Goal: Entertainment & Leisure: Browse casually

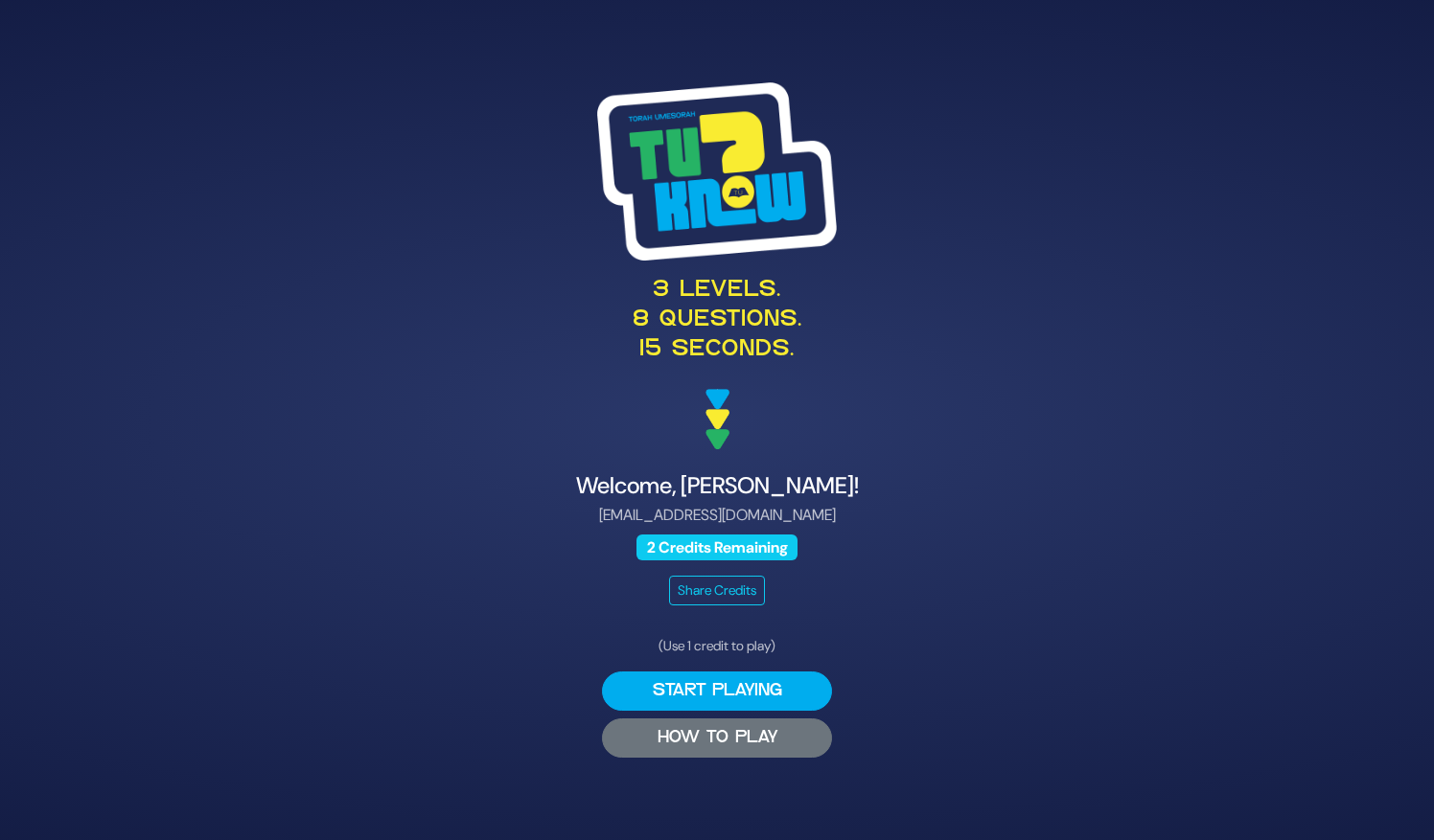
click at [750, 740] on button "HOW TO PLAY" at bounding box center [717, 738] width 230 height 39
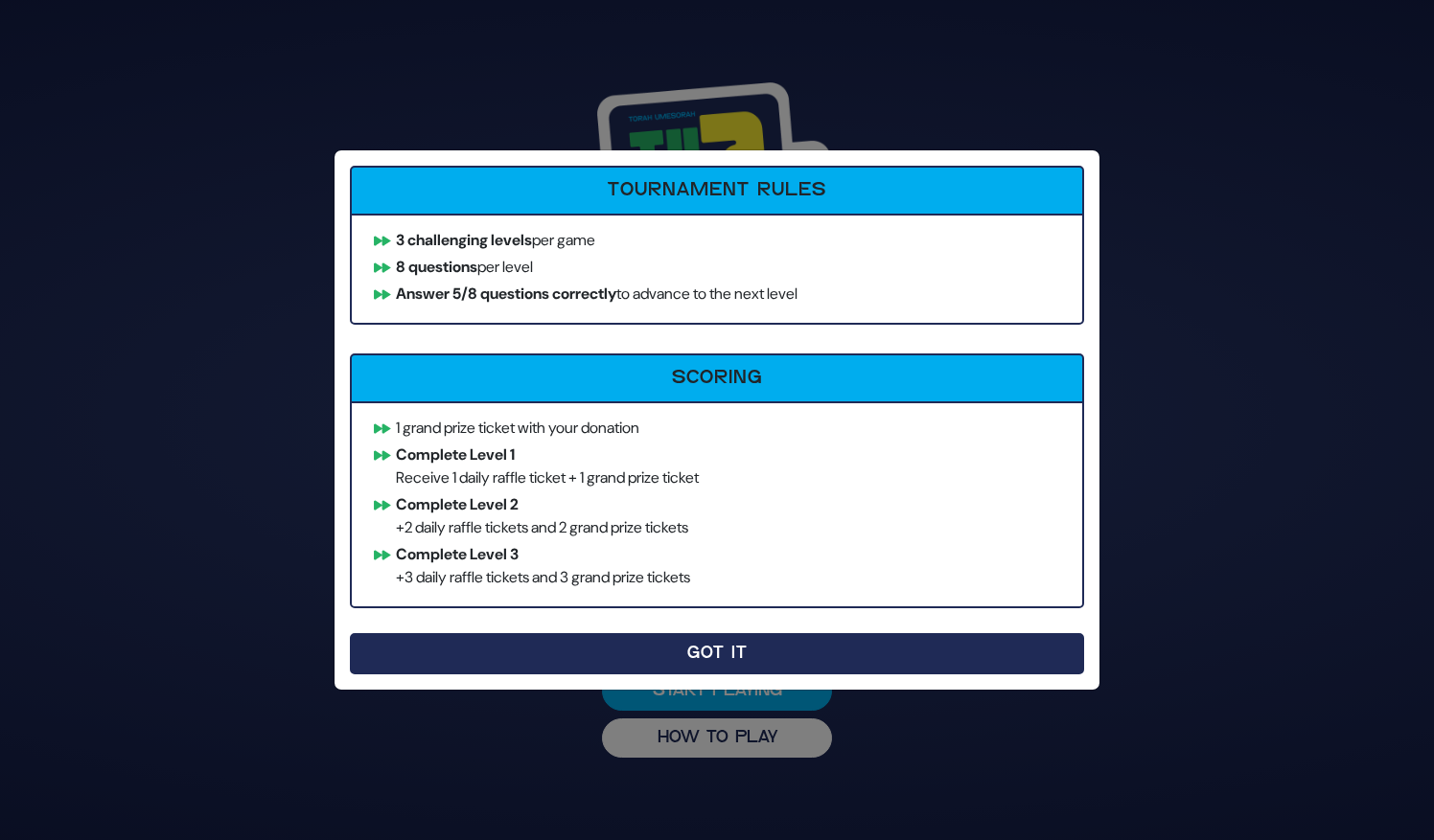
click at [698, 656] on button "Got It" at bounding box center [717, 654] width 734 height 41
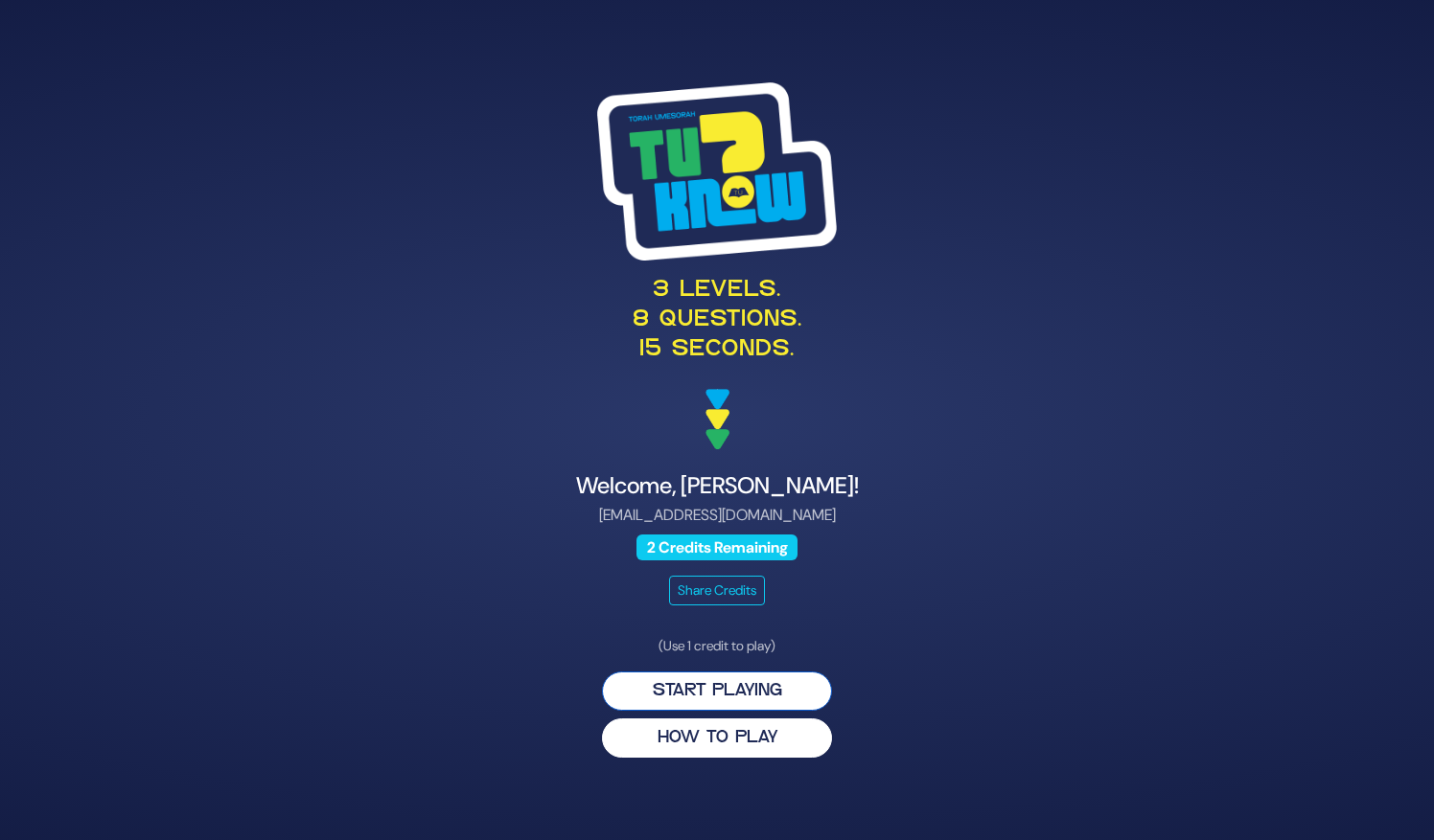
click at [710, 692] on button "Start Playing" at bounding box center [717, 691] width 230 height 39
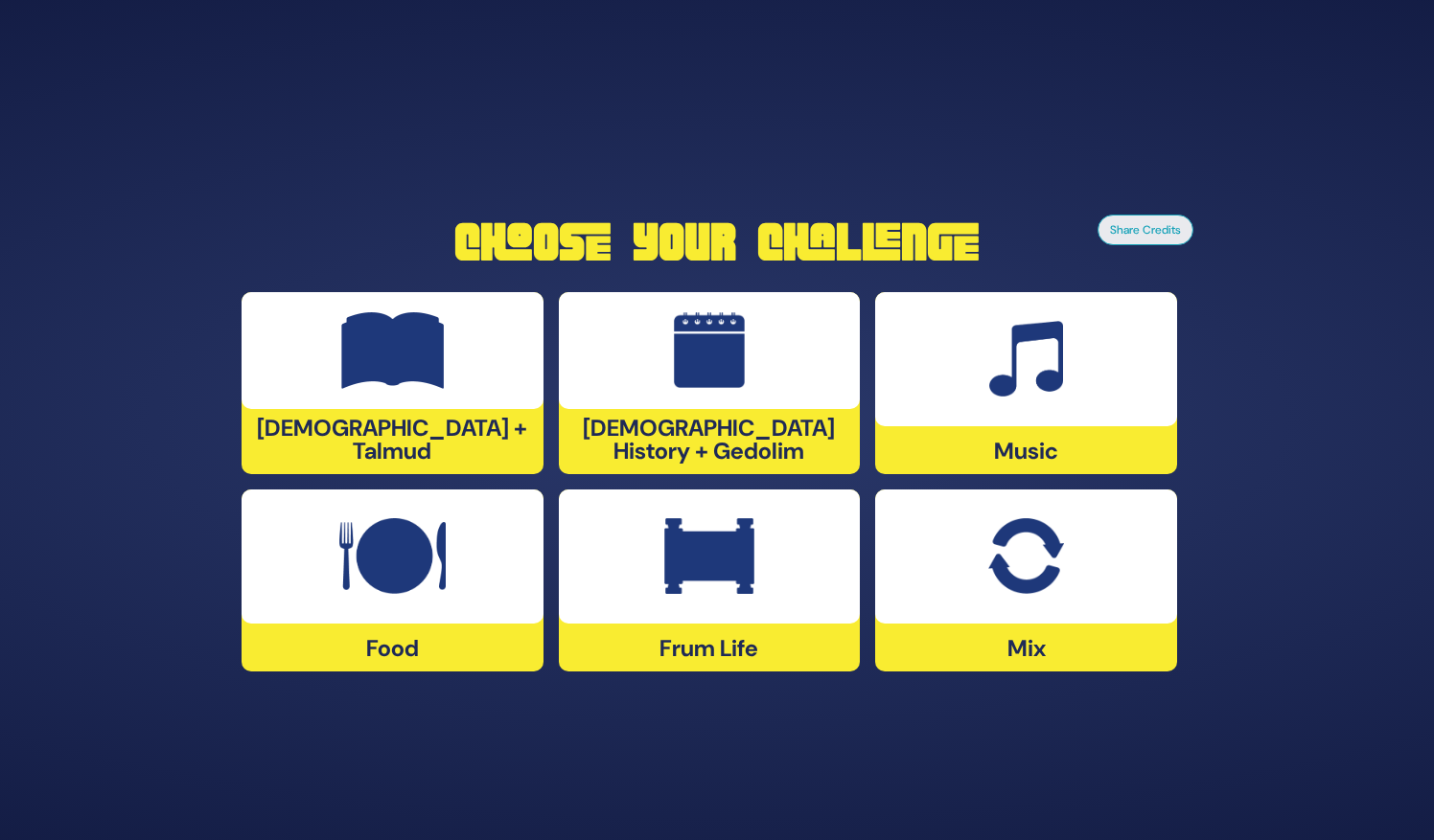
click at [948, 414] on div at bounding box center [1025, 358] width 302 height 134
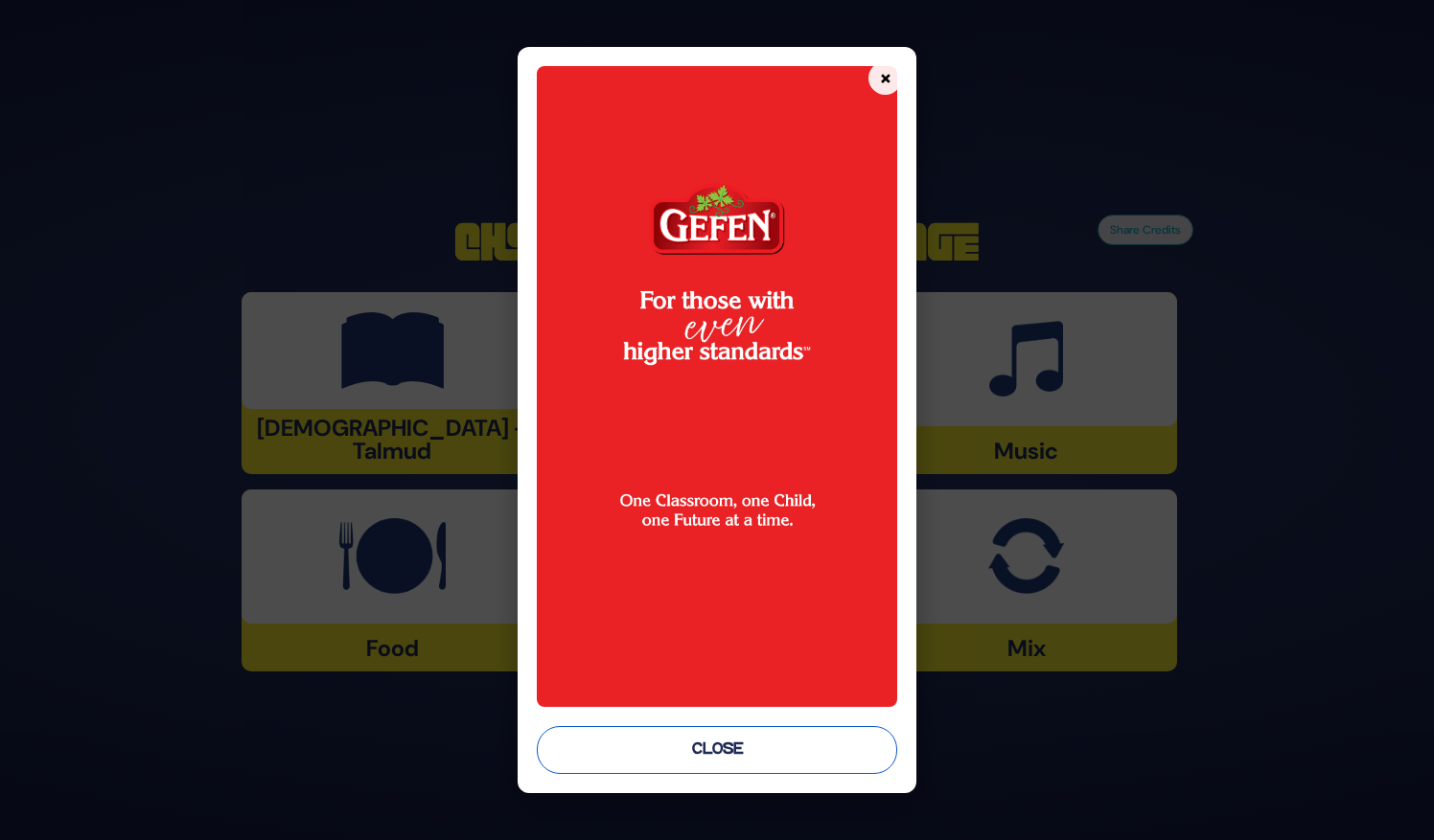
click at [734, 744] on button "Close" at bounding box center [717, 749] width 360 height 48
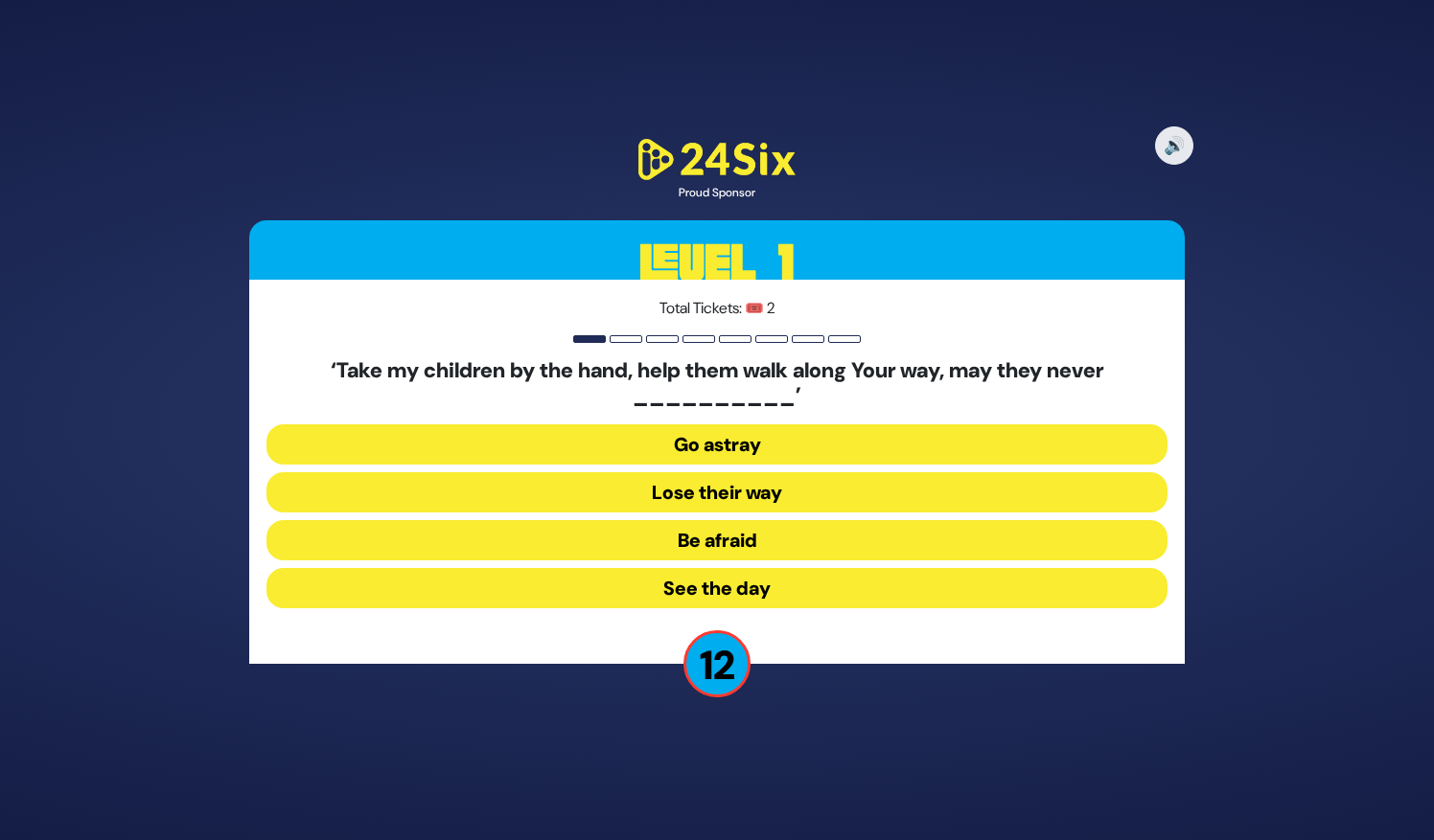
click at [735, 472] on button "Go astray" at bounding box center [717, 492] width 901 height 40
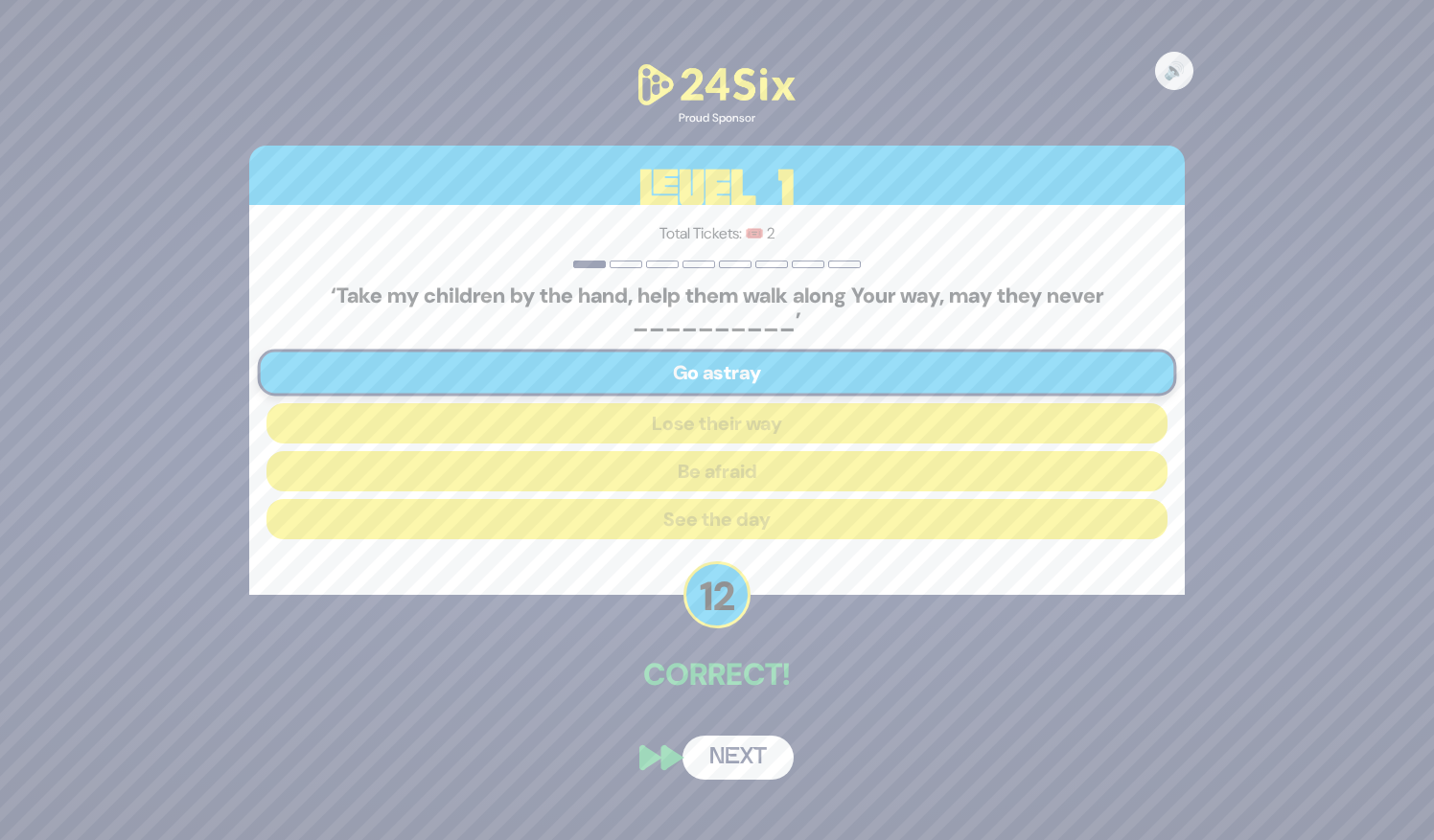
click at [741, 766] on button "Next" at bounding box center [738, 757] width 111 height 44
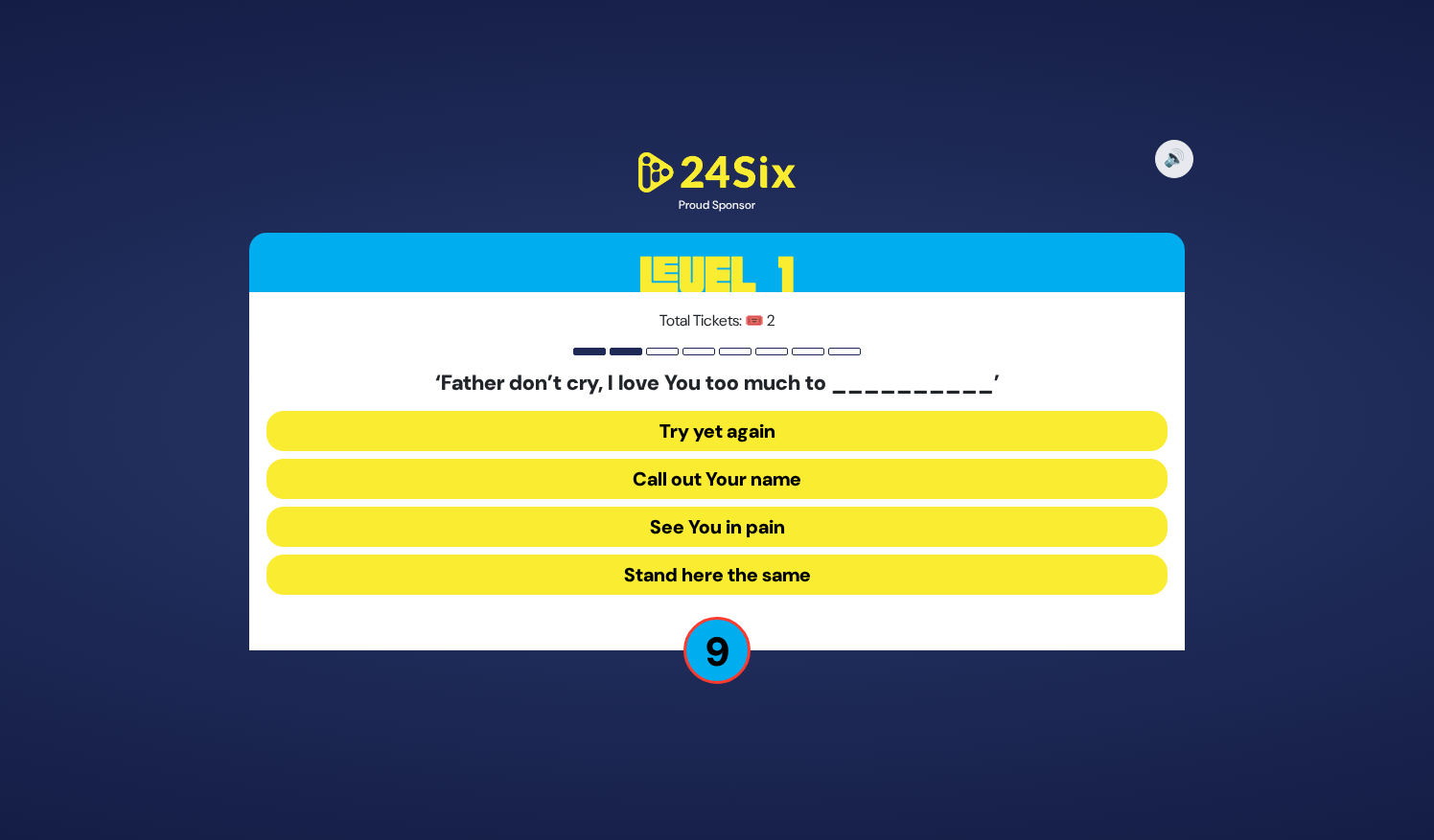
click at [649, 554] on button "See You in pain" at bounding box center [717, 574] width 901 height 40
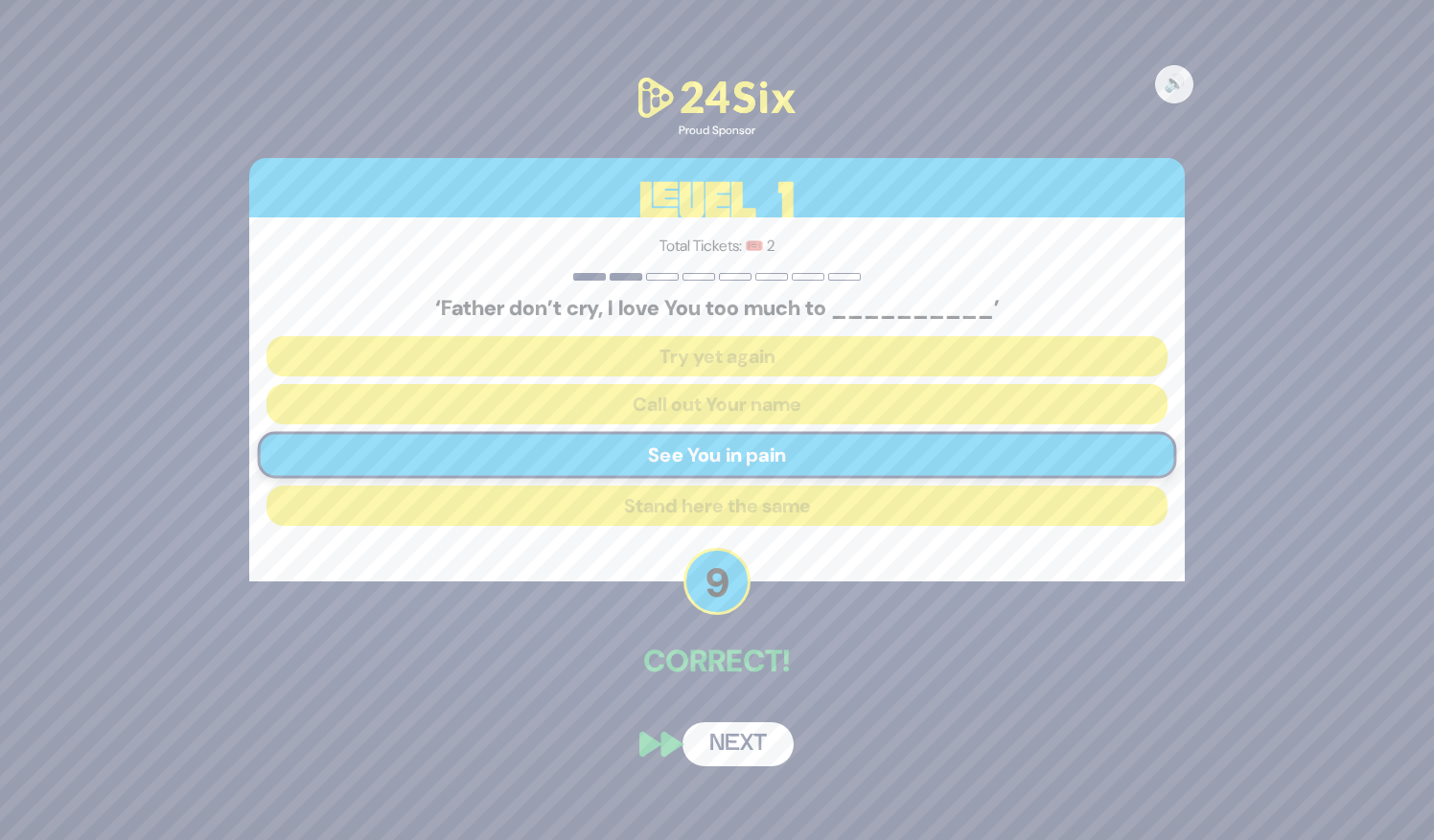
click at [735, 741] on button "Next" at bounding box center [738, 743] width 111 height 44
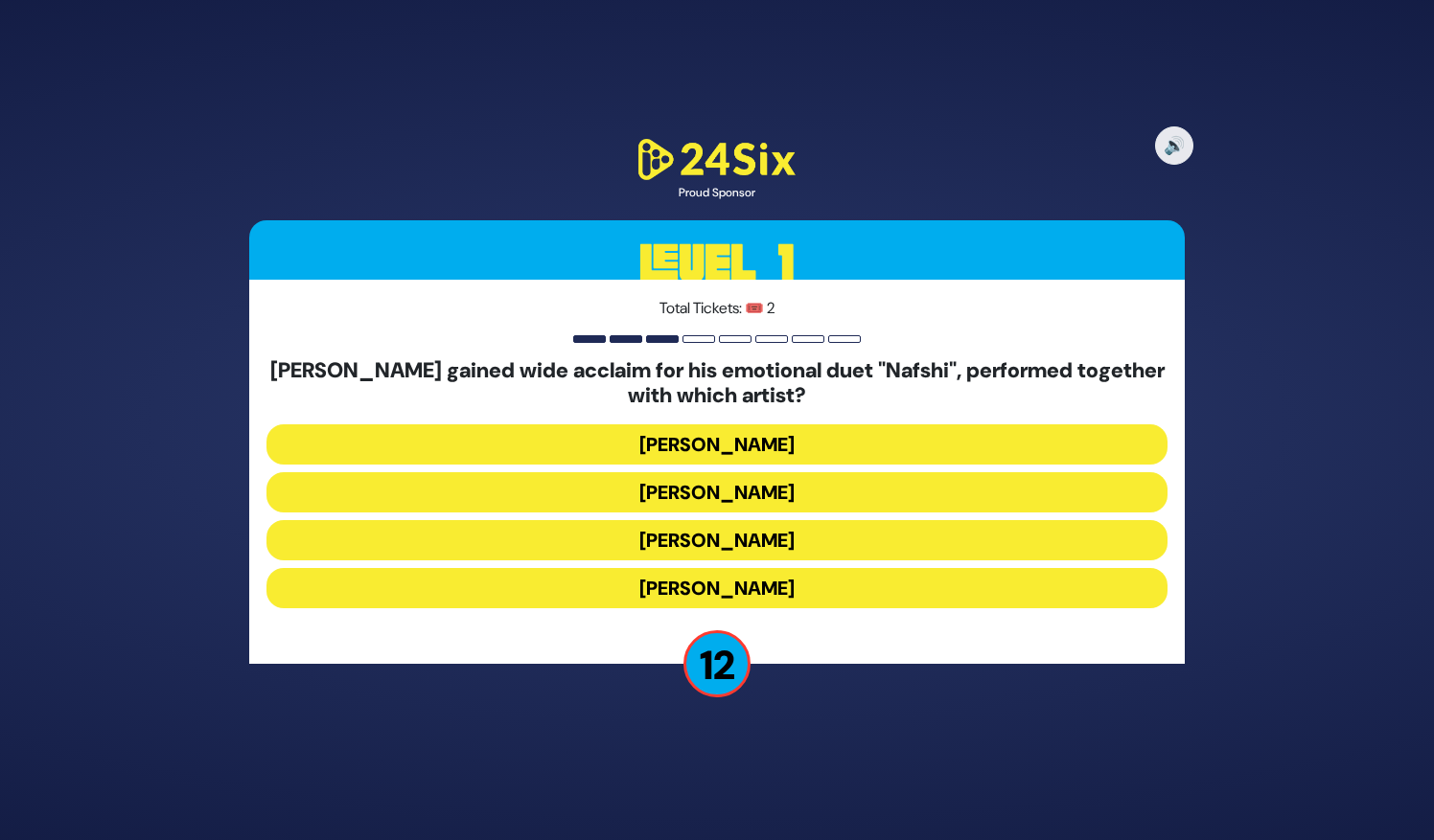
click at [718, 520] on button "[PERSON_NAME]" at bounding box center [717, 540] width 901 height 40
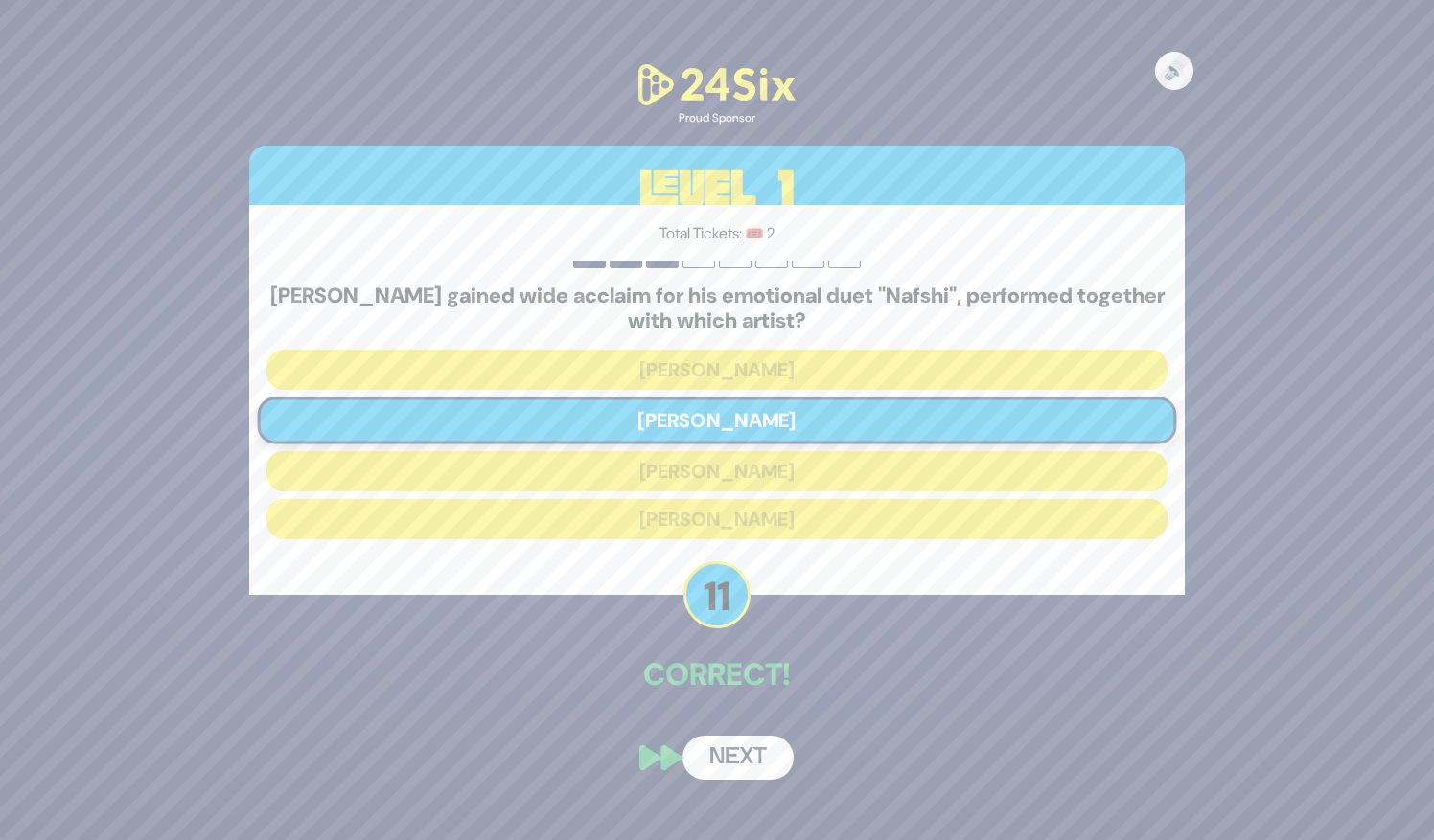
click at [742, 749] on button "Next" at bounding box center [738, 757] width 111 height 44
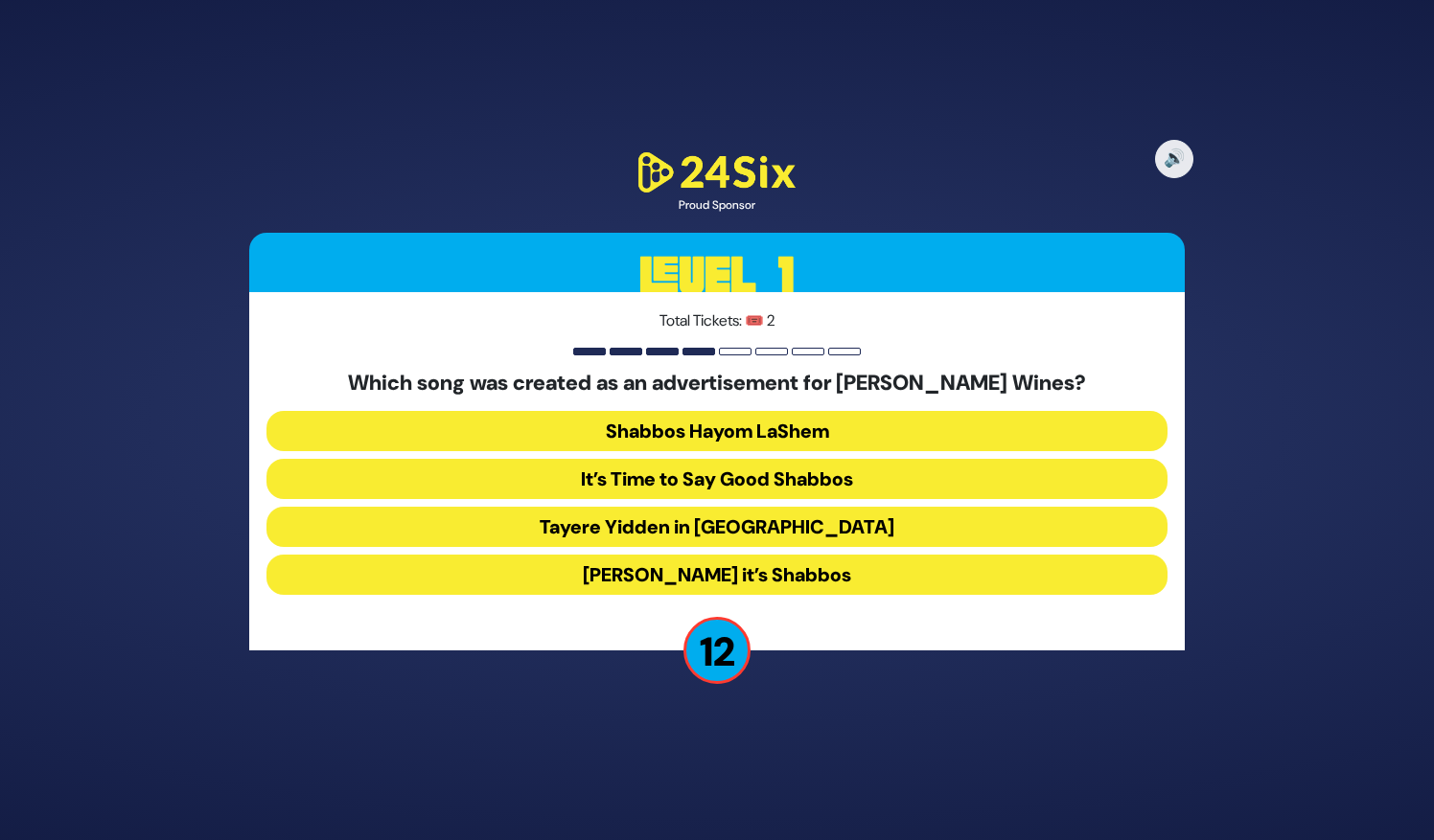
click at [737, 583] on button "[PERSON_NAME] it’s Shabbos" at bounding box center [717, 574] width 901 height 40
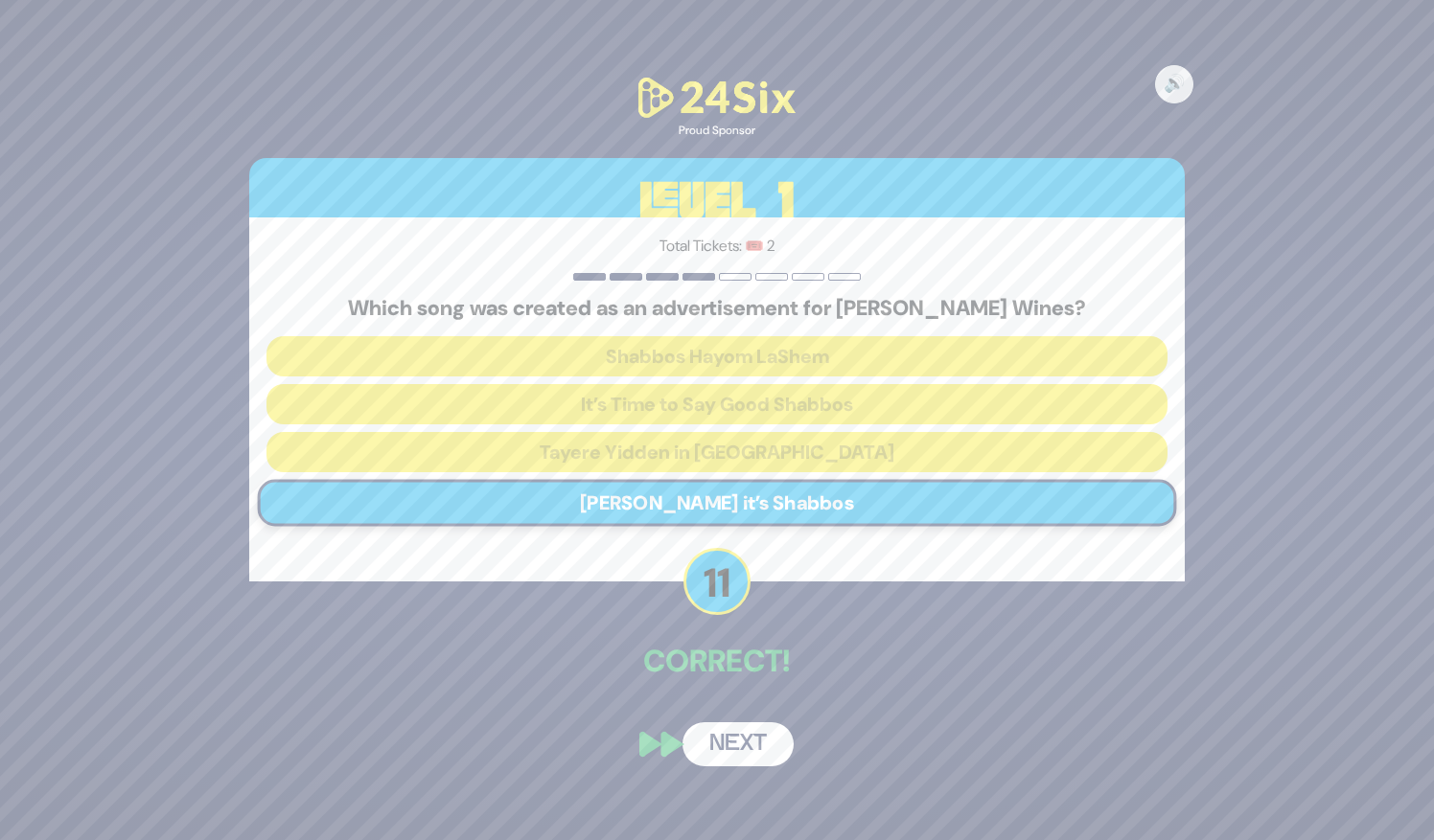
click at [738, 736] on button "Next" at bounding box center [738, 743] width 111 height 44
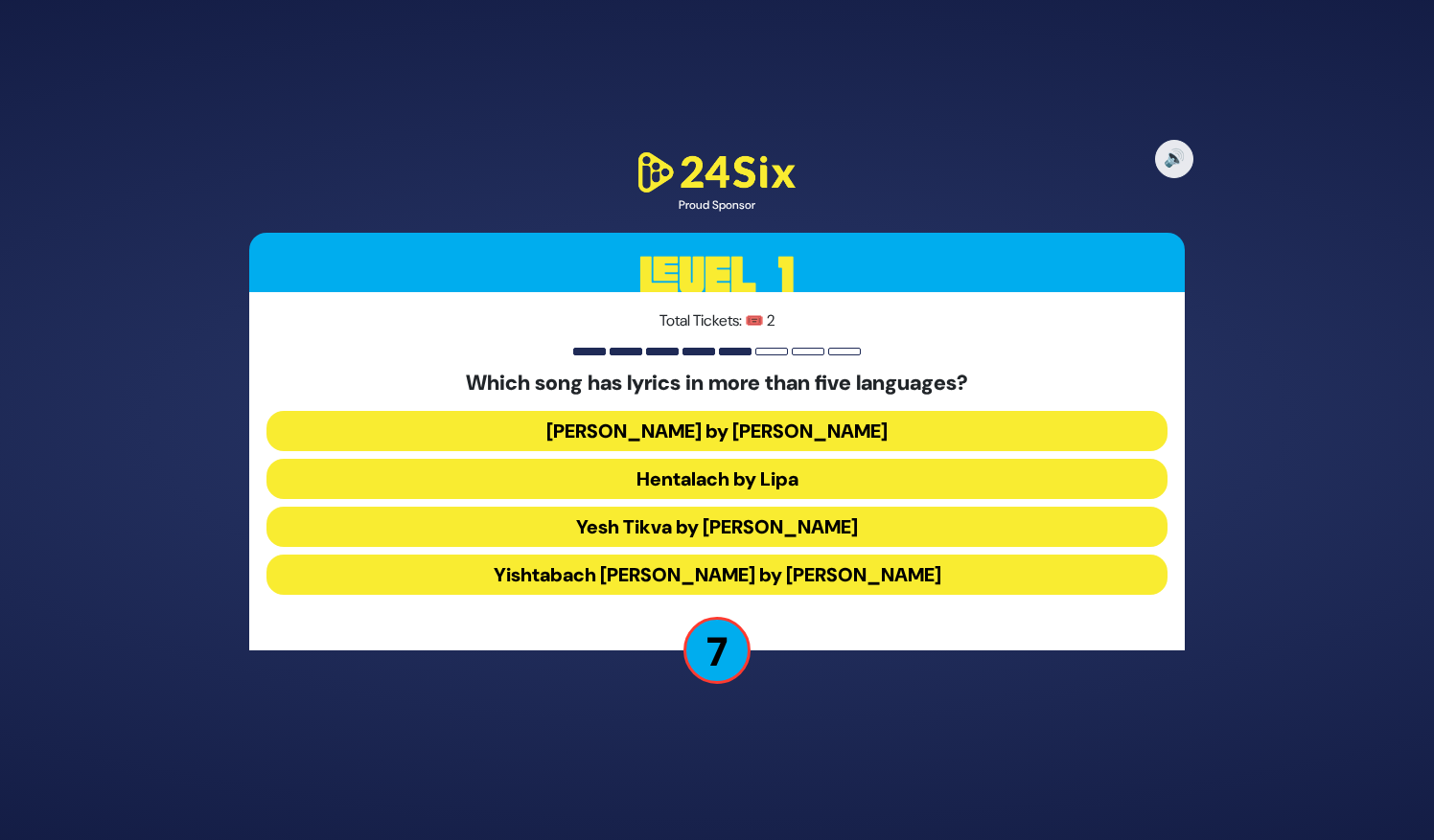
click at [880, 570] on button "Yishtabach [PERSON_NAME] by [PERSON_NAME]" at bounding box center [717, 574] width 901 height 40
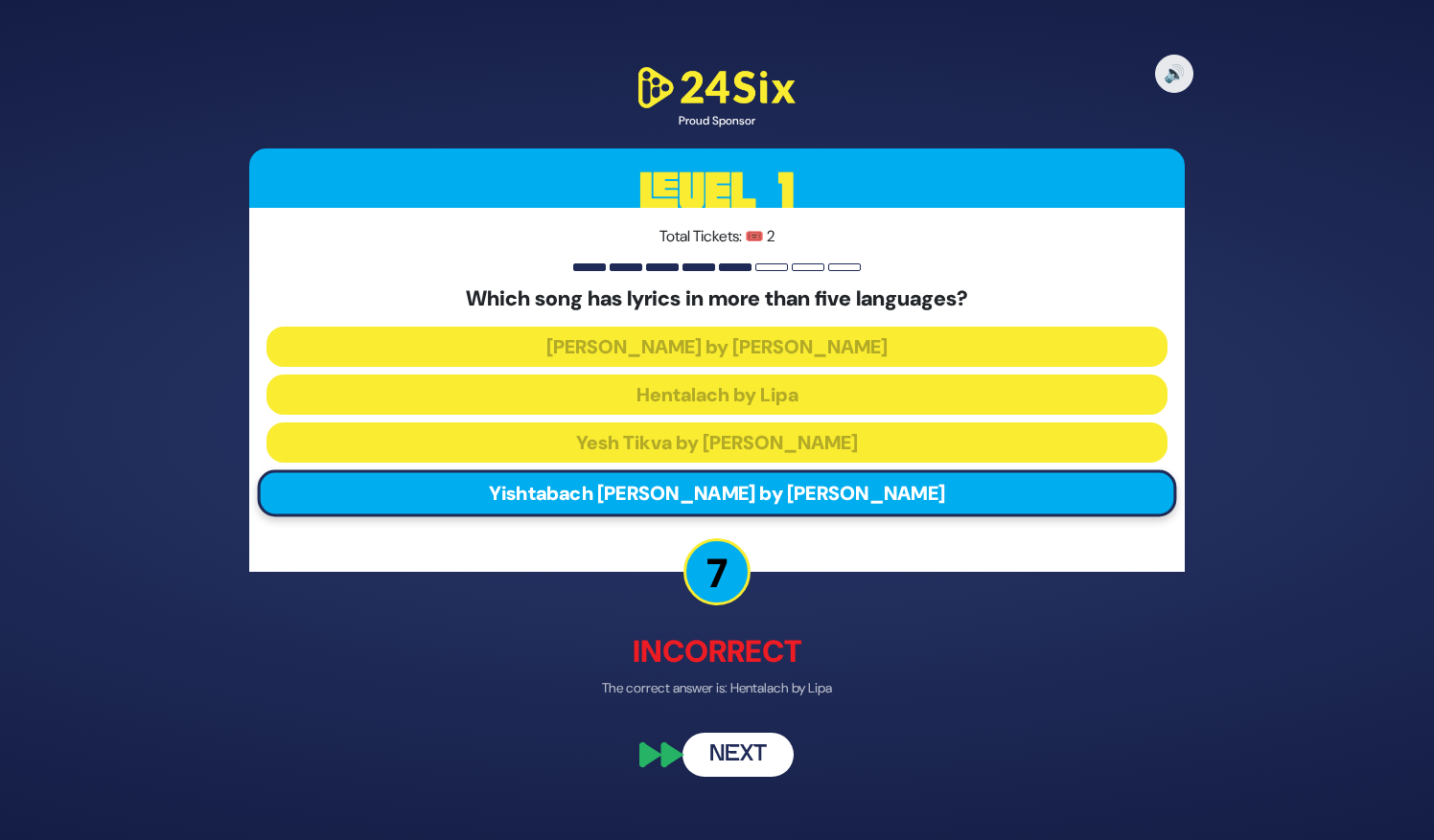
click at [727, 752] on button "Next" at bounding box center [738, 754] width 111 height 44
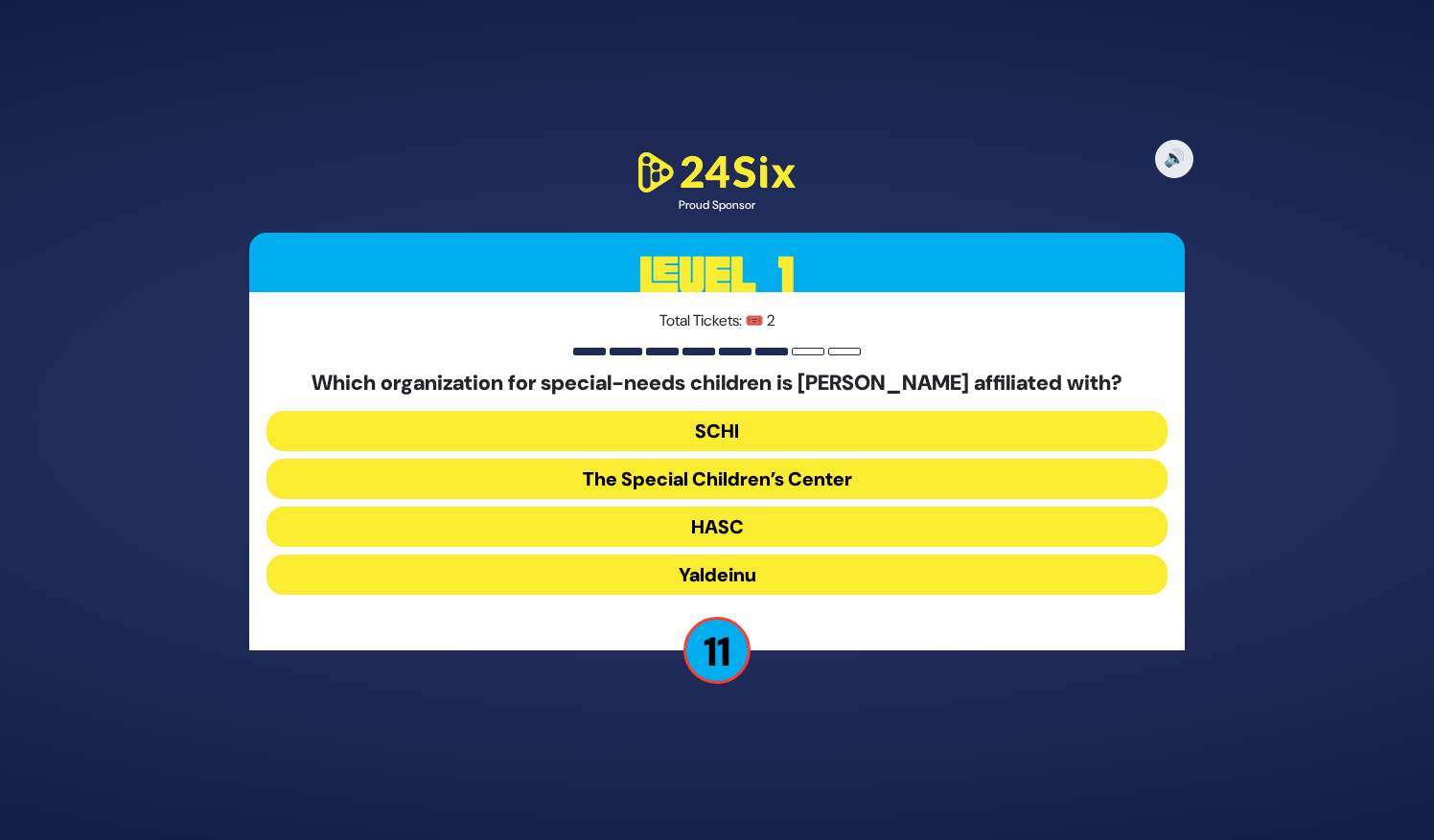
click at [789, 506] on button "The Special Children’s Center" at bounding box center [717, 526] width 901 height 40
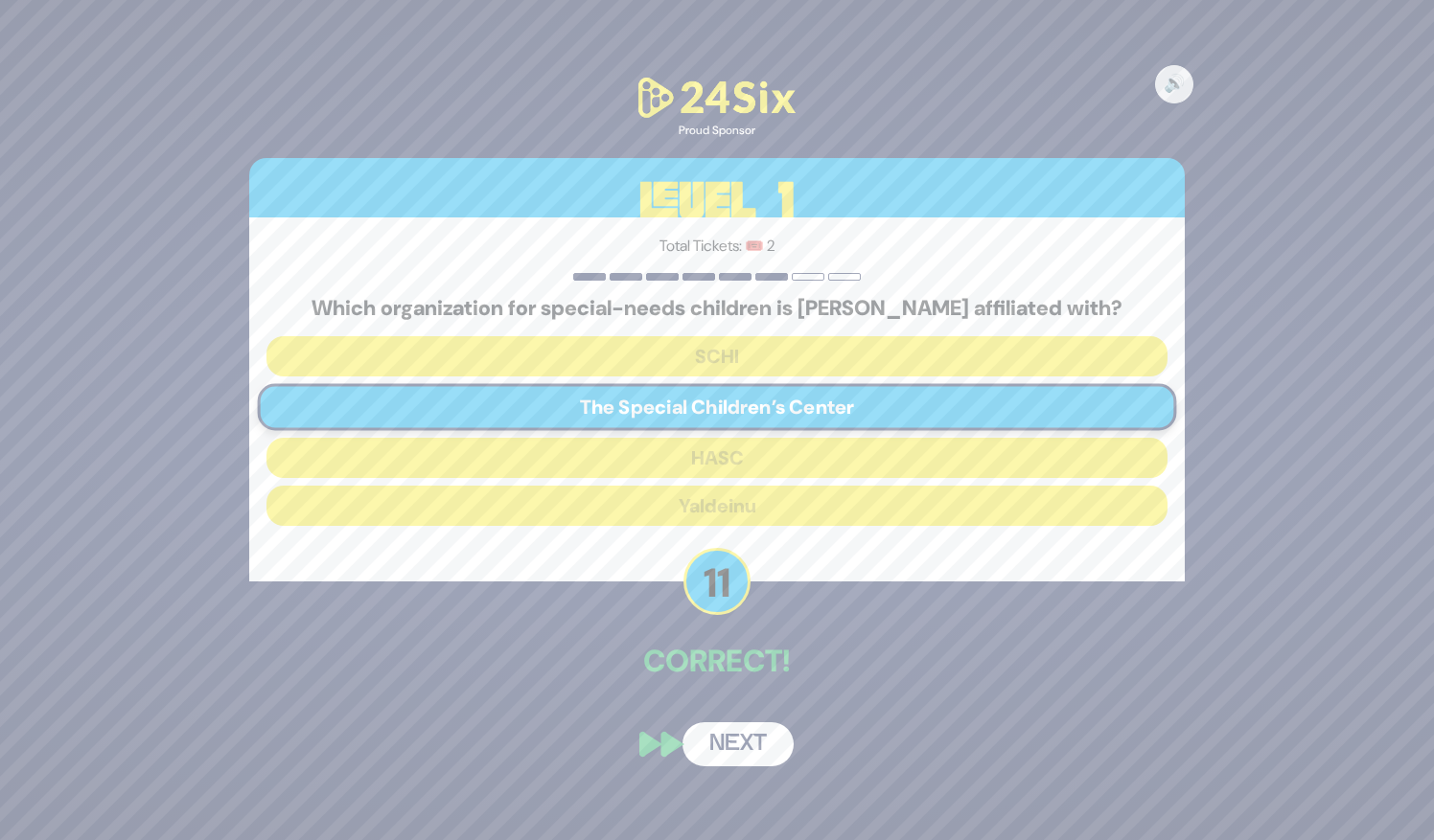
click at [737, 742] on button "Next" at bounding box center [738, 743] width 111 height 44
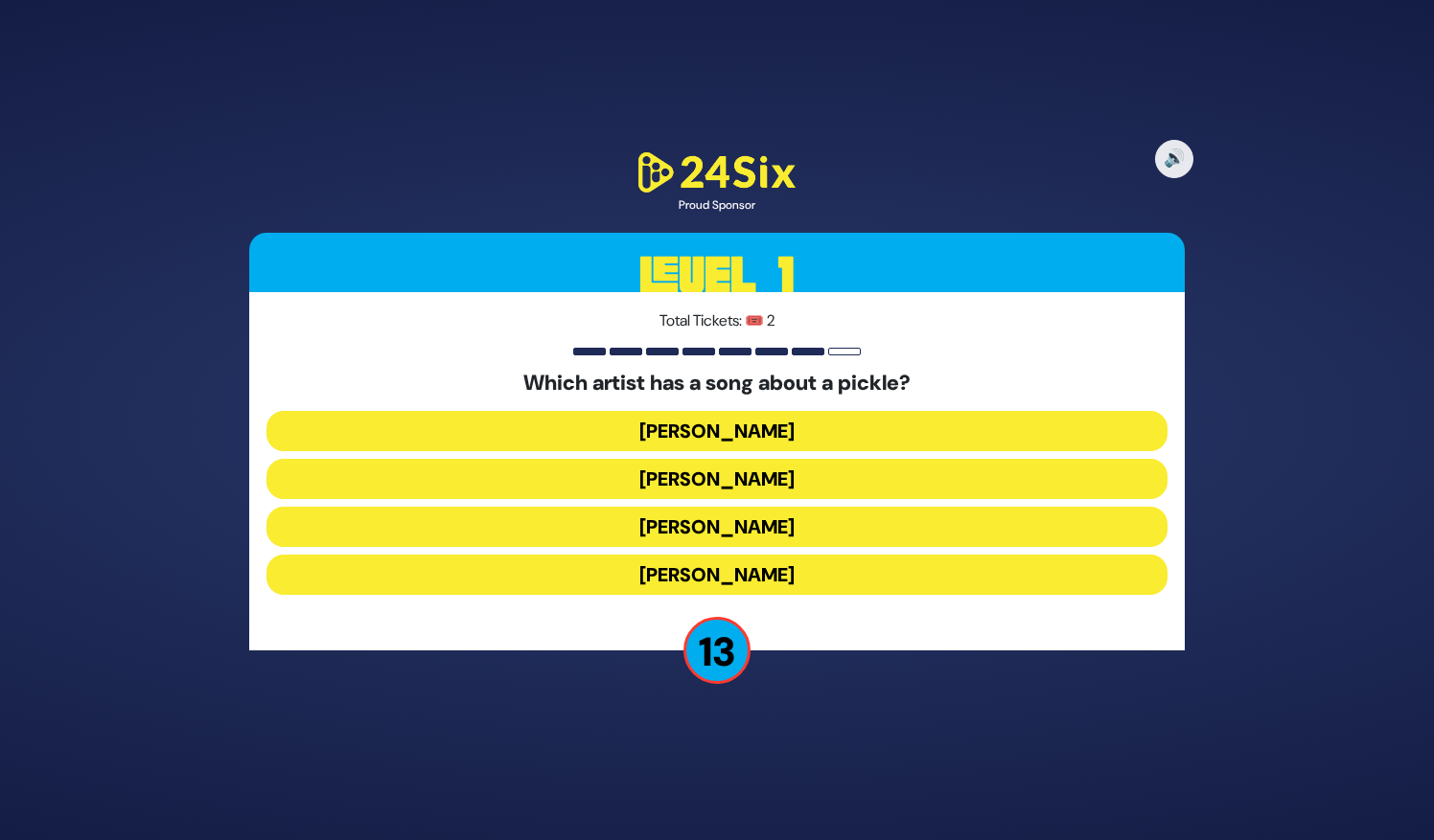
click at [789, 459] on button "[PERSON_NAME]" at bounding box center [717, 478] width 901 height 40
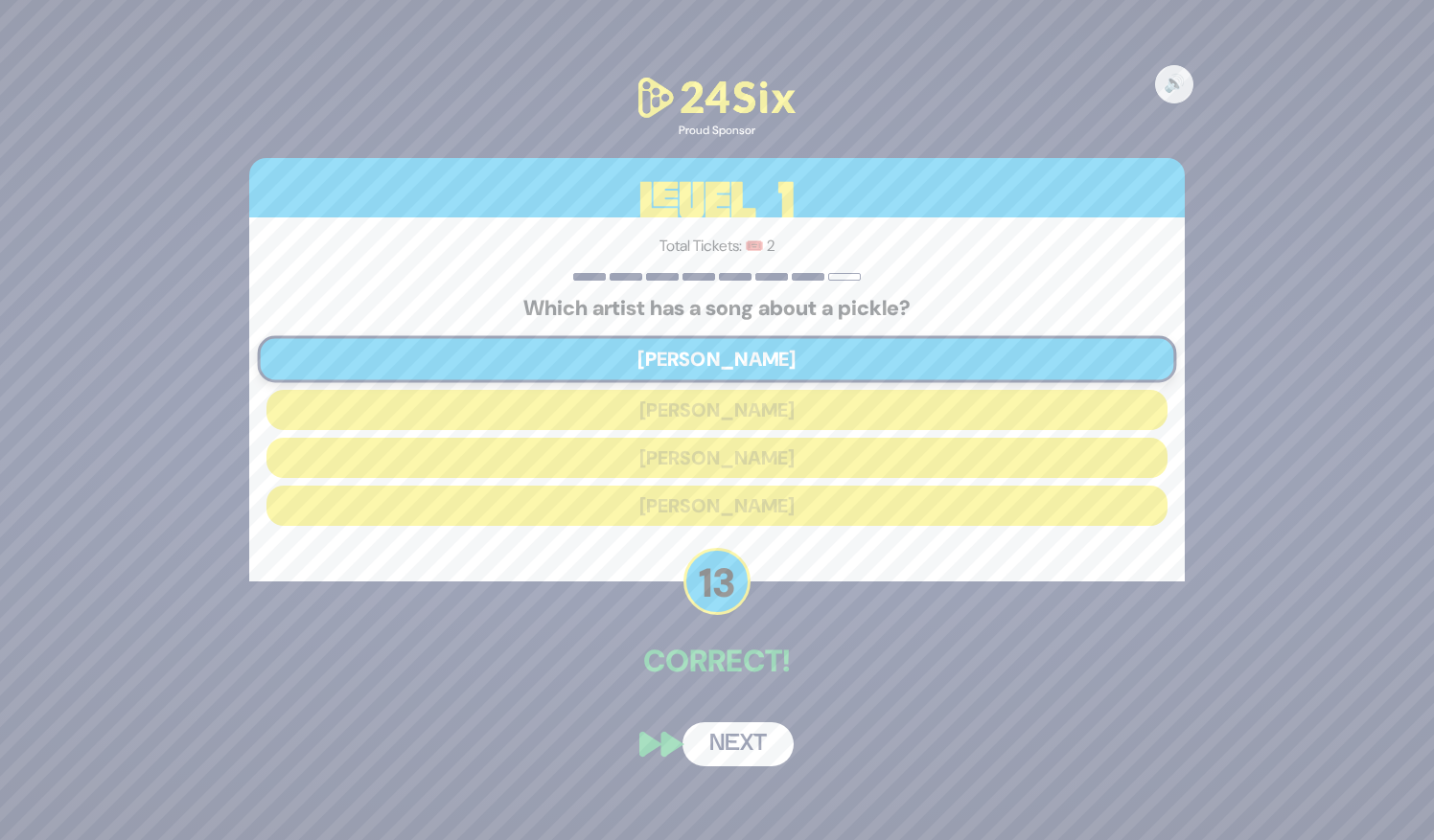
click at [758, 740] on button "Next" at bounding box center [738, 743] width 111 height 44
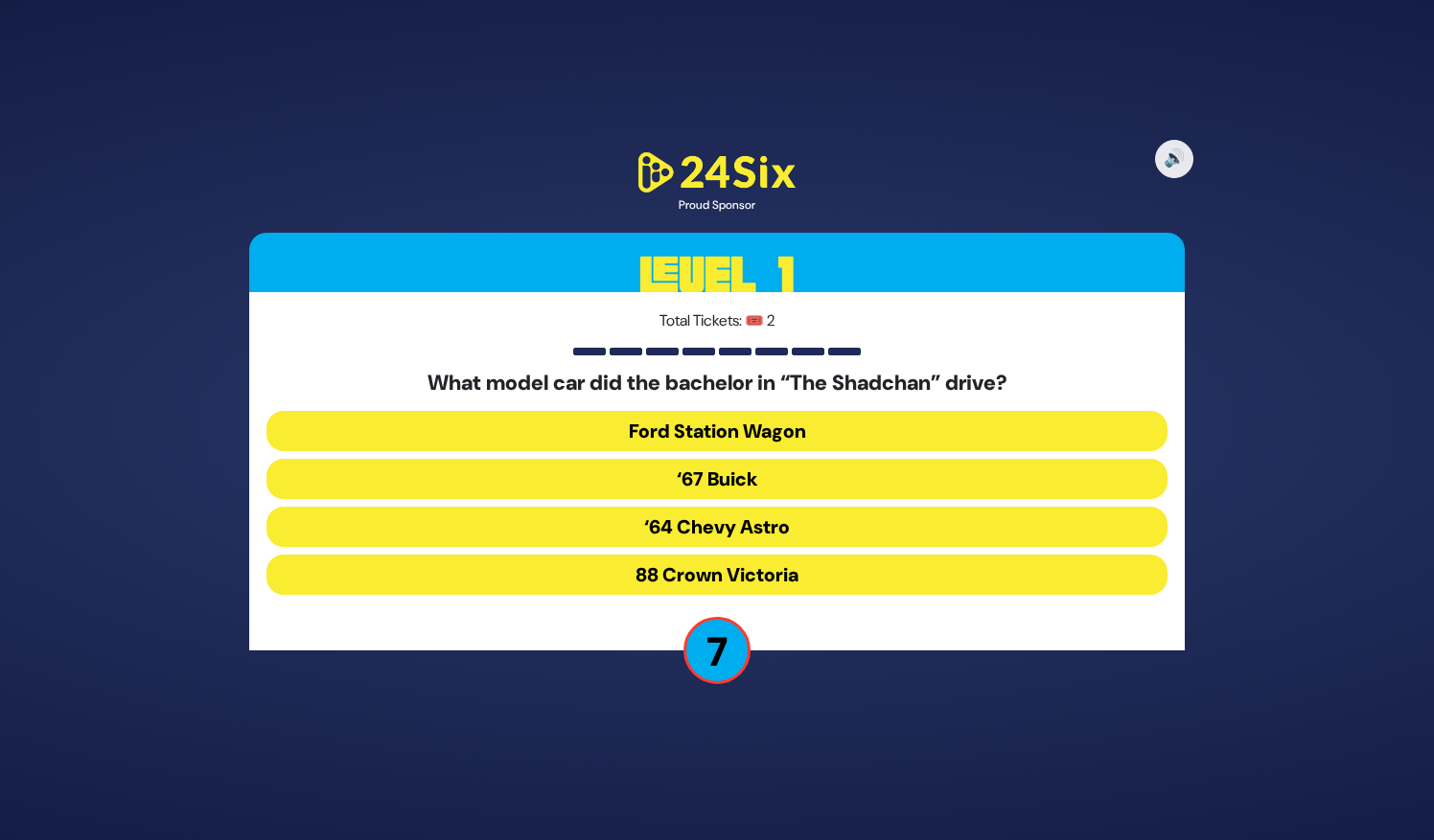
click at [816, 459] on button "Ford Station Wagon" at bounding box center [717, 478] width 901 height 40
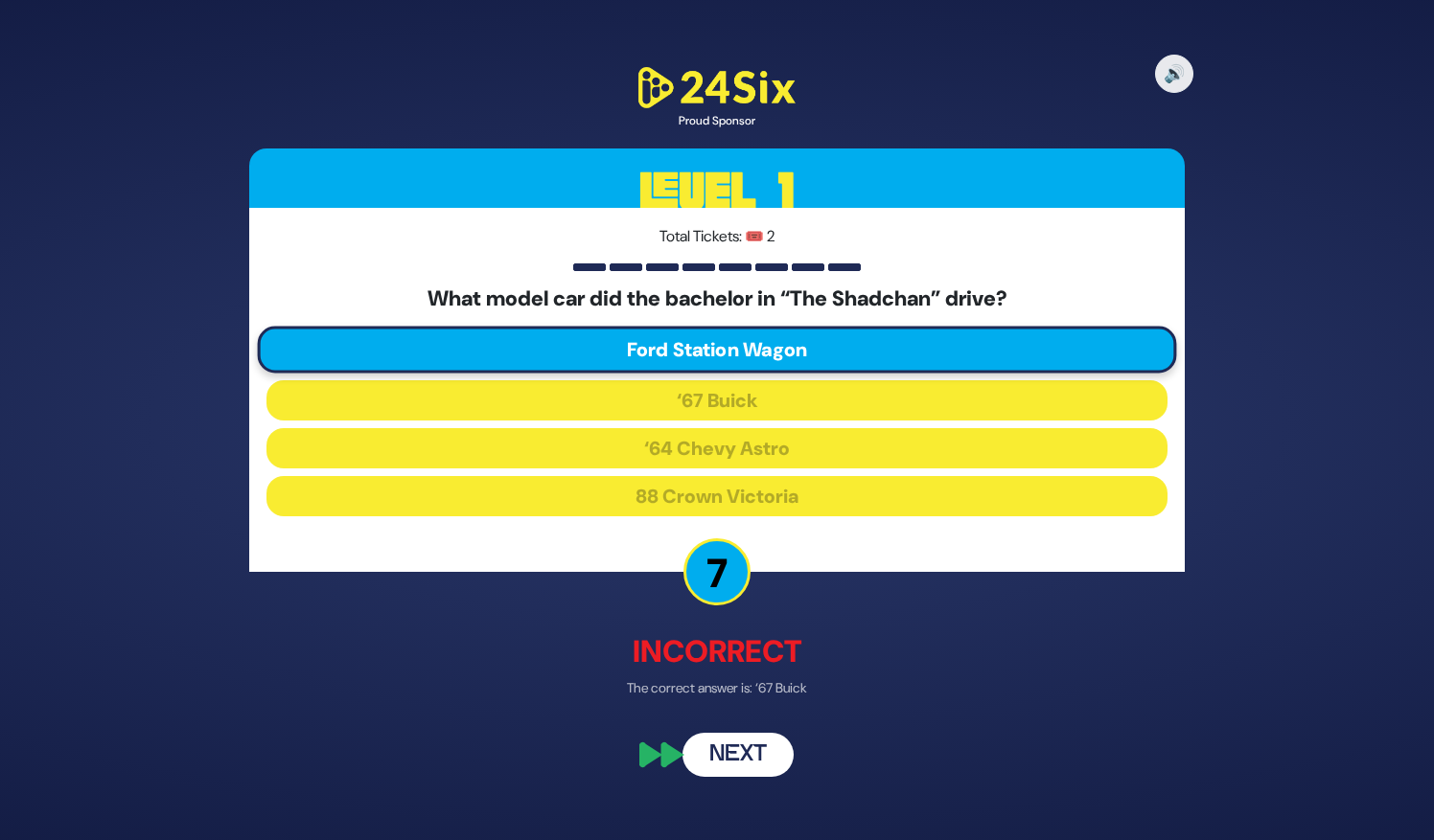
click at [759, 743] on button "Next" at bounding box center [738, 754] width 111 height 44
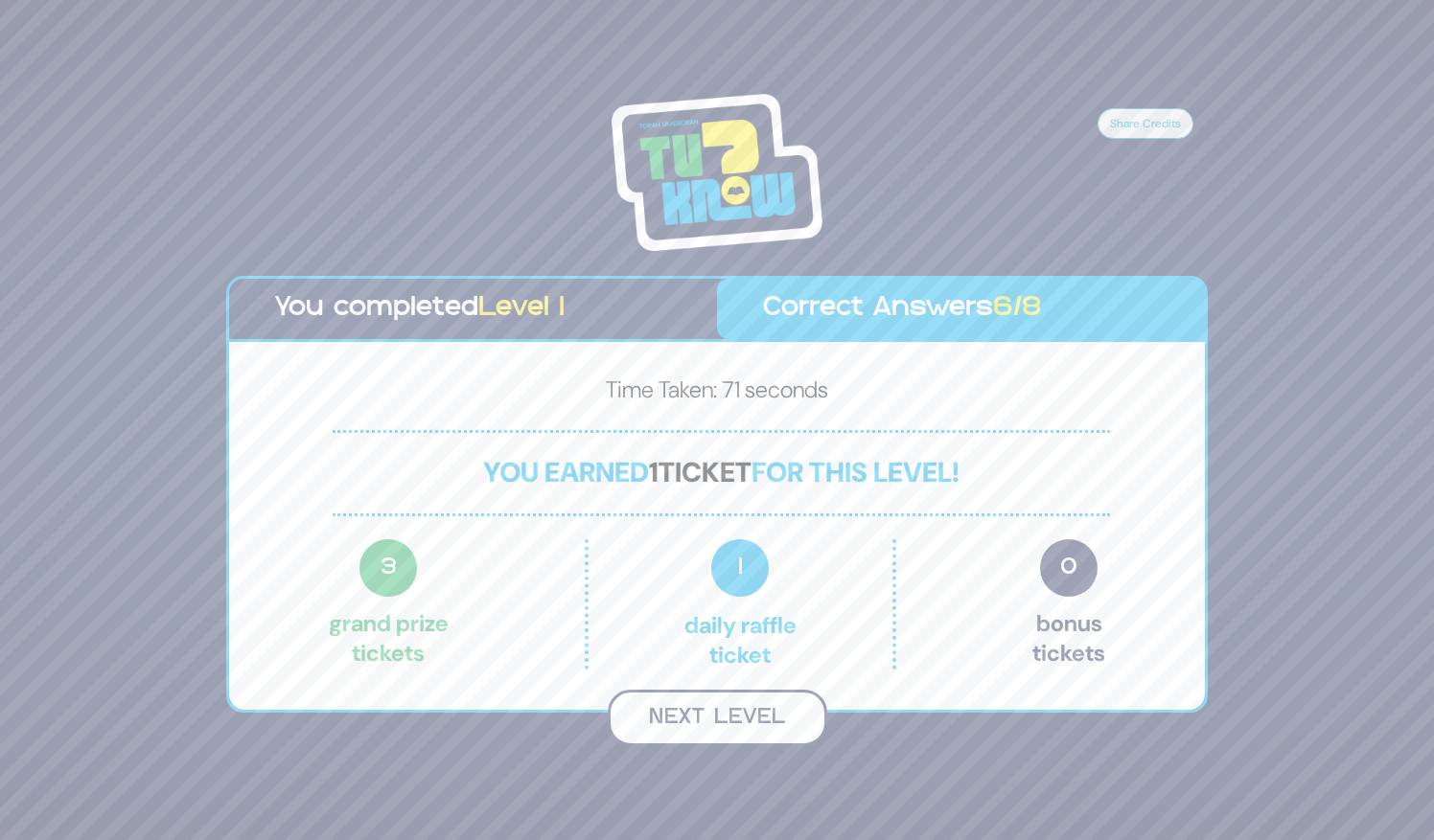
click at [803, 713] on button "Next Level" at bounding box center [717, 718] width 220 height 57
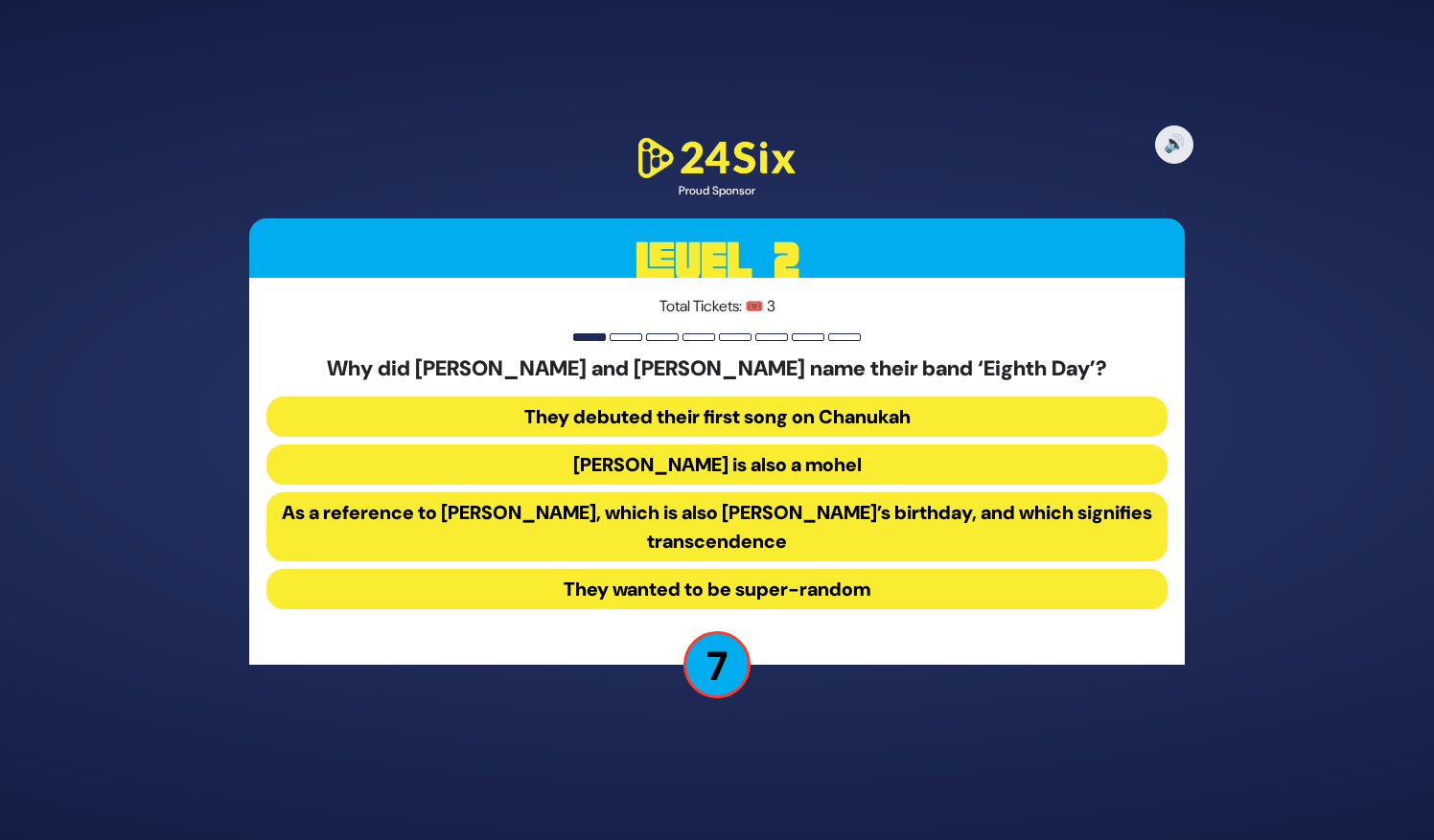
click at [903, 445] on button "They debuted their first song on Chanukah" at bounding box center [717, 464] width 901 height 40
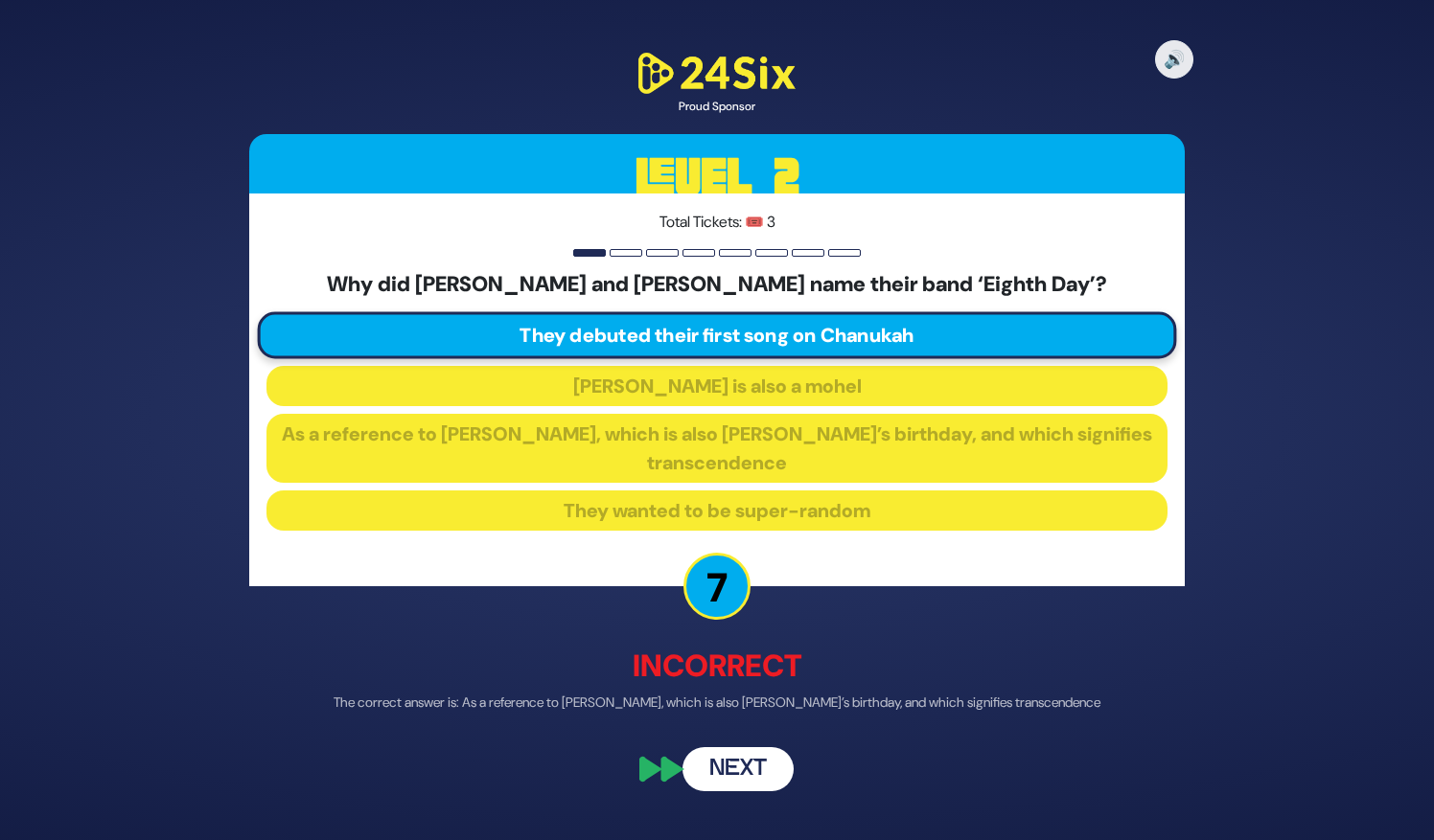
click at [742, 781] on button "Next" at bounding box center [738, 769] width 111 height 44
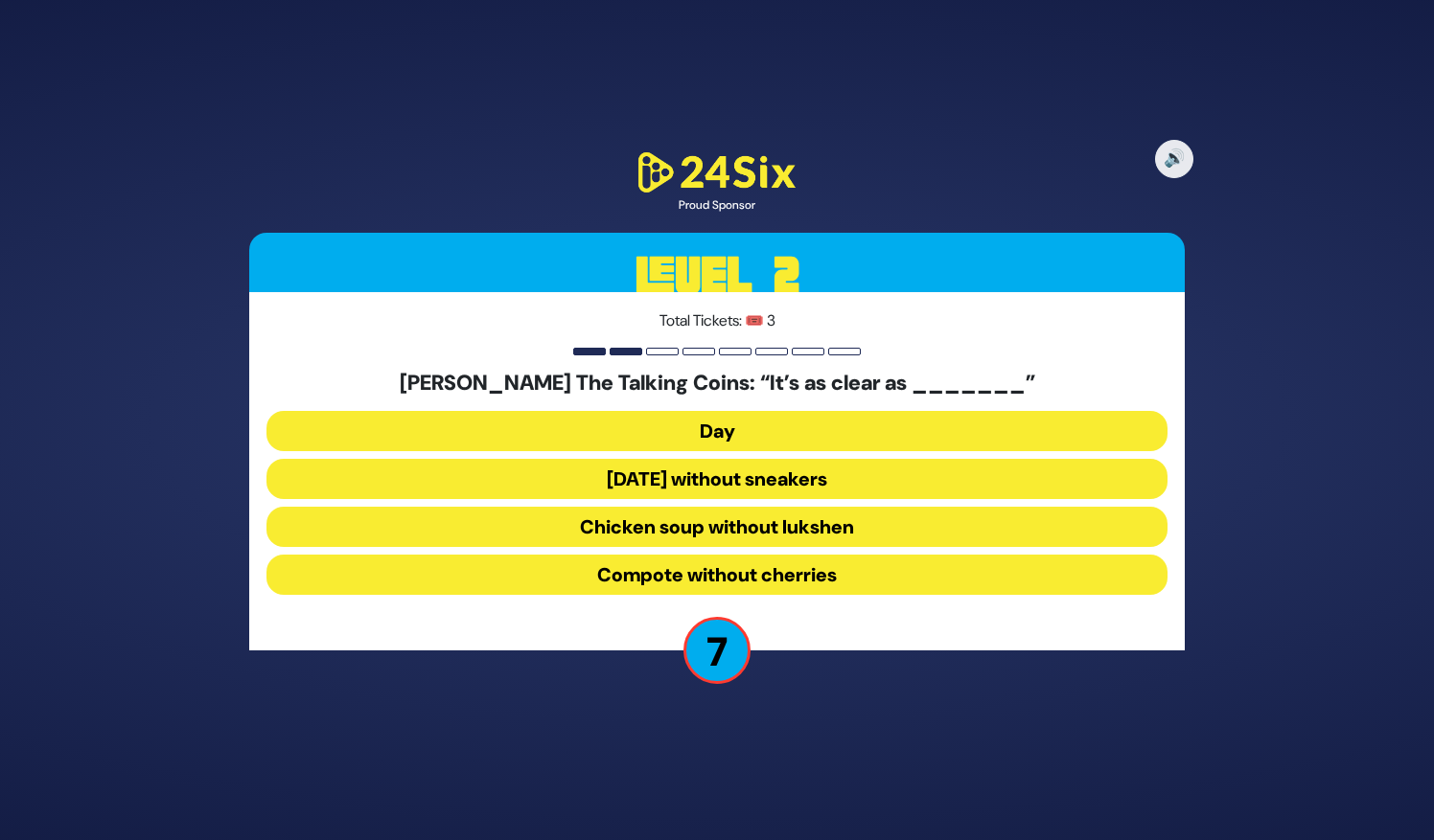
click at [803, 554] on button "Chicken soup without lukshen" at bounding box center [717, 574] width 901 height 40
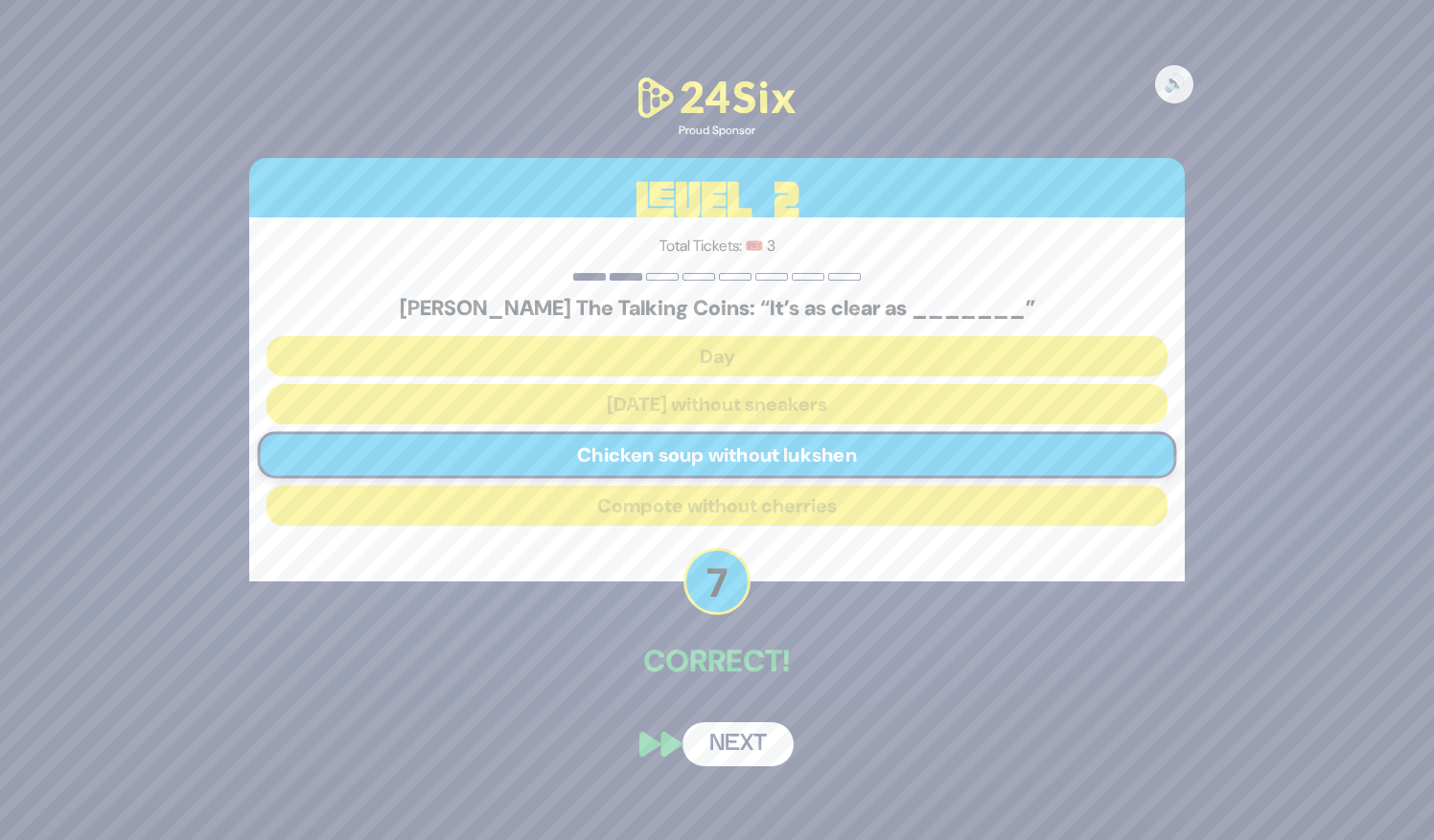
click at [752, 736] on button "Next" at bounding box center [738, 743] width 111 height 44
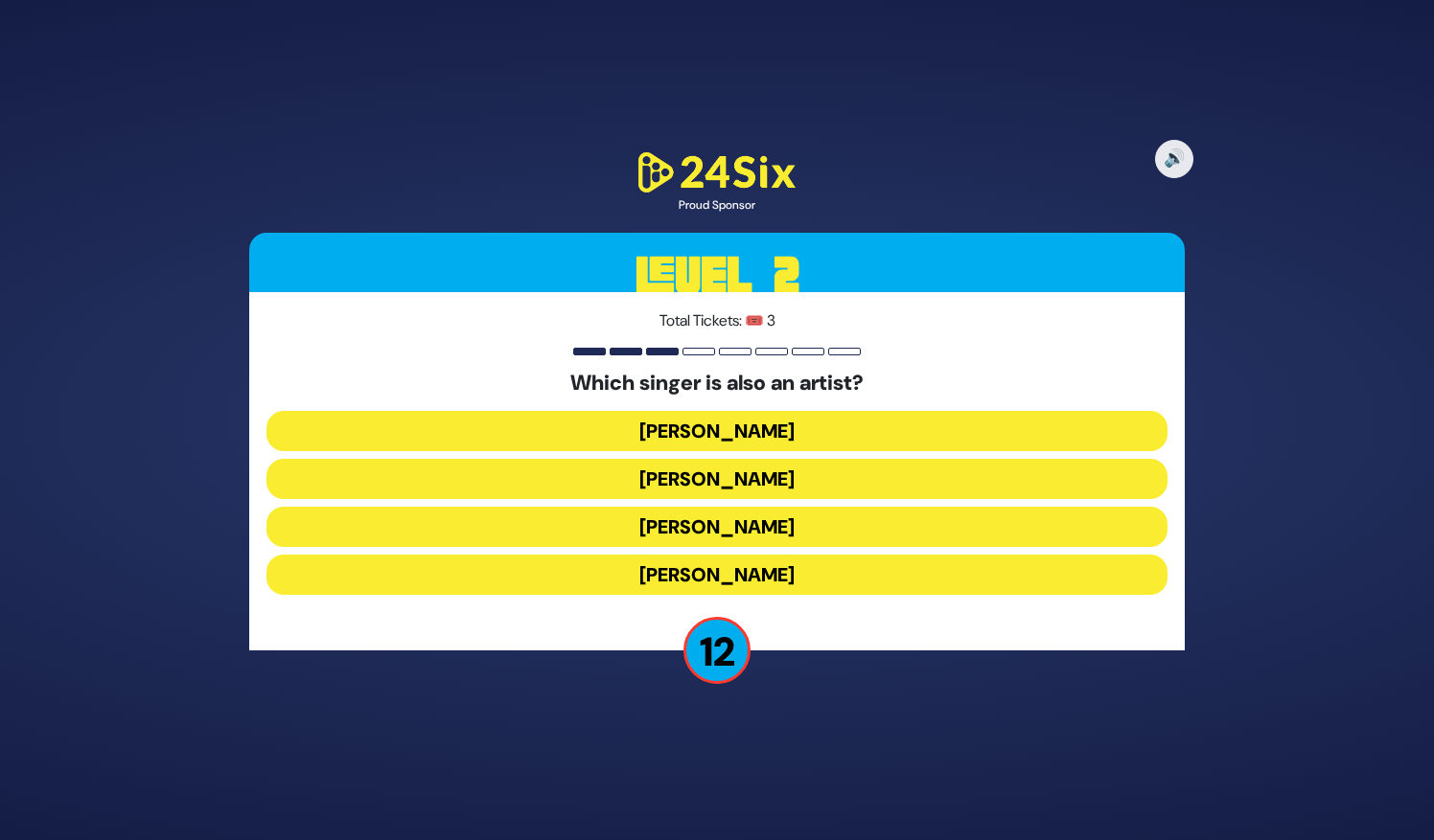
click at [793, 554] on button "[PERSON_NAME]" at bounding box center [717, 574] width 901 height 40
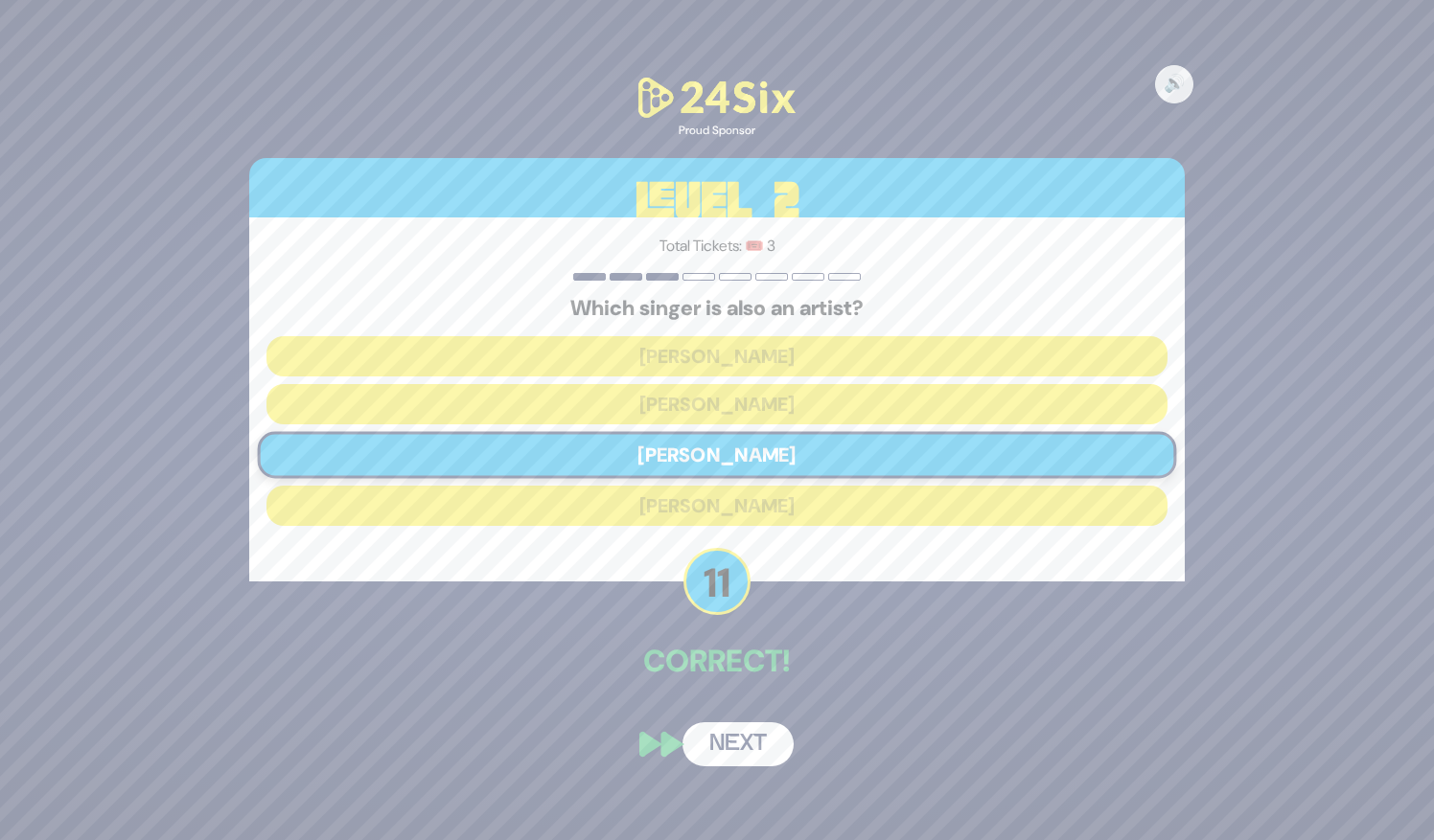
click at [748, 750] on button "Next" at bounding box center [738, 743] width 111 height 44
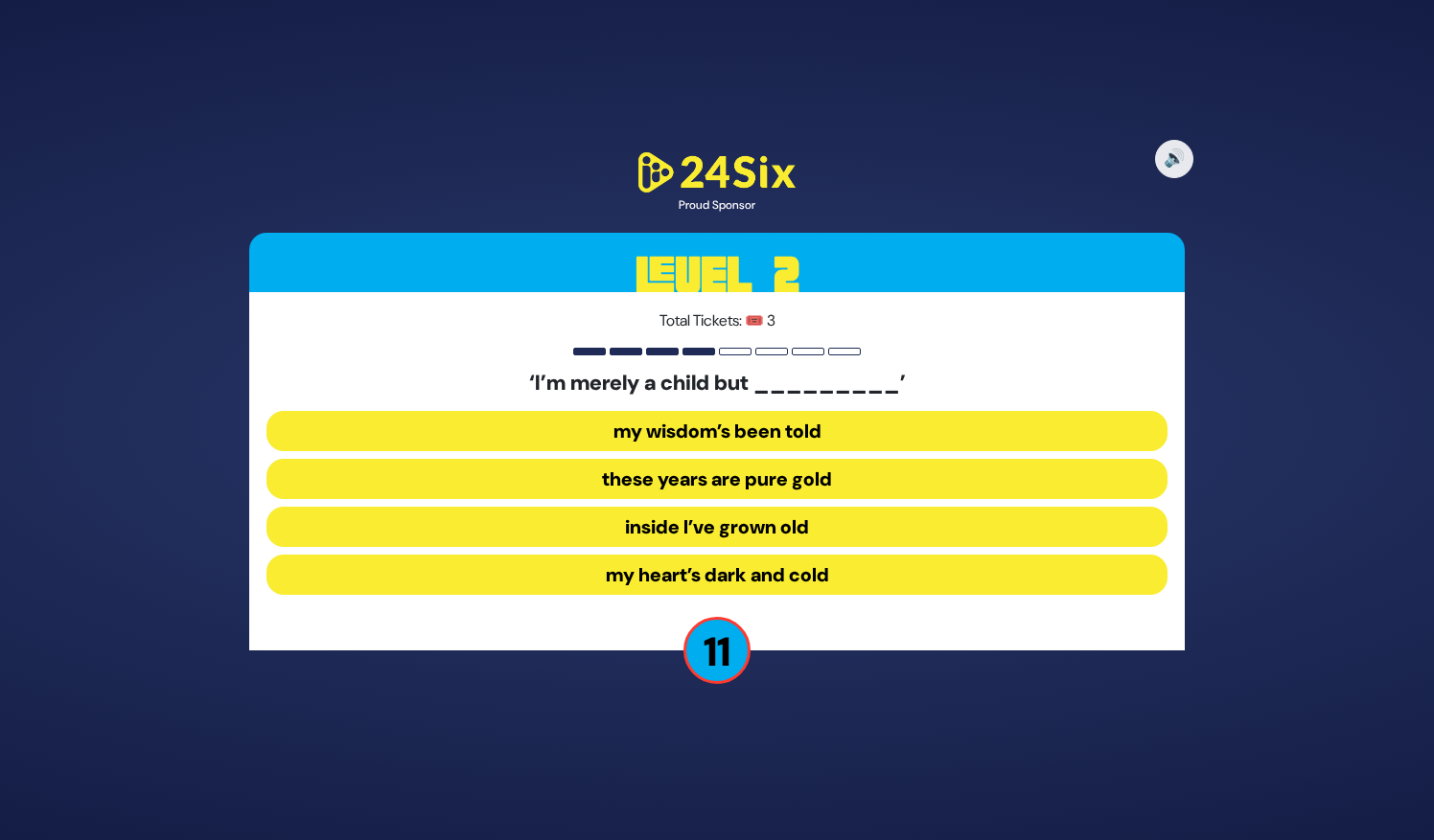
click at [834, 459] on button "my wisdom’s been told" at bounding box center [717, 478] width 901 height 40
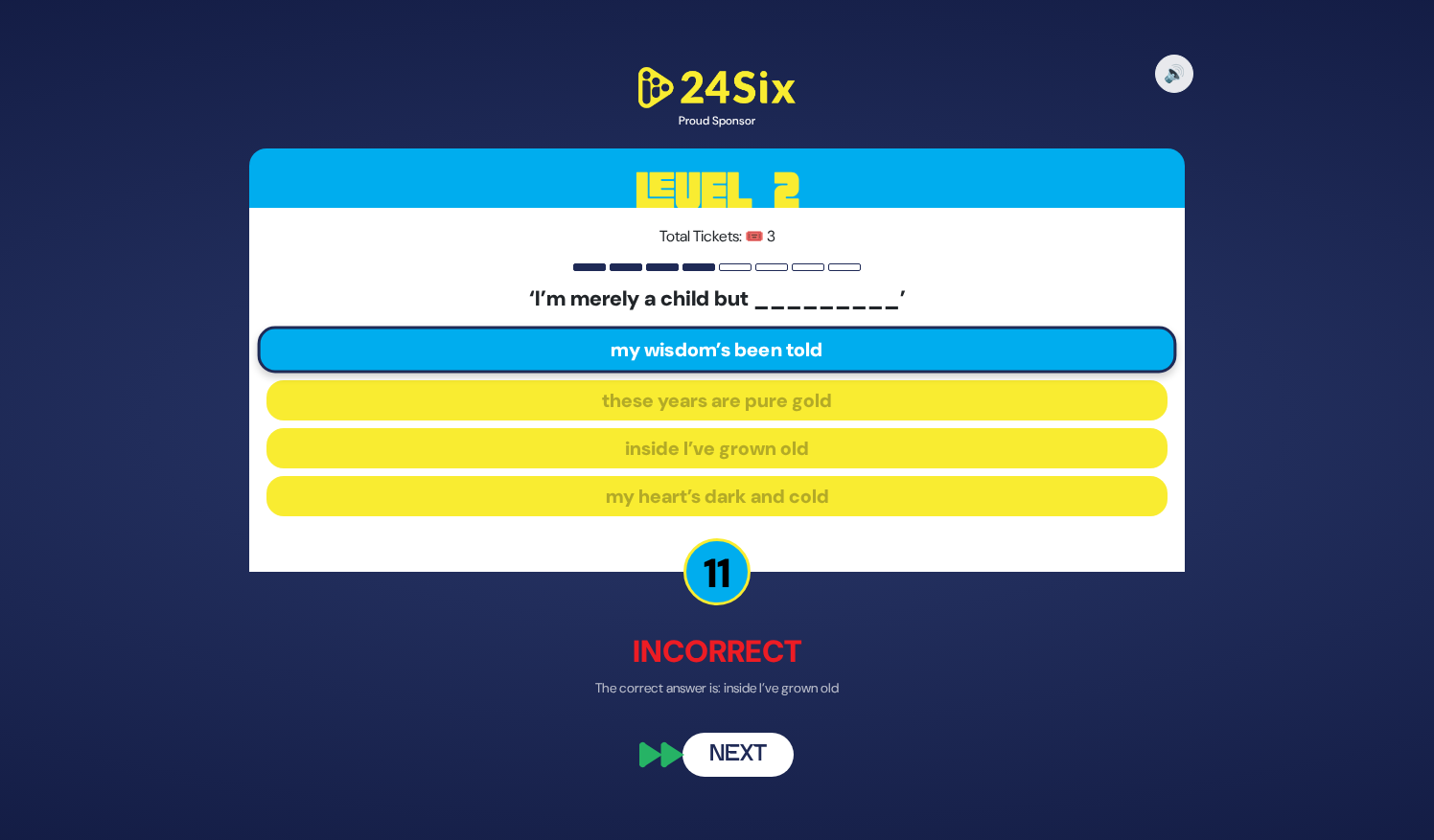
click at [756, 741] on button "Next" at bounding box center [738, 754] width 111 height 44
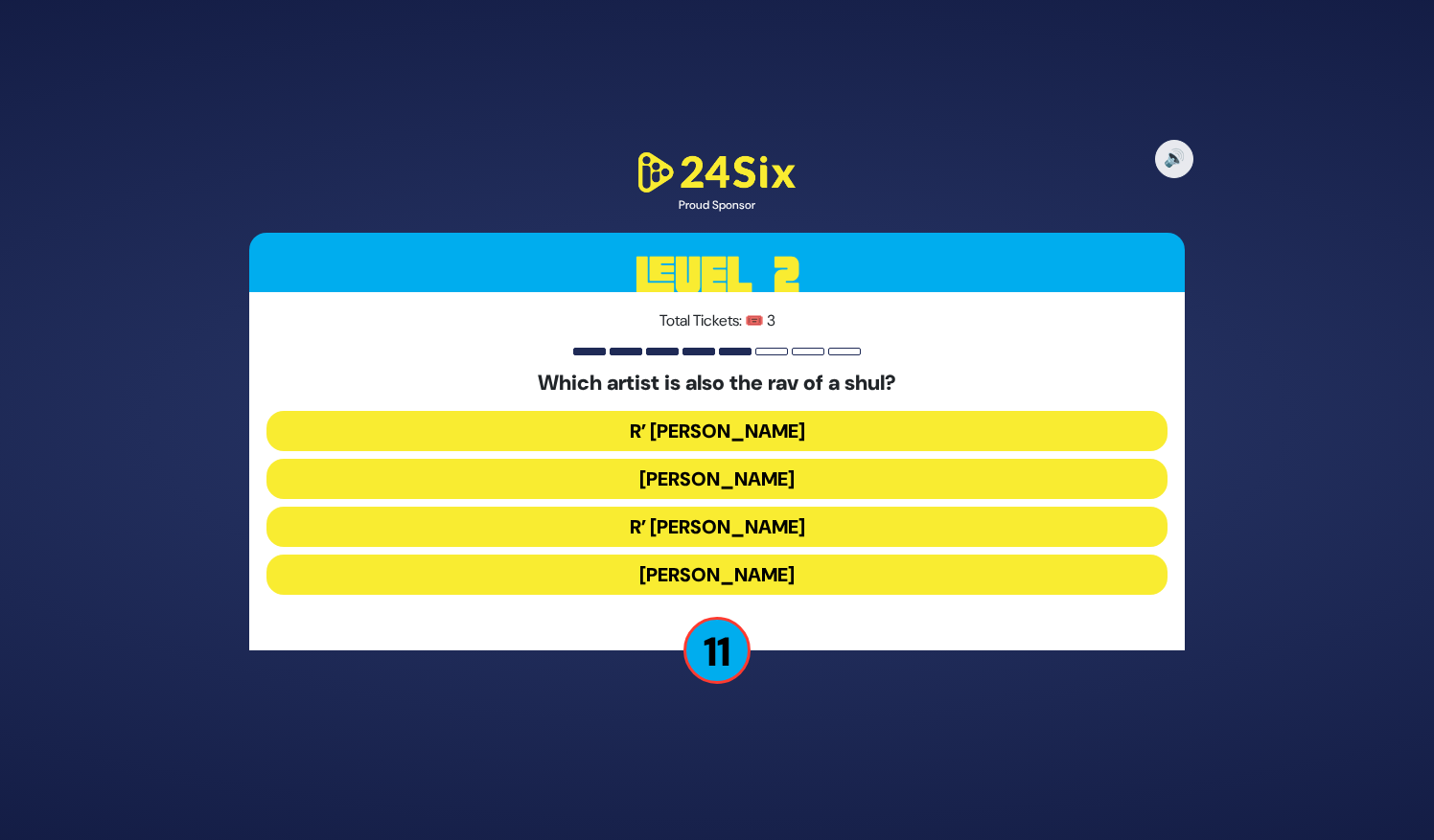
click at [843, 459] on button "R’ [PERSON_NAME]" at bounding box center [717, 478] width 901 height 40
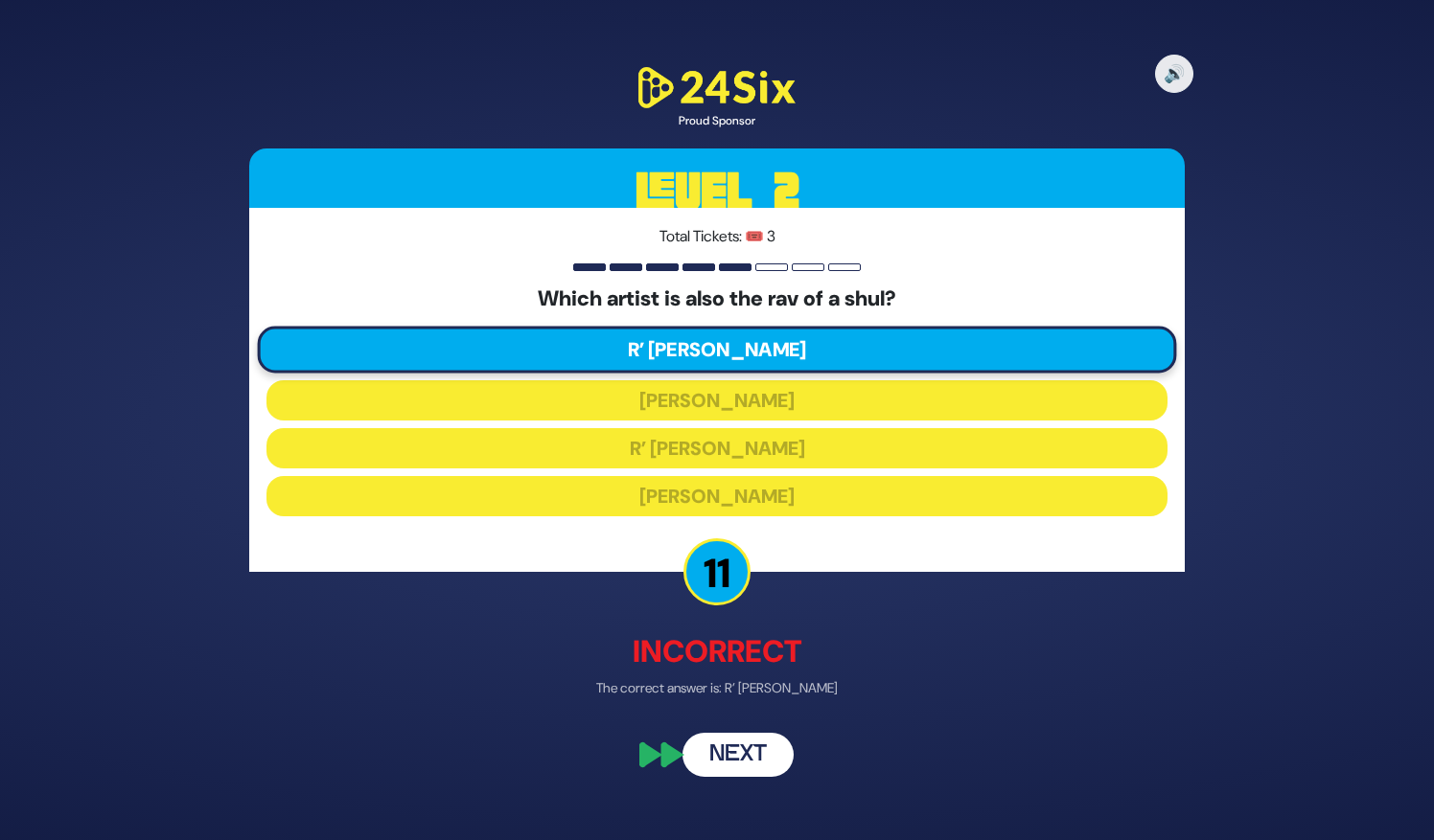
click at [744, 759] on button "Next" at bounding box center [738, 754] width 111 height 44
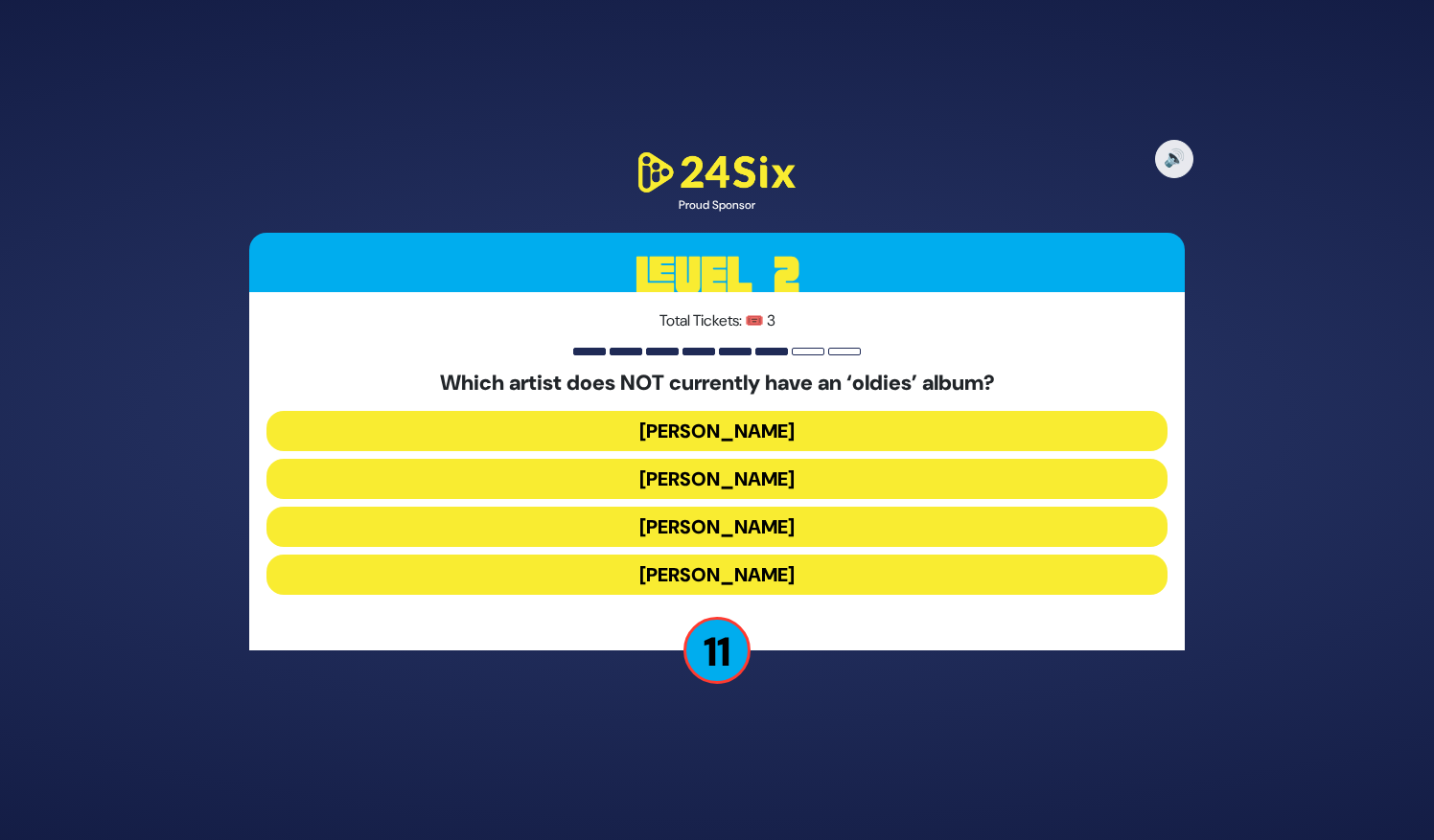
click at [813, 506] on button "[PERSON_NAME]" at bounding box center [717, 526] width 901 height 40
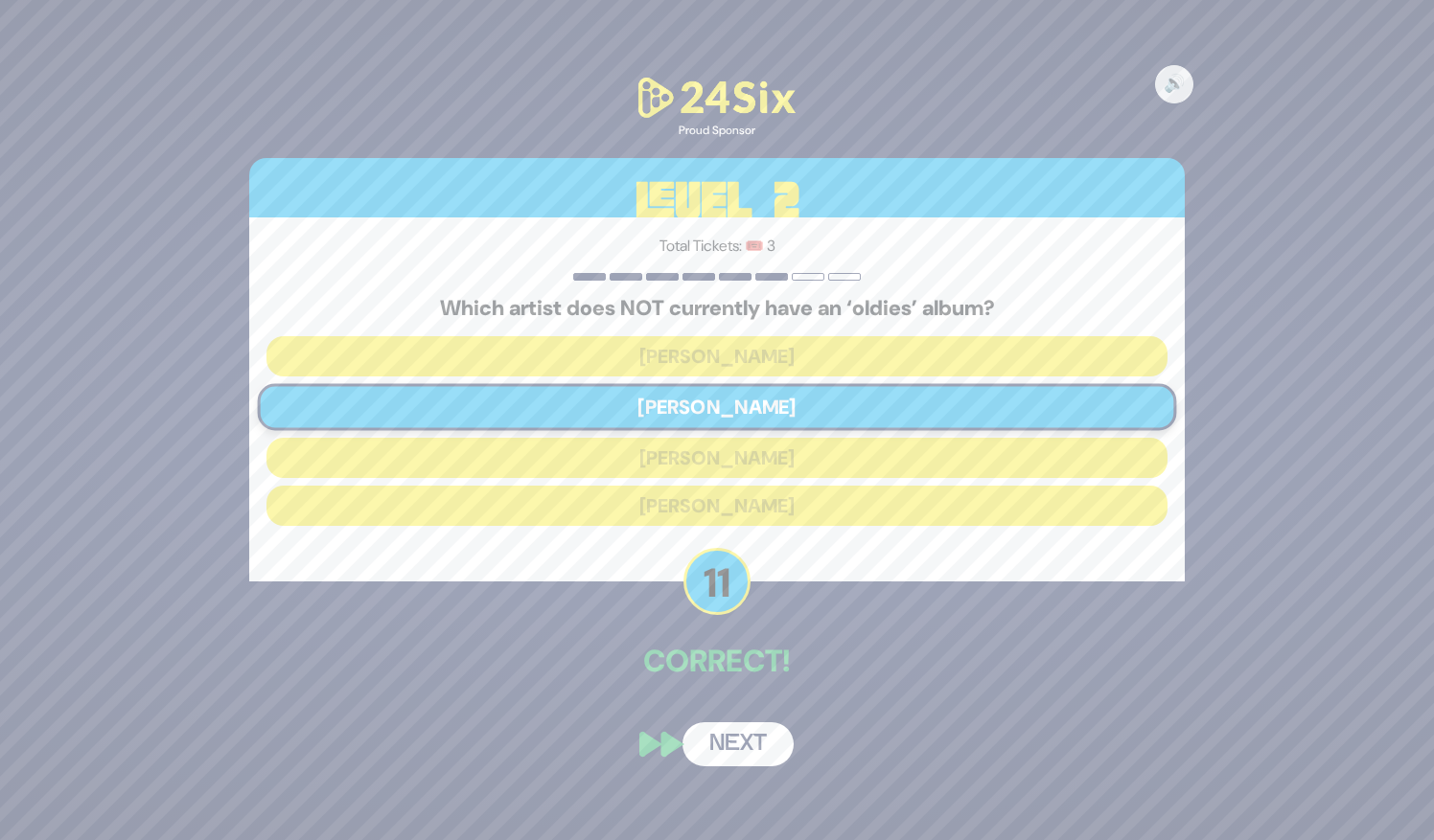
click at [758, 740] on button "Next" at bounding box center [738, 743] width 111 height 44
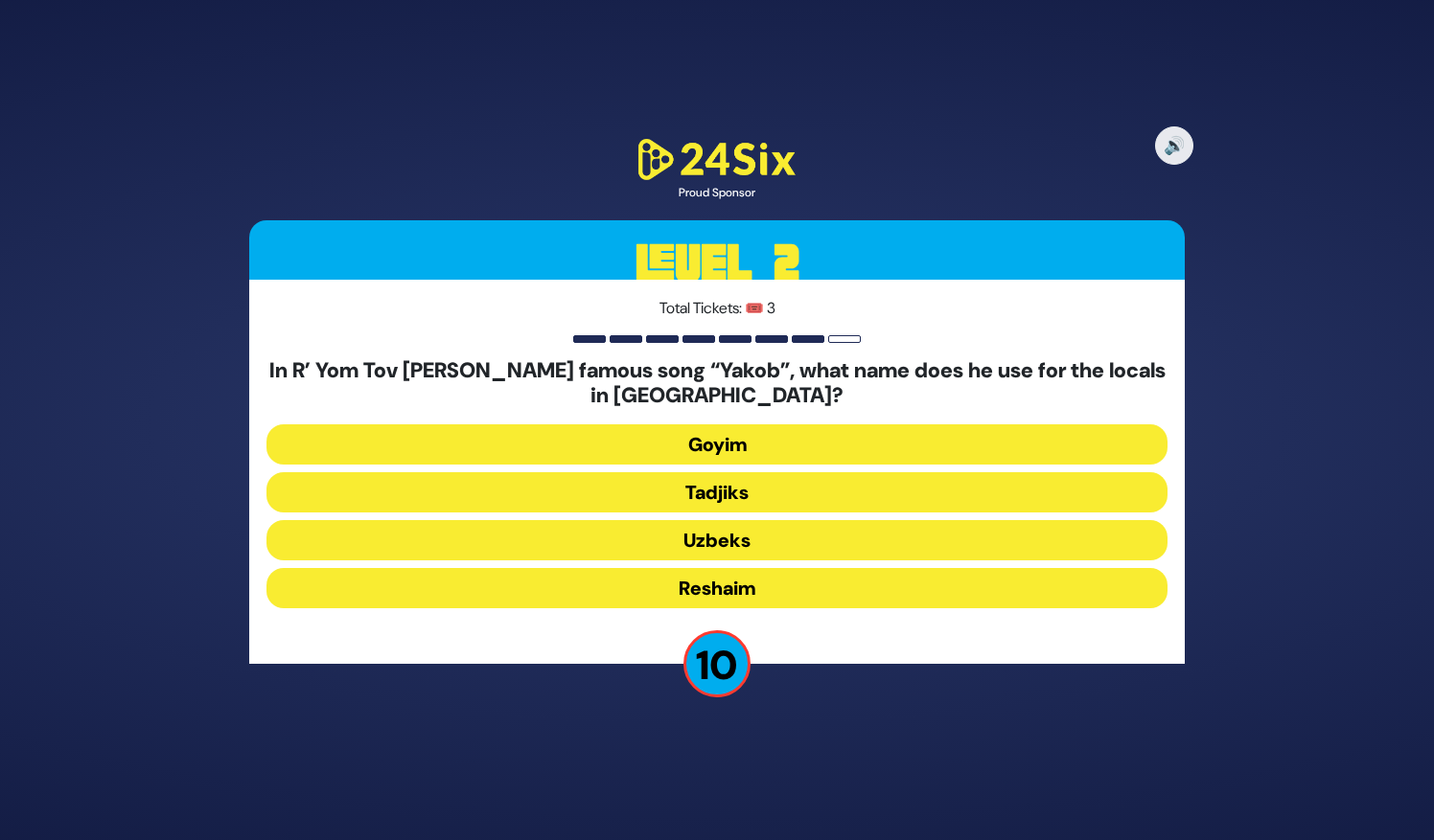
click at [830, 568] on button "Uzbeks" at bounding box center [717, 587] width 901 height 40
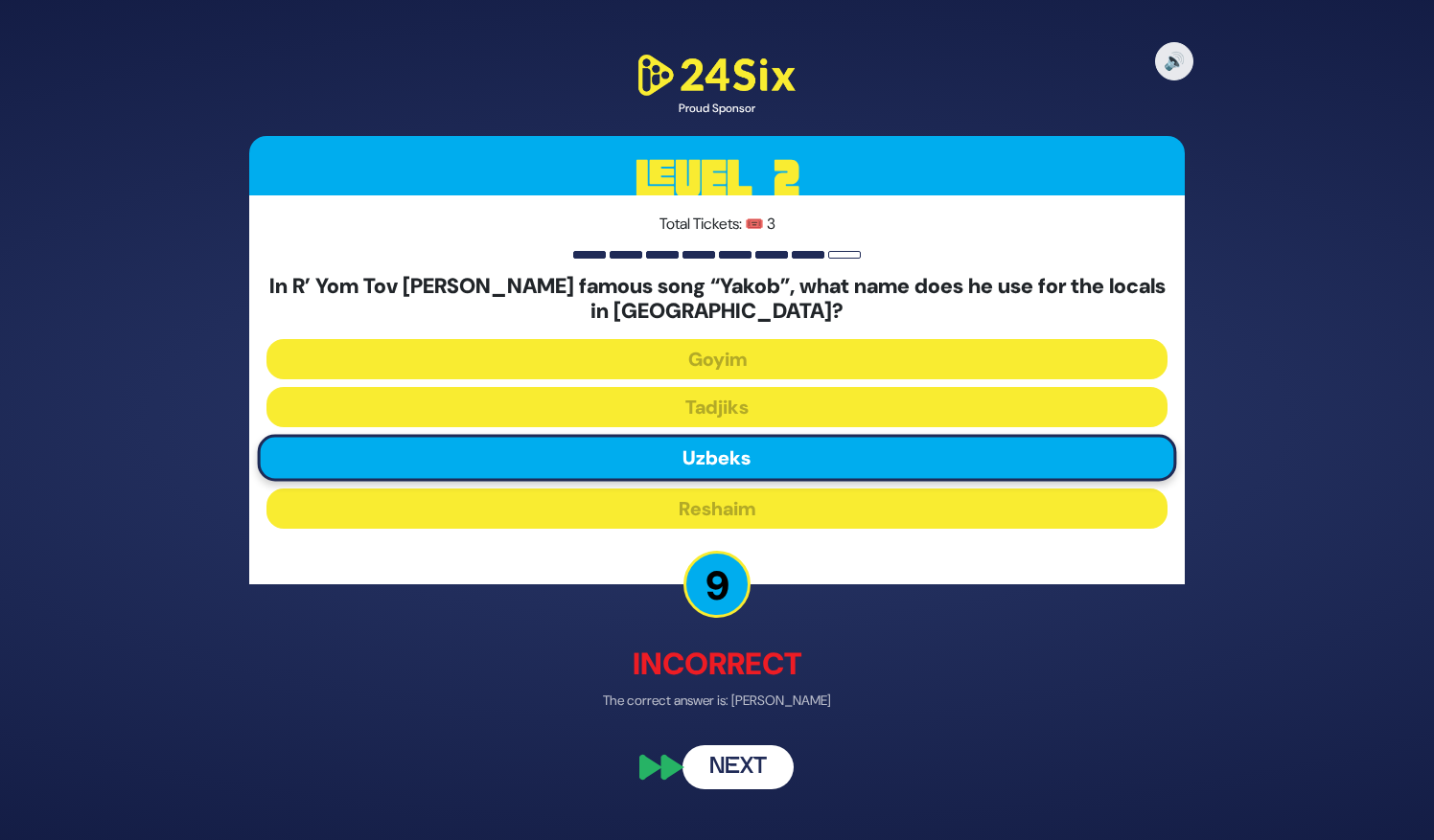
click at [752, 759] on button "Next" at bounding box center [738, 767] width 111 height 44
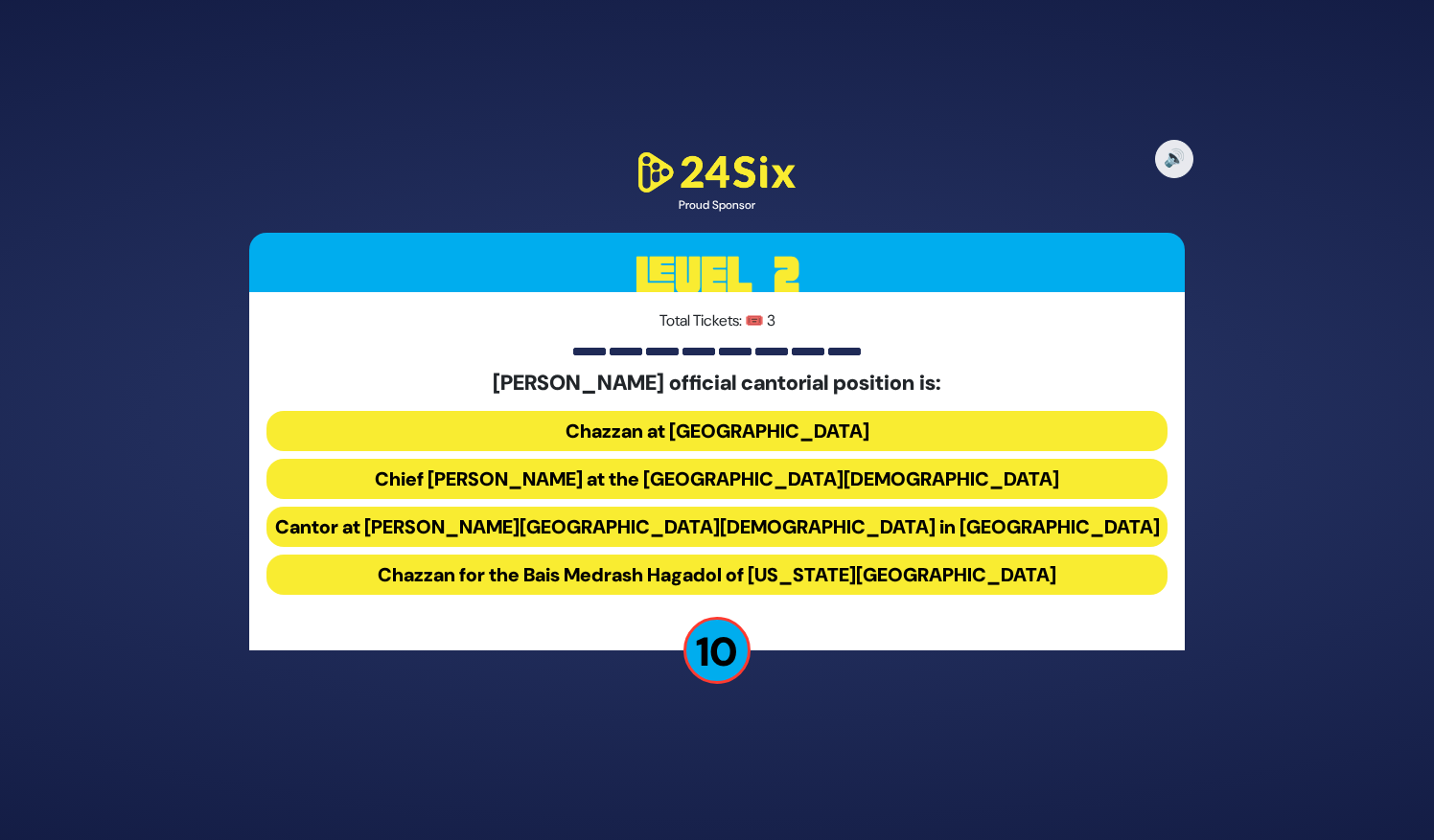
click at [971, 506] on button "Chief [PERSON_NAME] at the [GEOGRAPHIC_DATA][DEMOGRAPHIC_DATA]" at bounding box center [717, 526] width 901 height 40
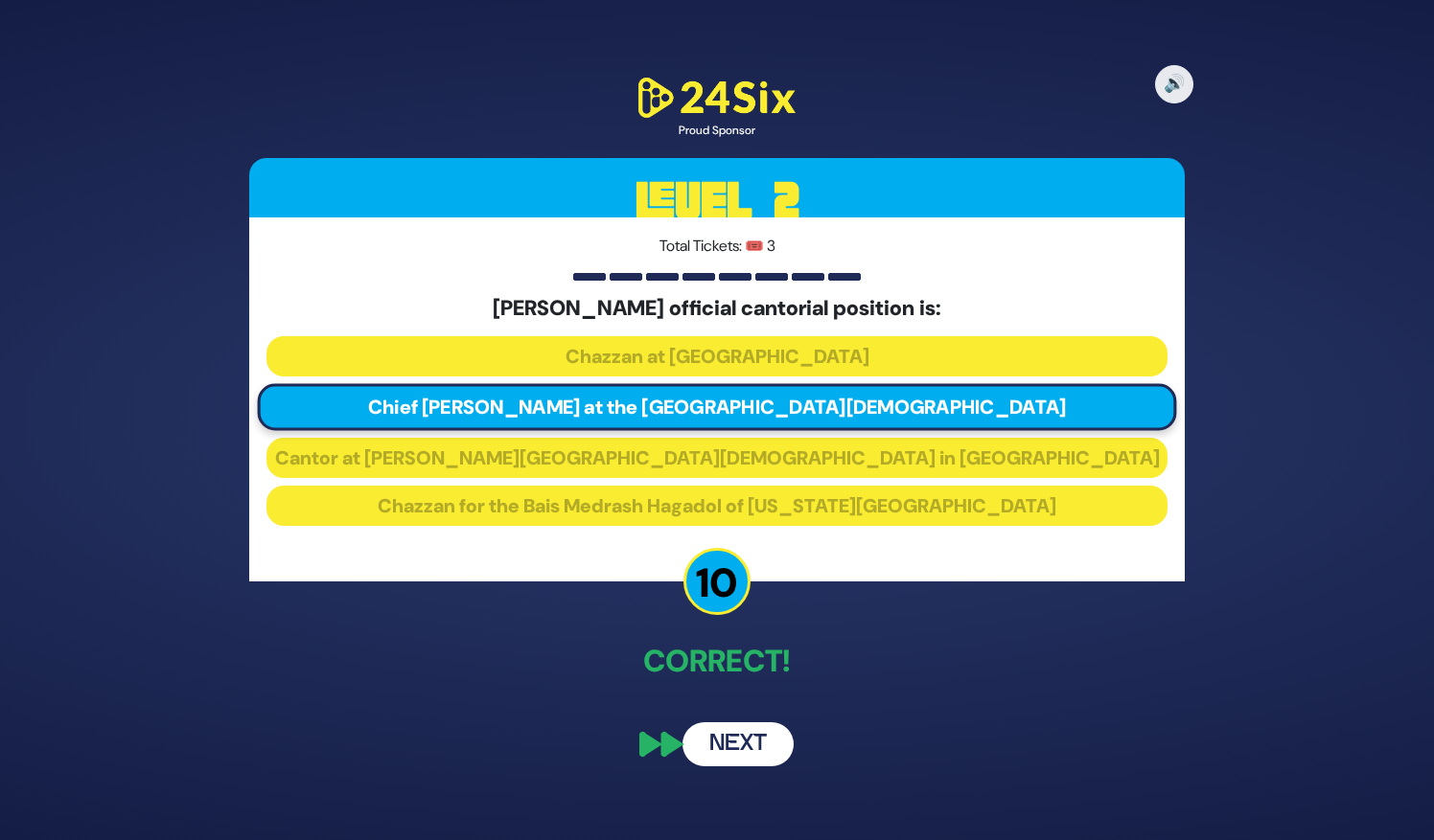
click at [754, 738] on button "Next" at bounding box center [738, 743] width 111 height 44
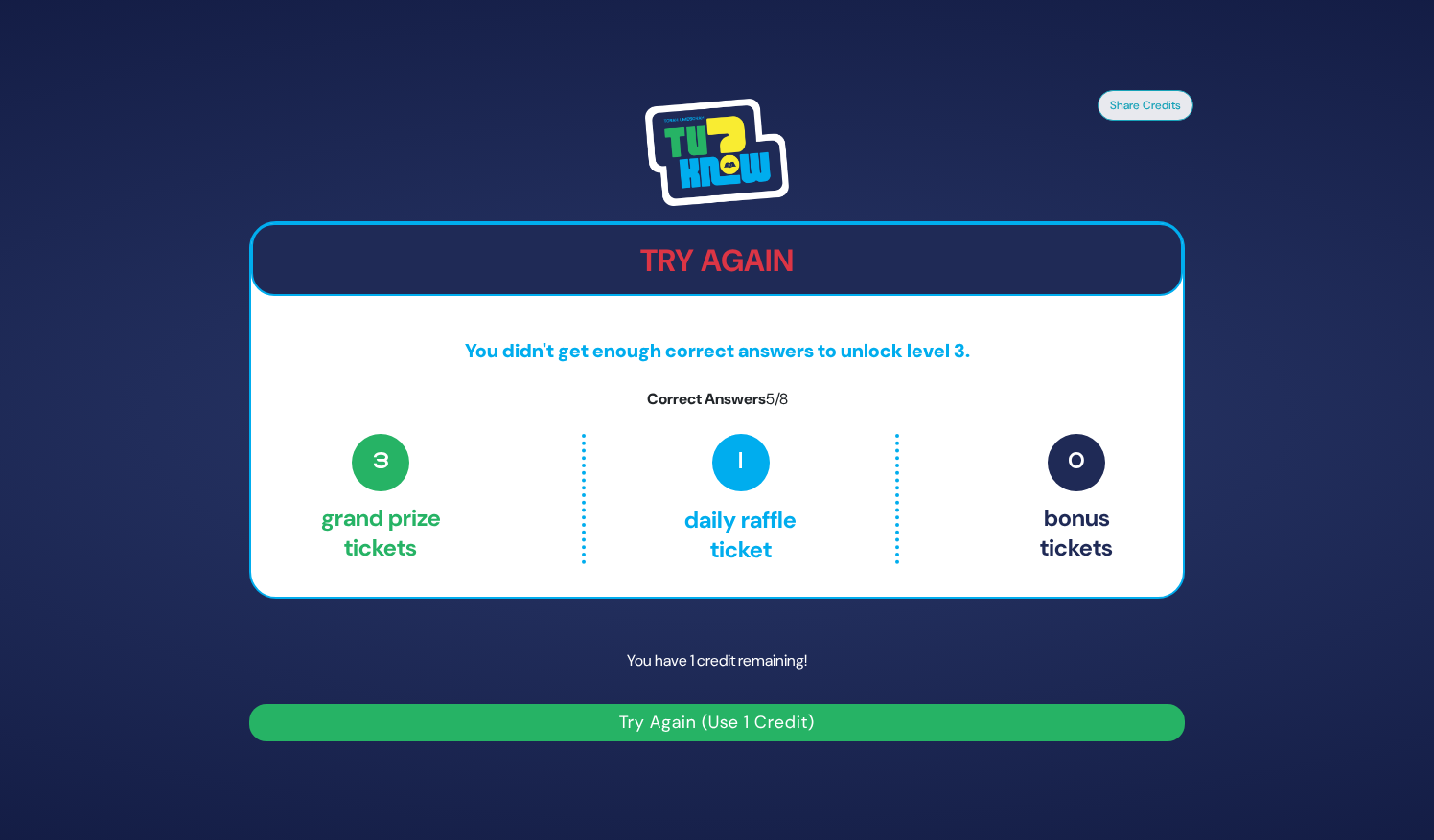
click at [810, 723] on button "Try Again (Use 1 Credit)" at bounding box center [717, 723] width 935 height 37
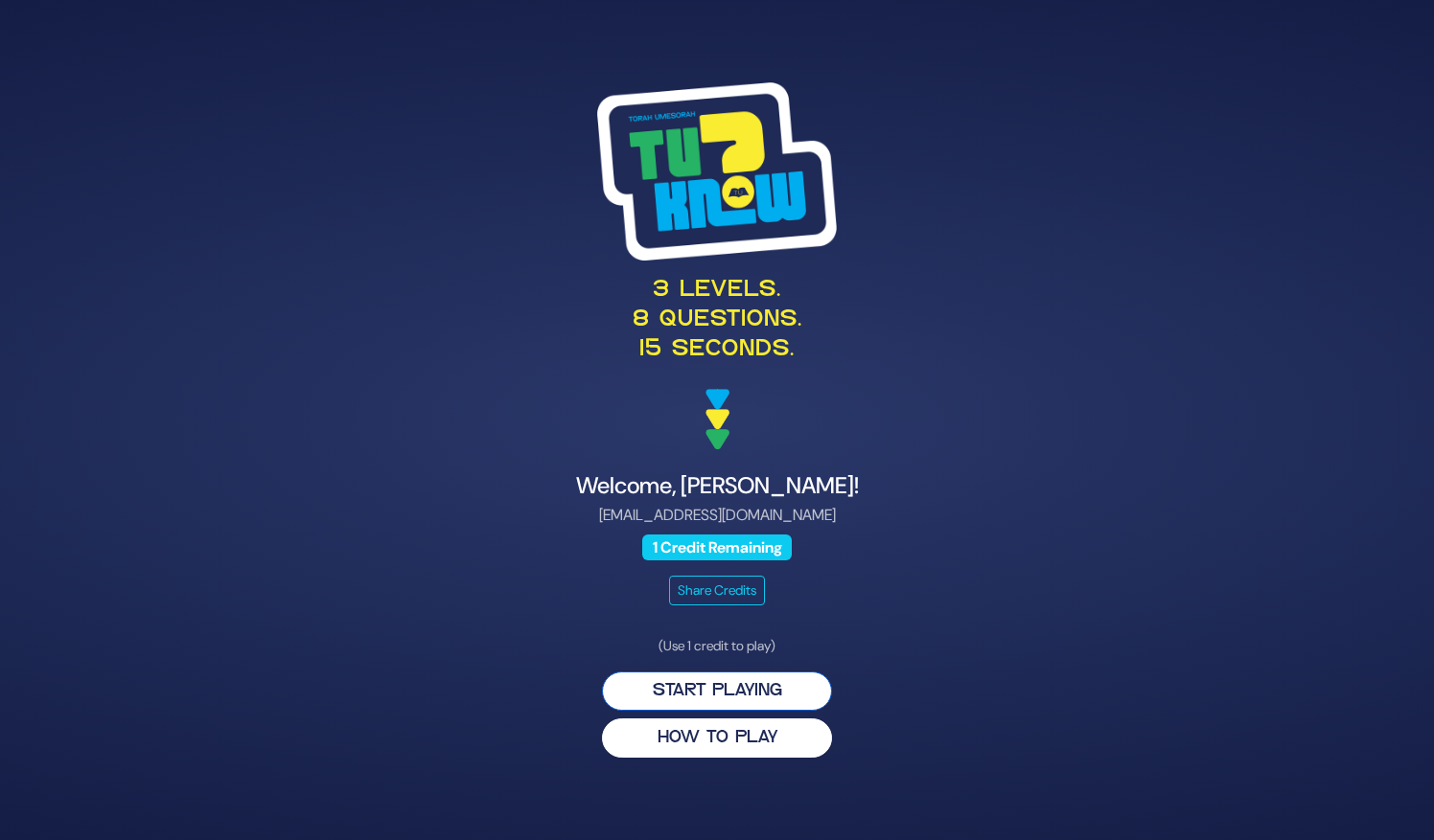
click at [772, 685] on button "Start Playing" at bounding box center [717, 691] width 230 height 39
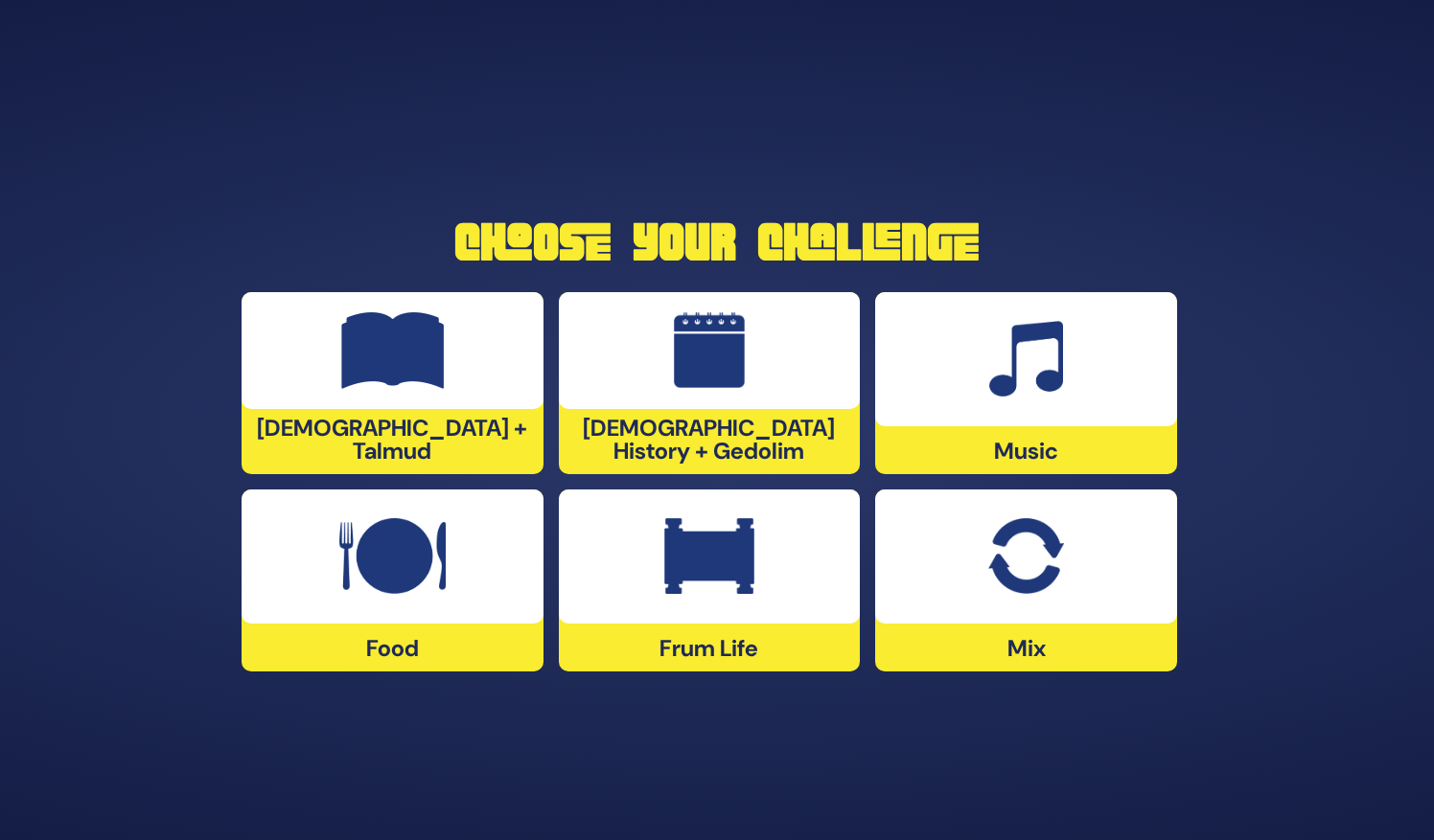
click at [474, 546] on div at bounding box center [391, 556] width 302 height 134
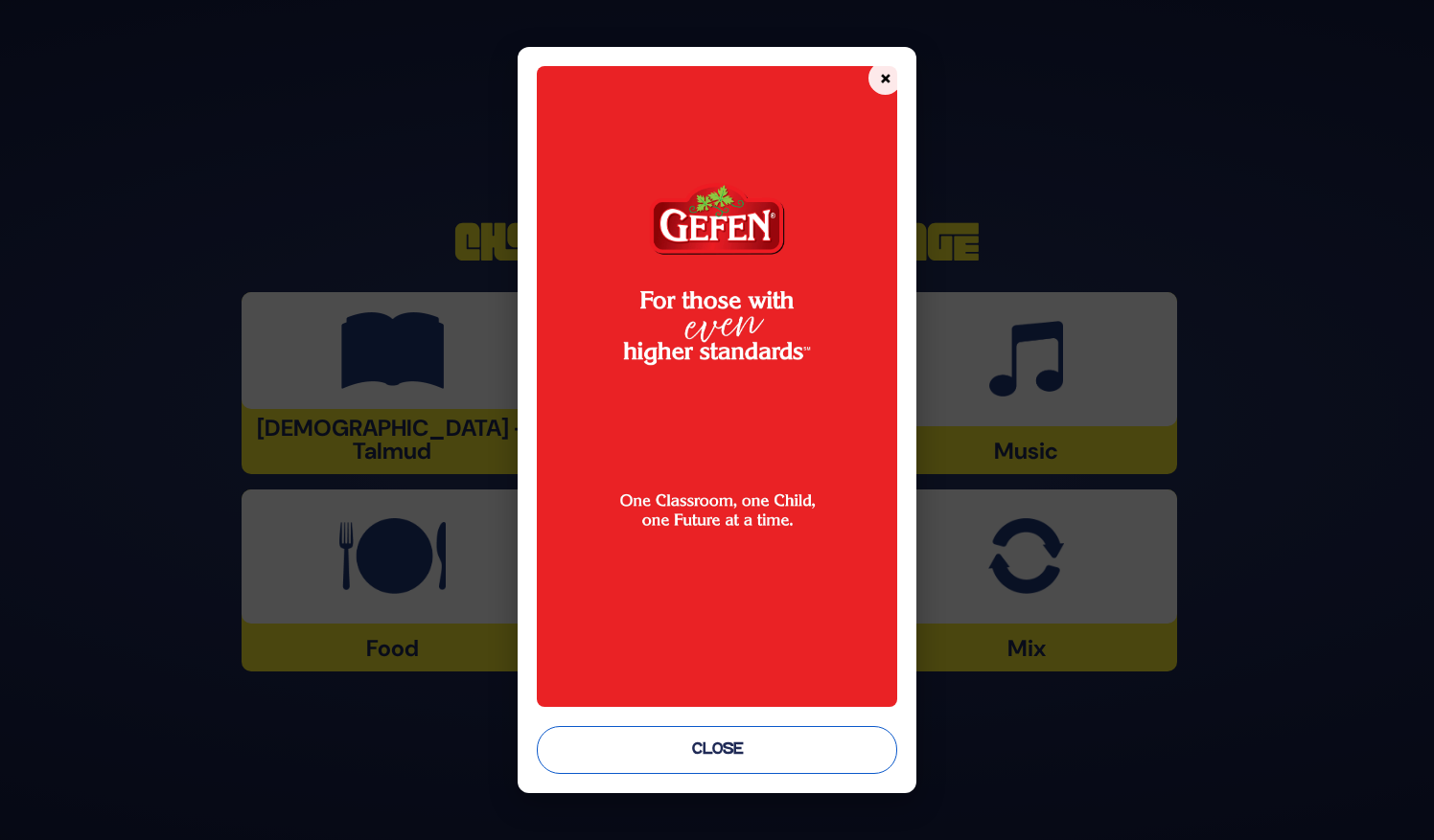
click at [684, 768] on button "Close" at bounding box center [717, 749] width 360 height 48
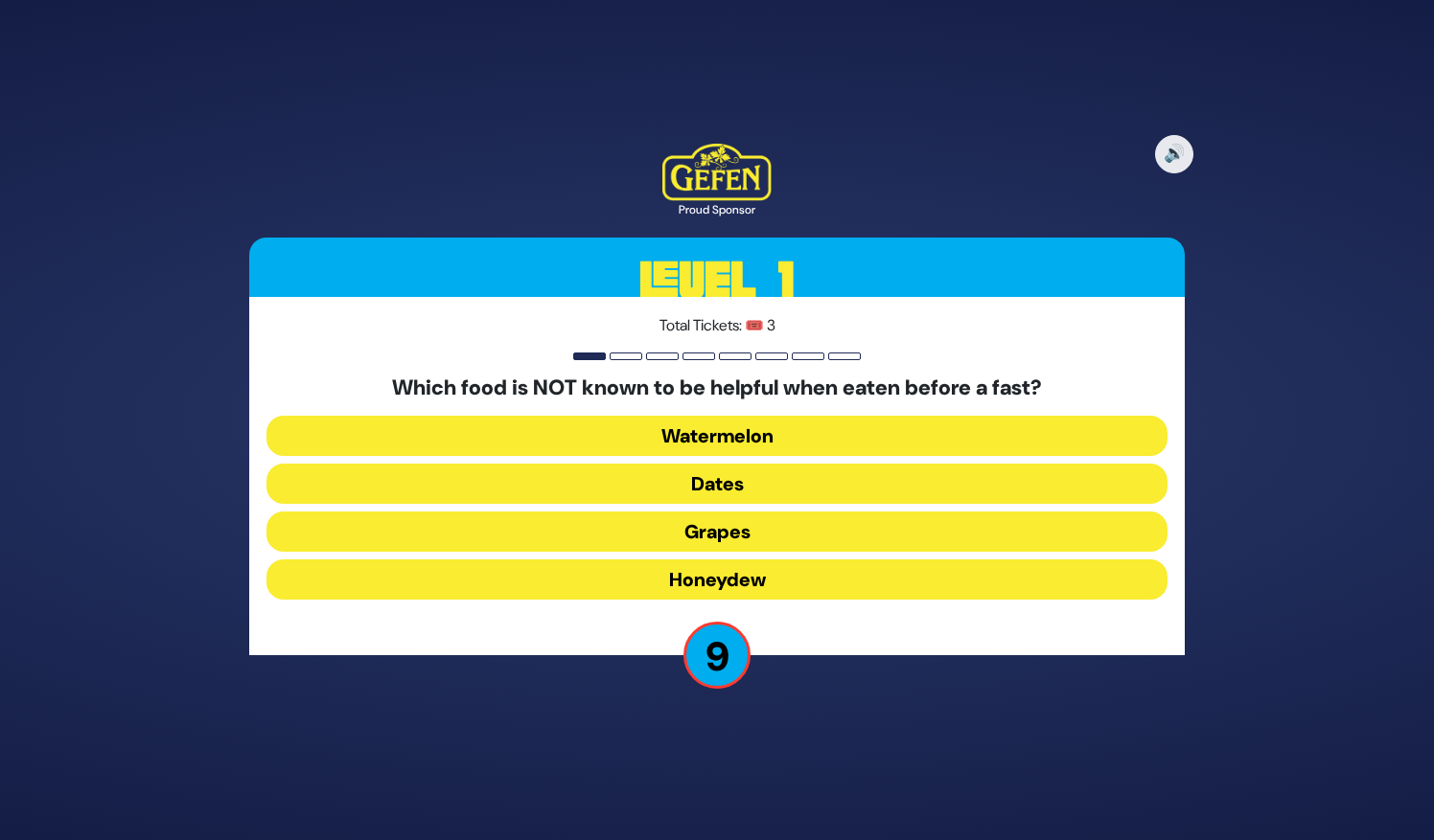
click at [758, 511] on button "Dates" at bounding box center [717, 531] width 901 height 40
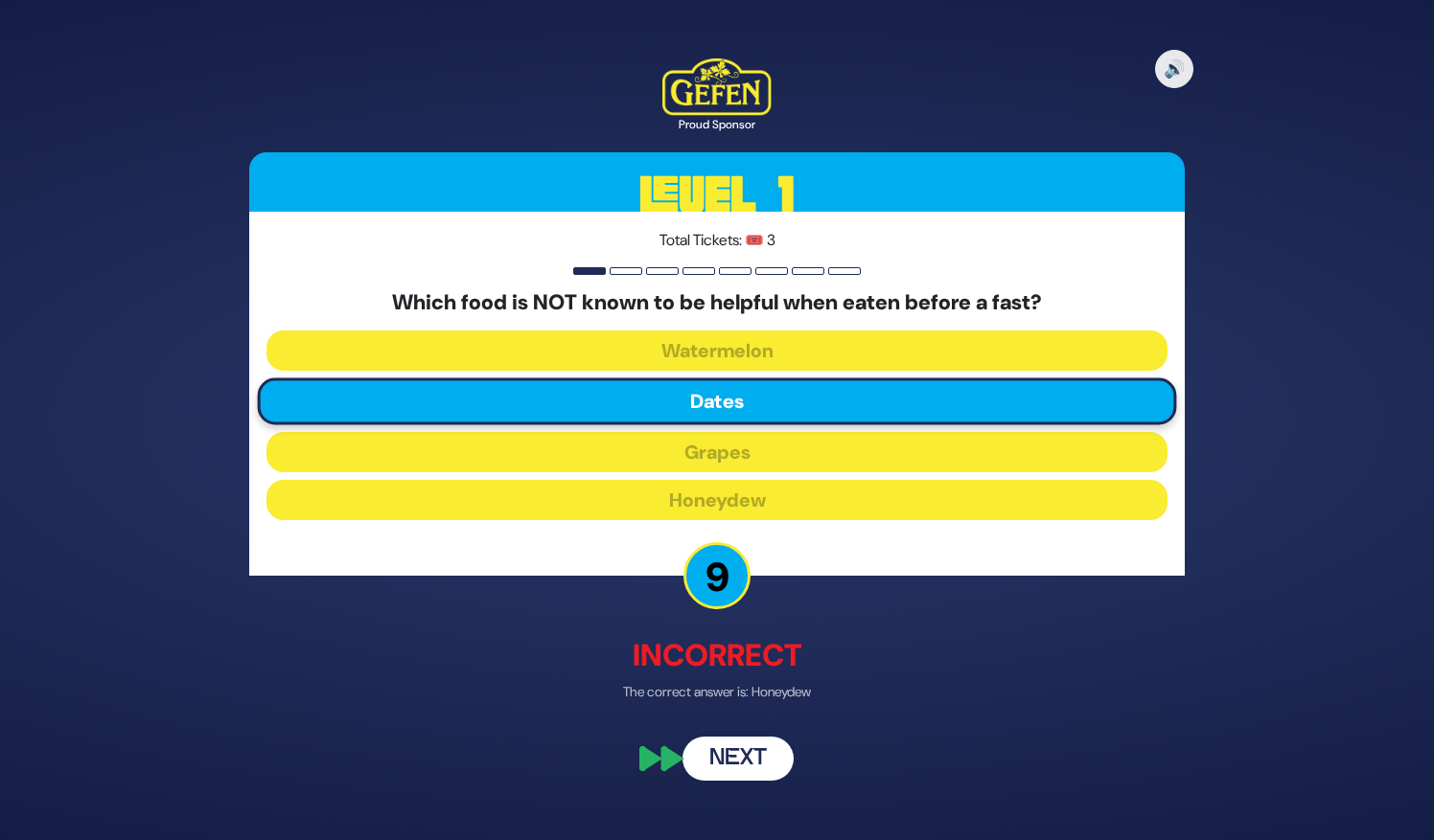
click at [728, 747] on button "Next" at bounding box center [738, 759] width 111 height 44
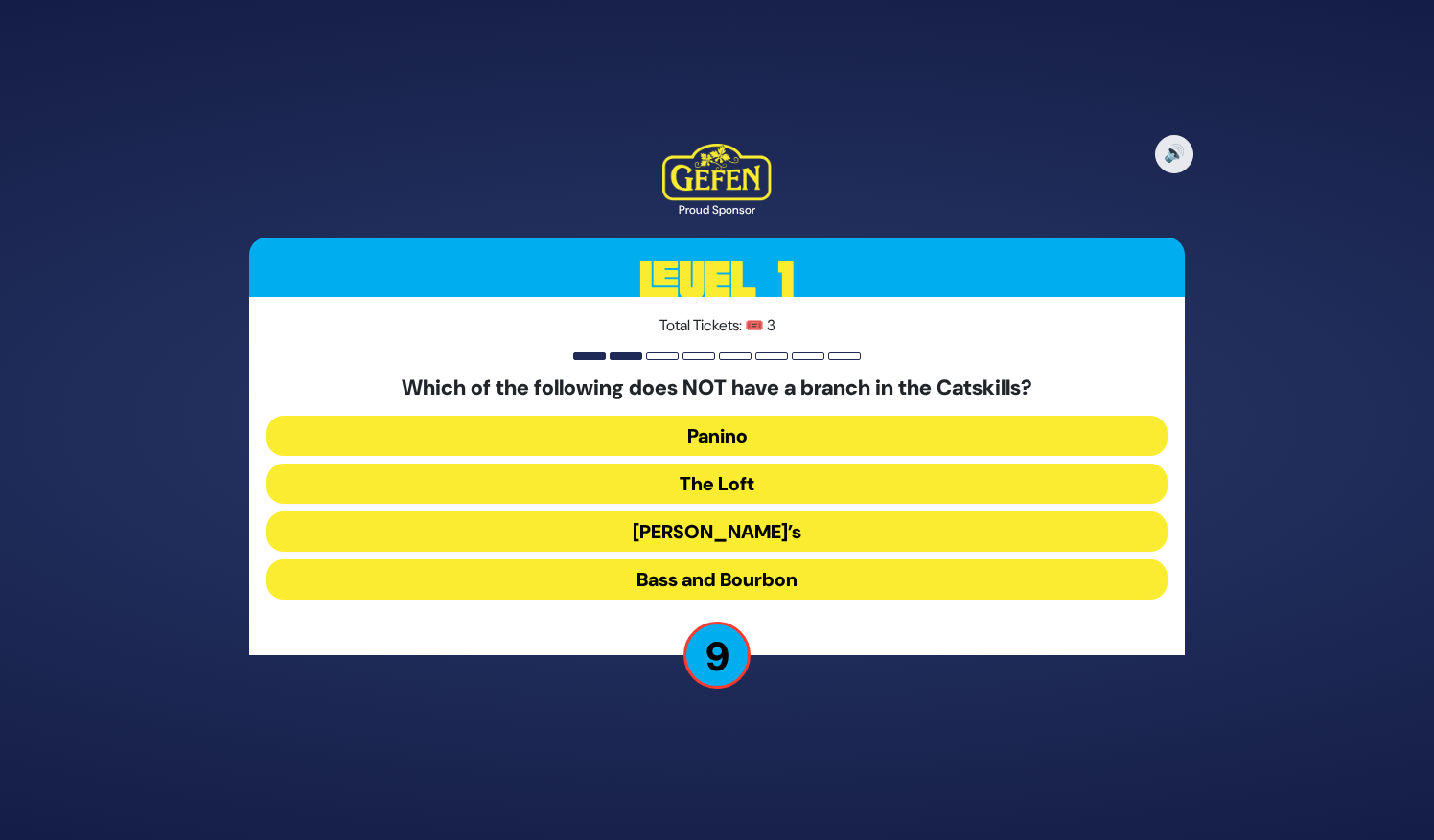
click at [798, 511] on button "The Loft" at bounding box center [717, 531] width 901 height 40
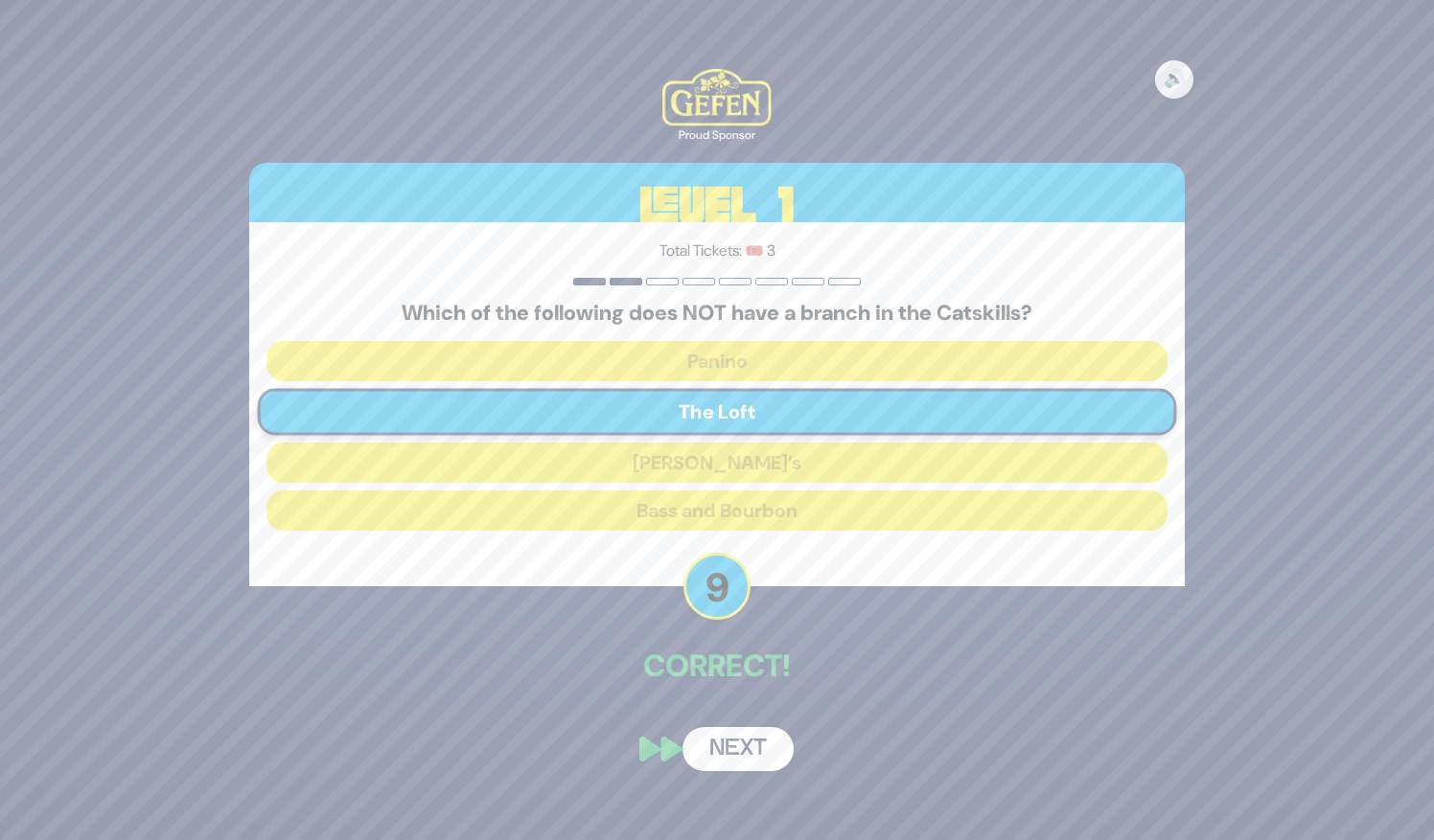
click at [754, 741] on button "Next" at bounding box center [738, 748] width 111 height 44
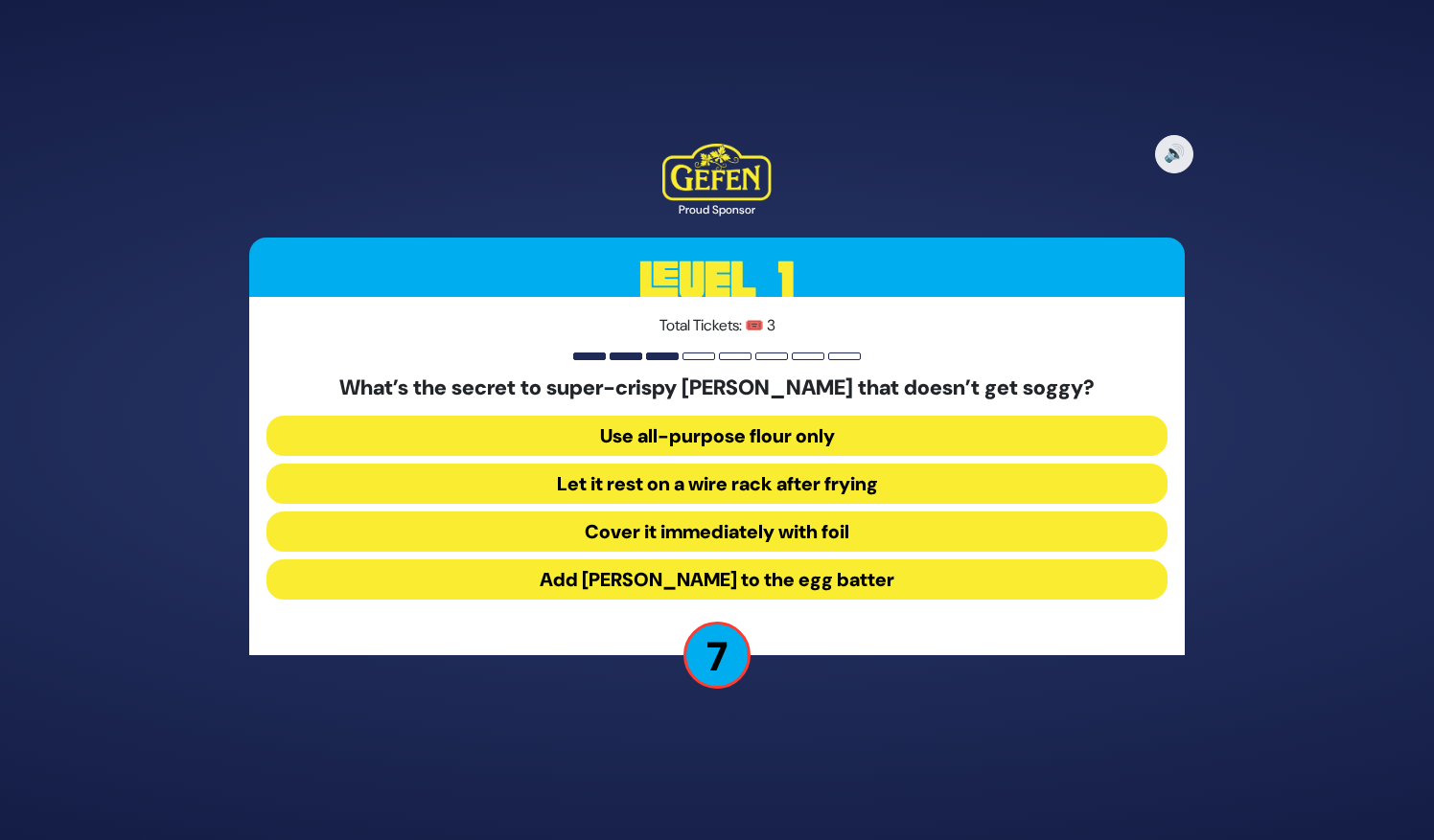
click at [792, 511] on button "Let it rest on a wire rack after frying" at bounding box center [717, 531] width 901 height 40
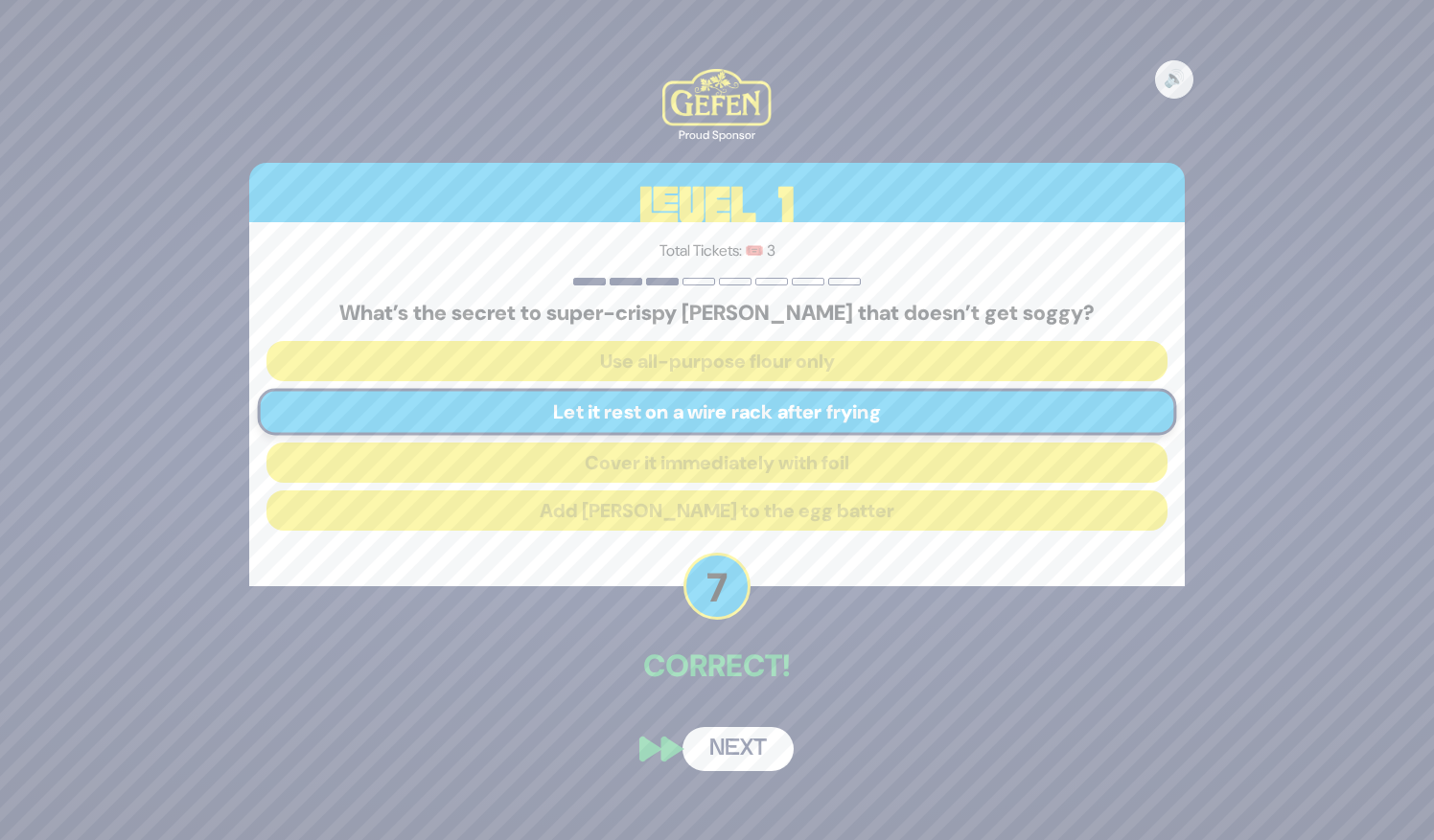
click at [738, 759] on button "Next" at bounding box center [738, 748] width 111 height 44
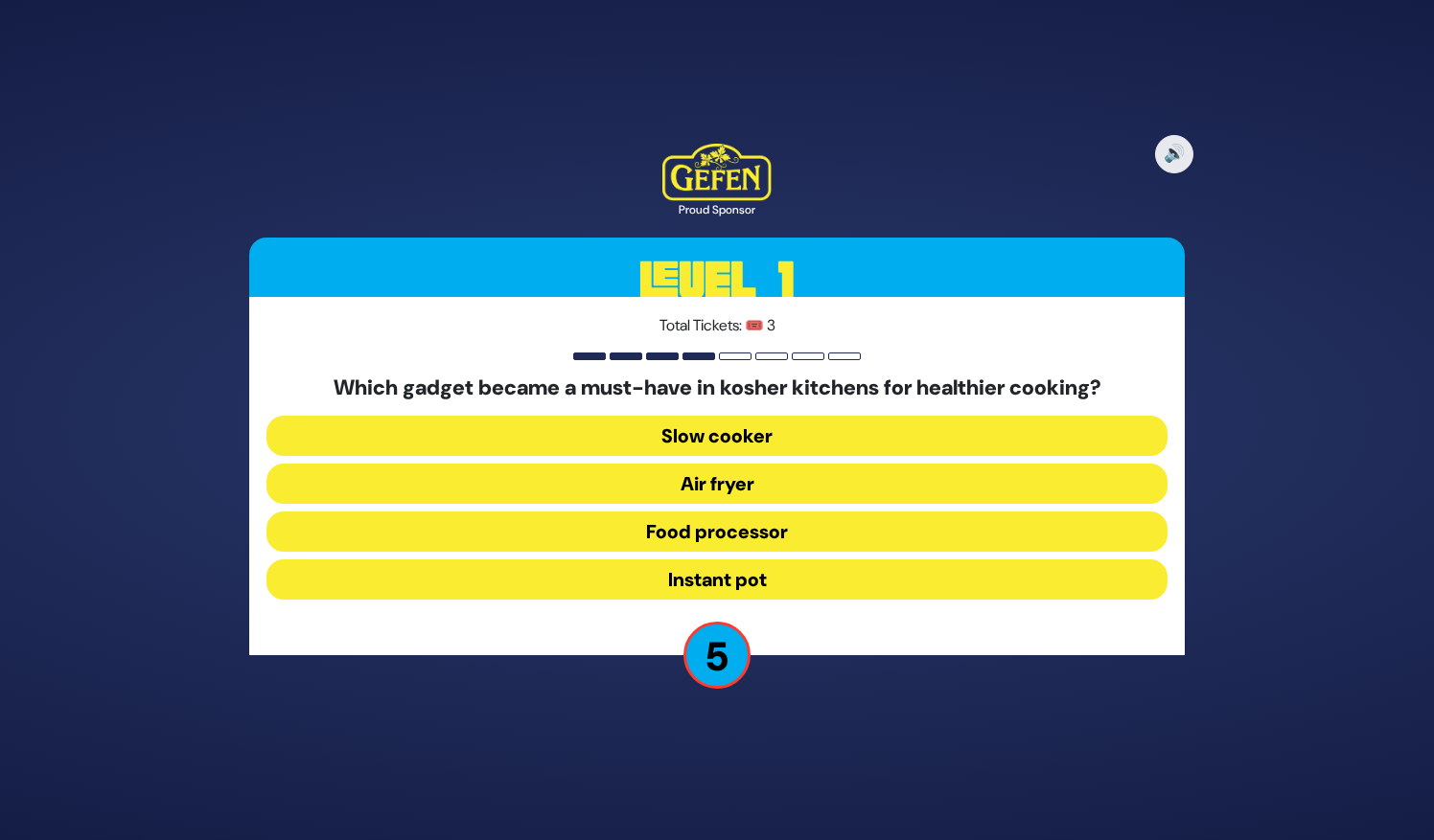
click at [786, 463] on button "Slow cooker" at bounding box center [717, 483] width 901 height 40
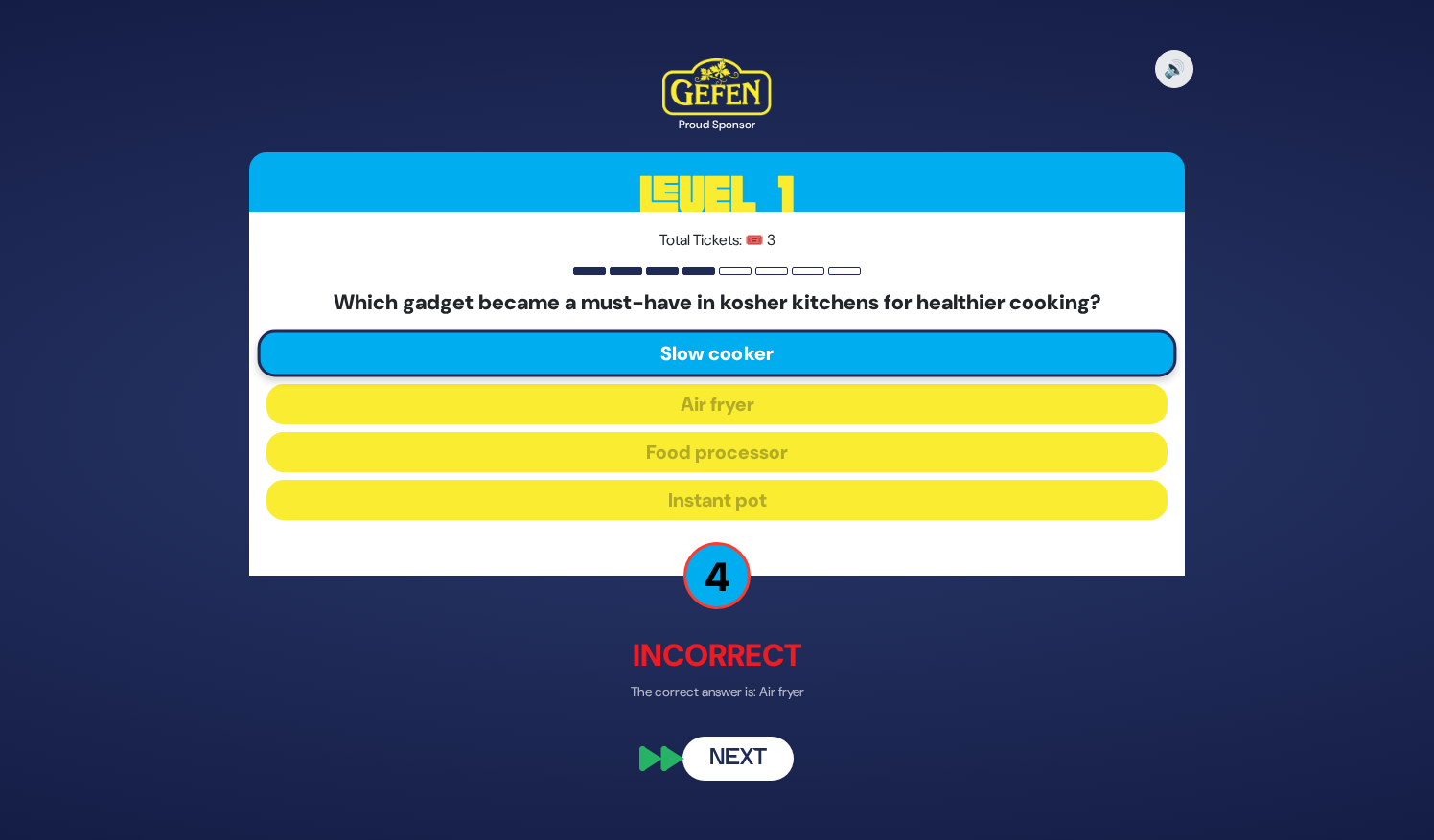
click at [758, 755] on button "Next" at bounding box center [738, 759] width 111 height 44
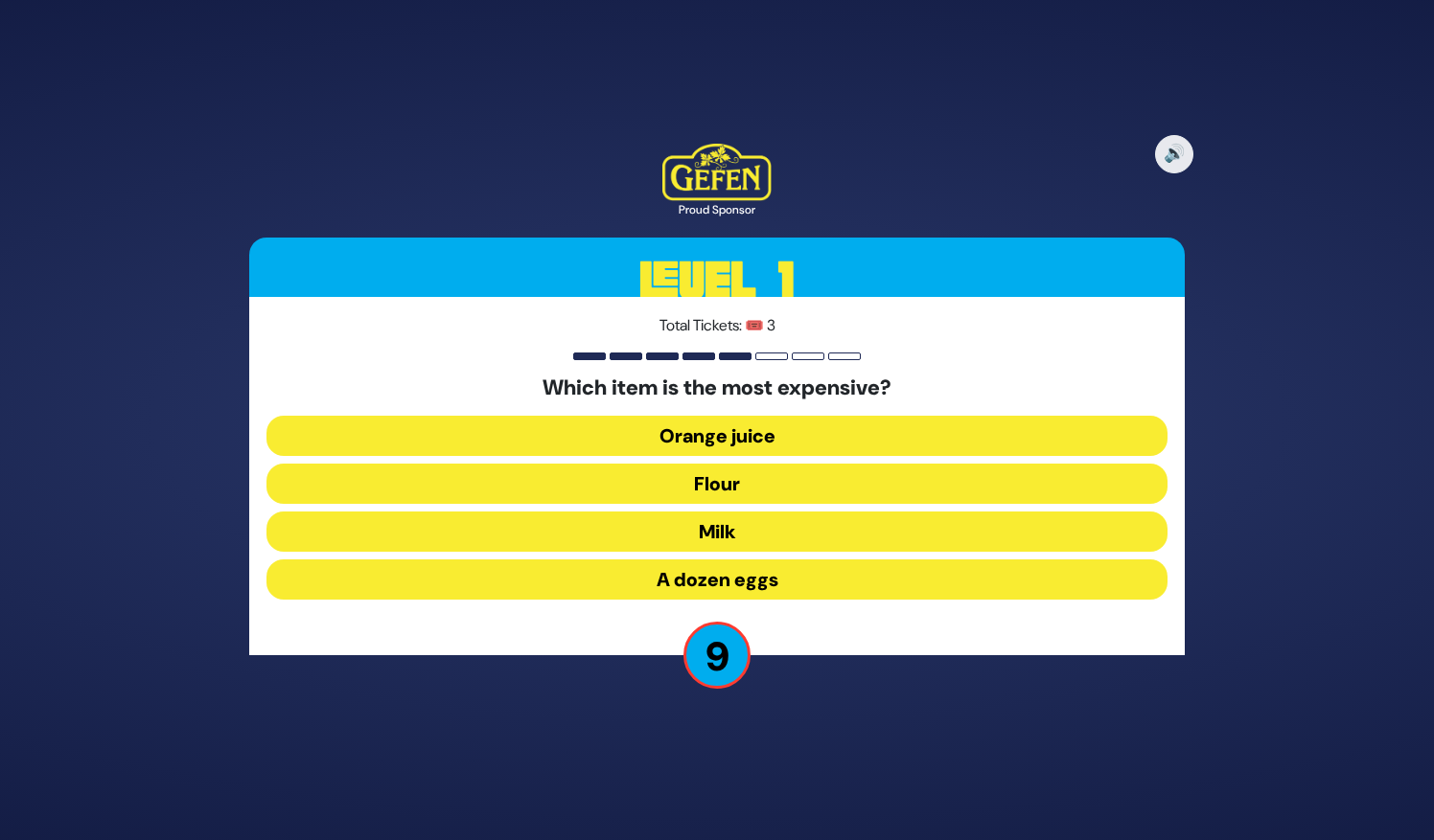
click at [759, 463] on button "Orange juice" at bounding box center [717, 483] width 901 height 40
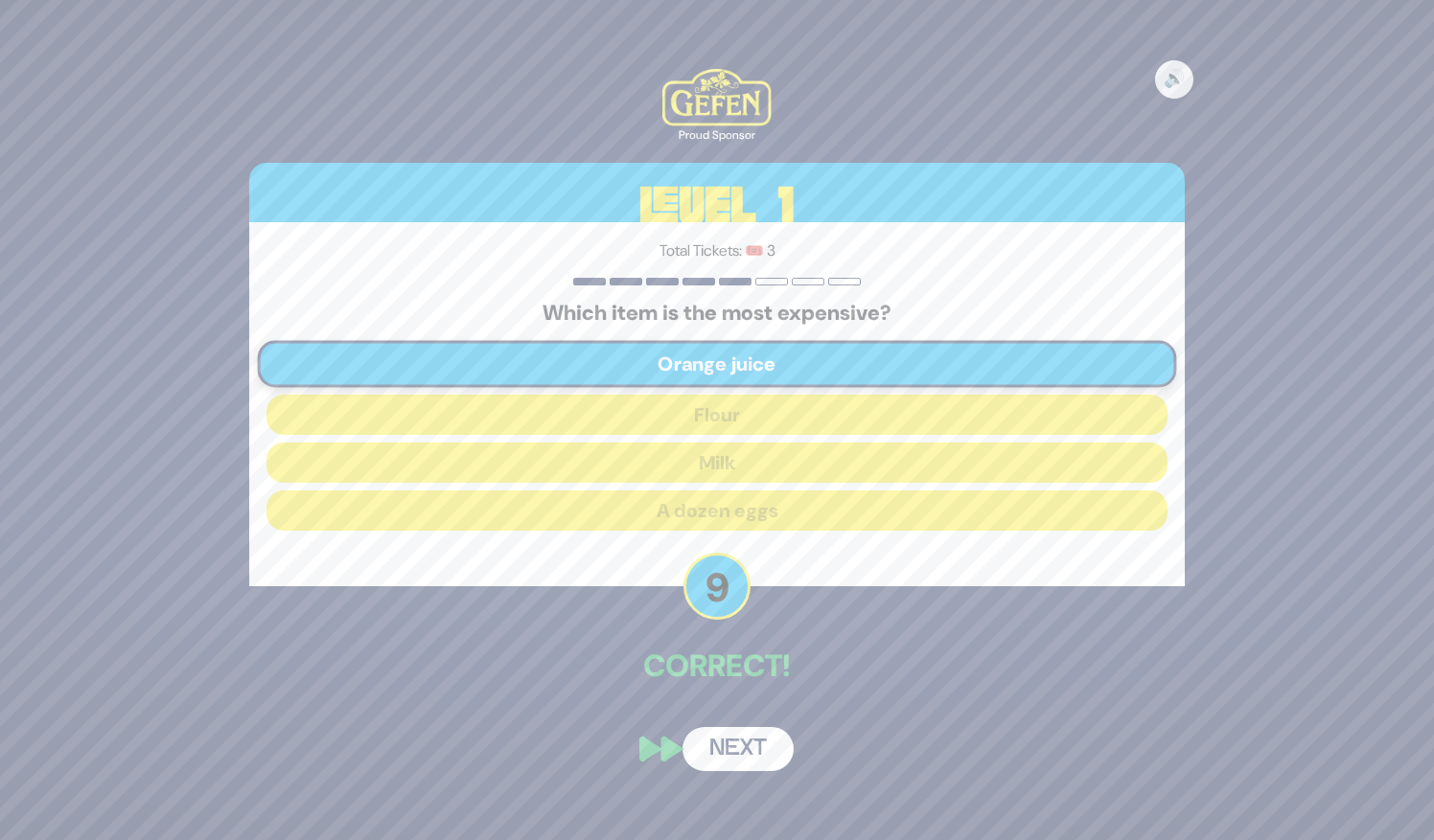
click at [739, 761] on button "Next" at bounding box center [738, 748] width 111 height 44
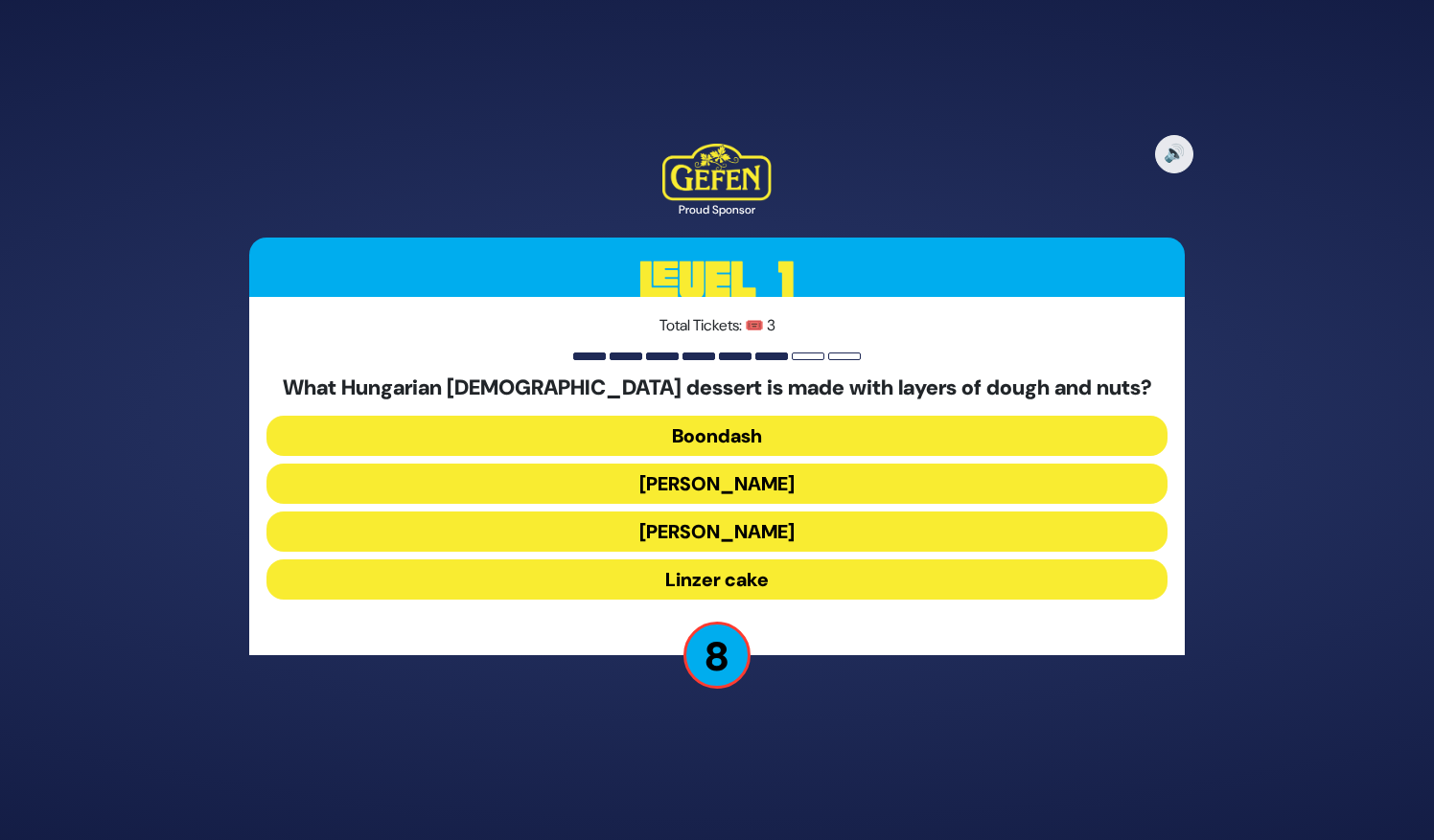
click at [774, 511] on button "Dobosh" at bounding box center [717, 531] width 901 height 40
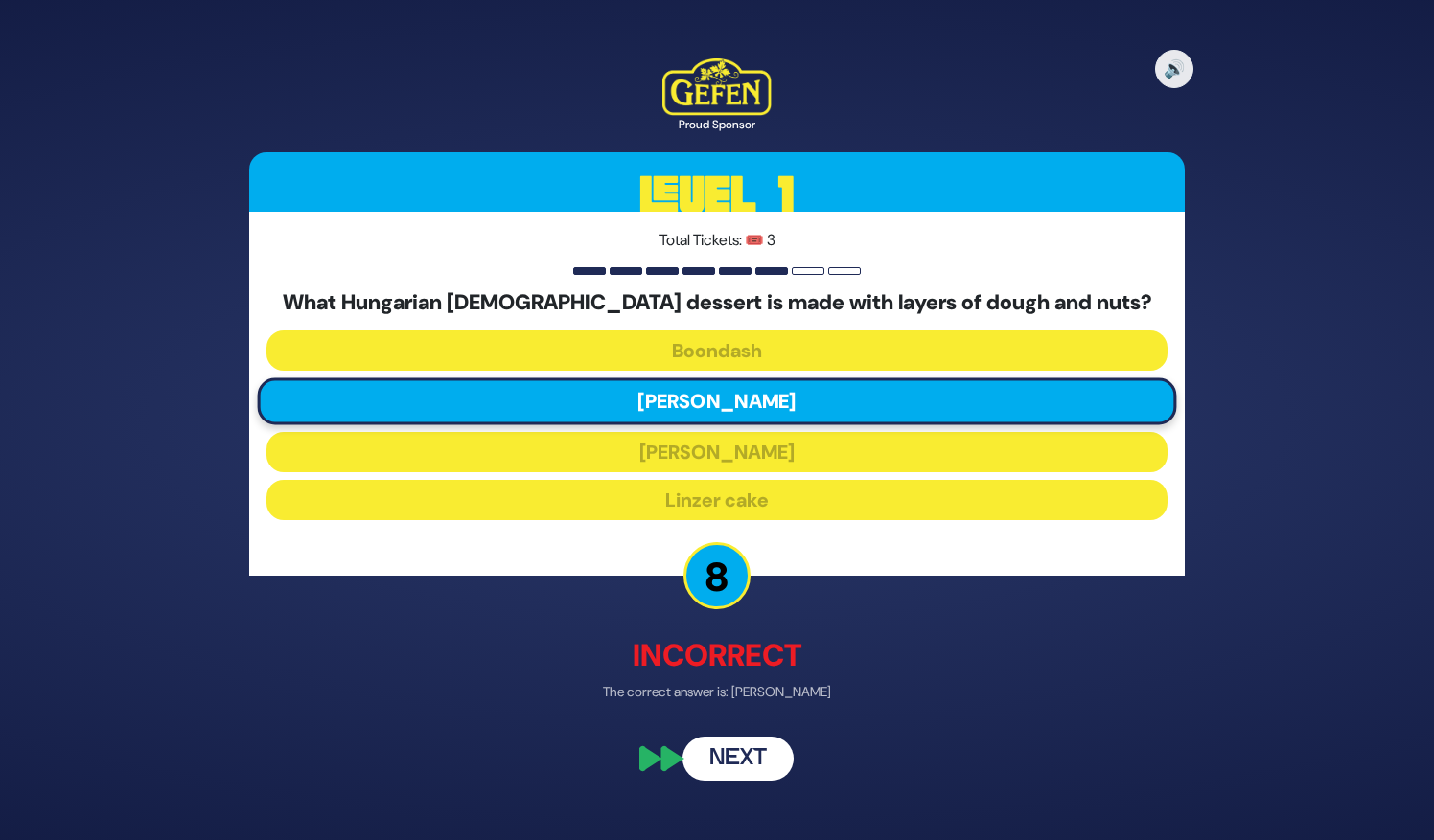
click at [750, 751] on button "Next" at bounding box center [738, 759] width 111 height 44
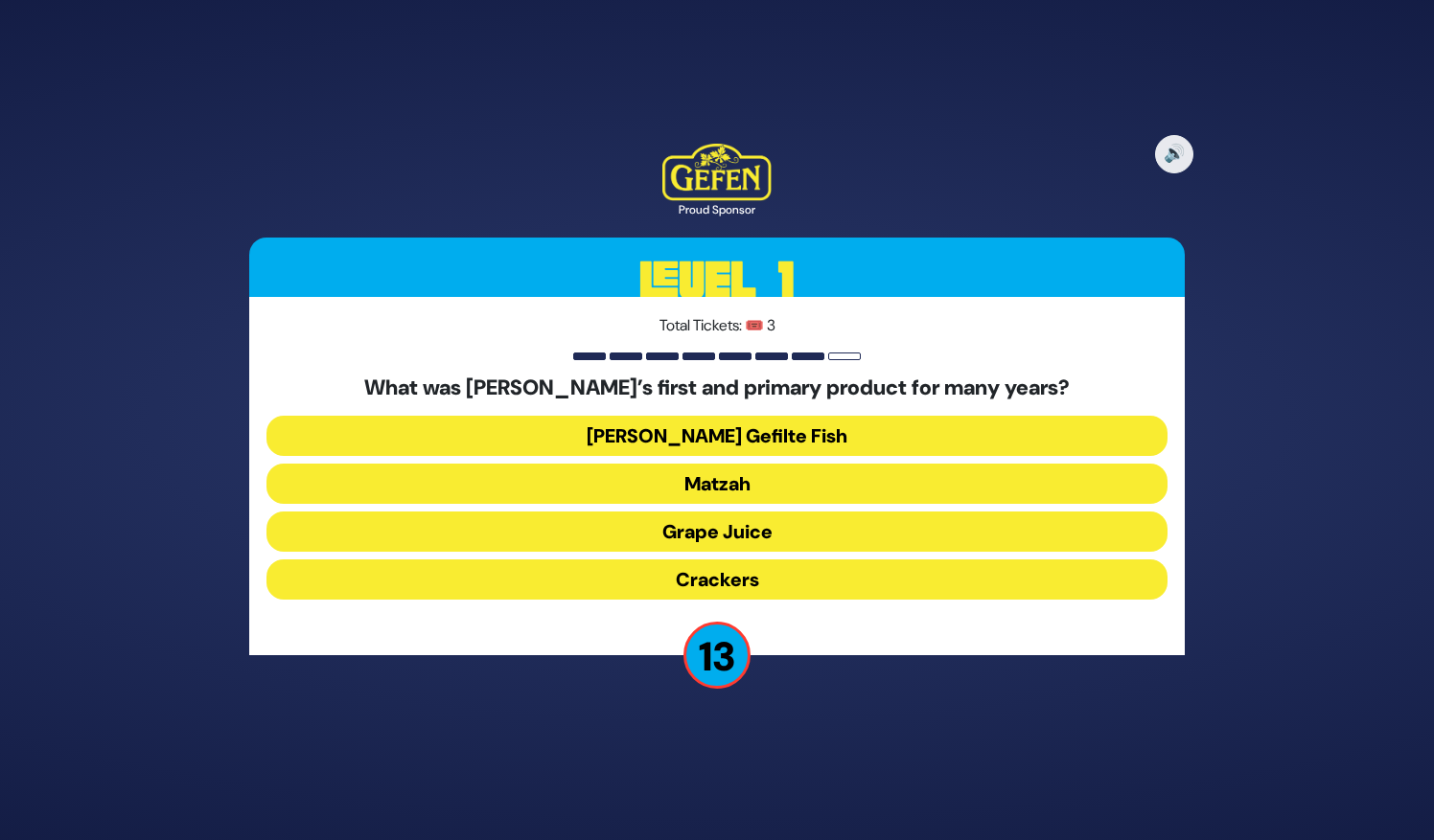
click at [786, 511] on button "Matzah" at bounding box center [717, 531] width 901 height 40
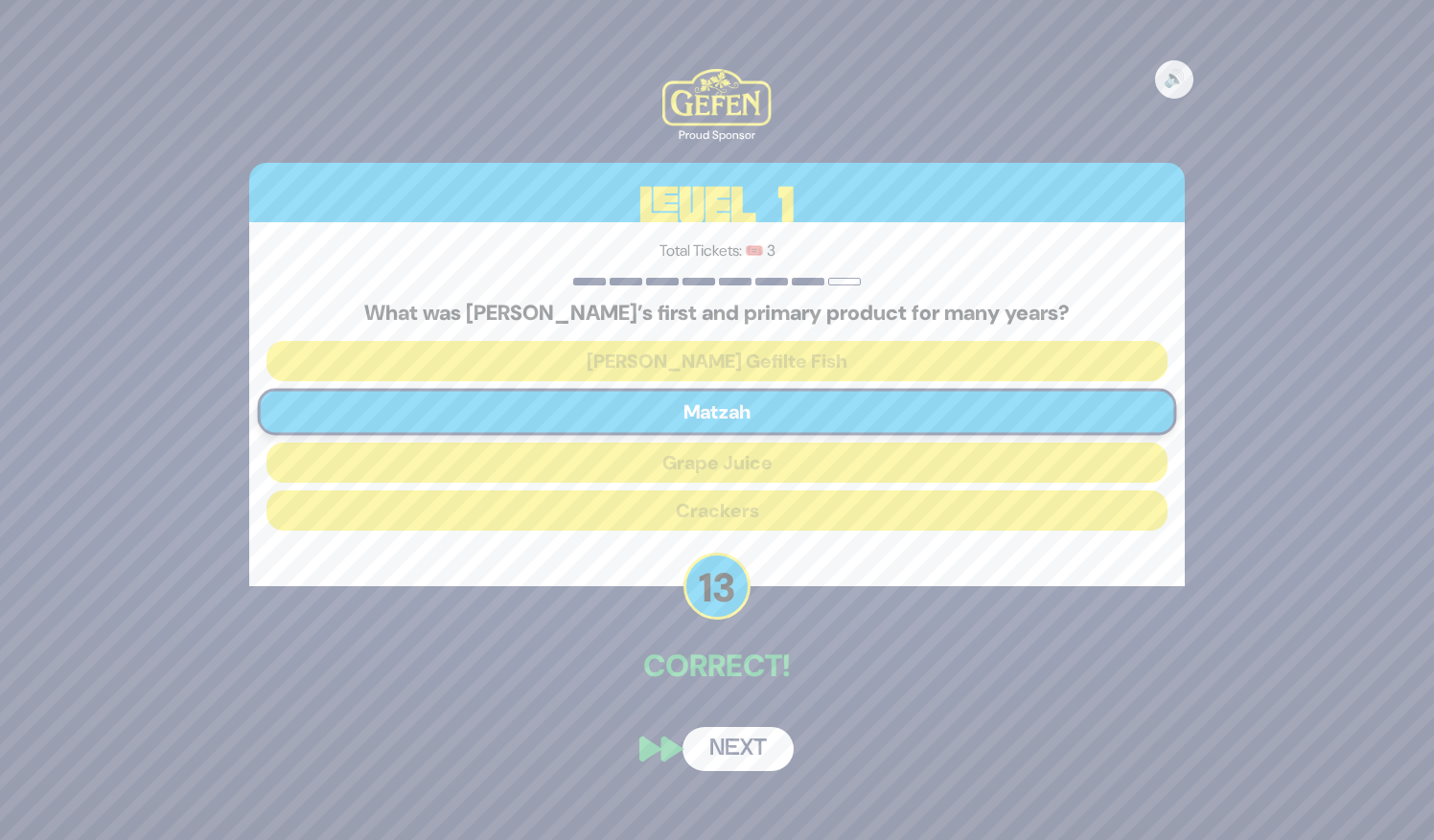
click at [736, 748] on button "Next" at bounding box center [738, 748] width 111 height 44
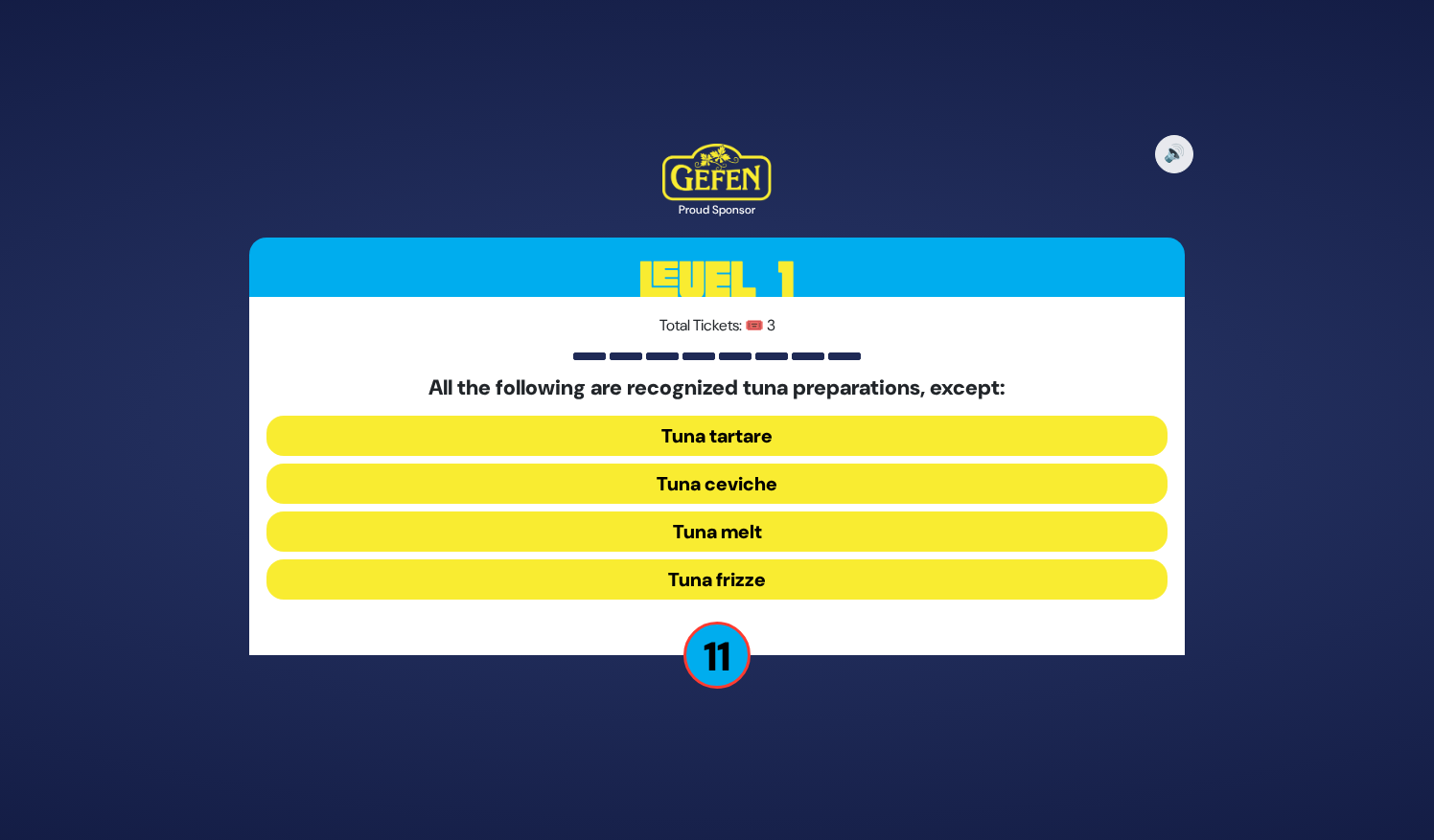
click at [785, 511] on button "Tuna ceviche" at bounding box center [717, 531] width 901 height 40
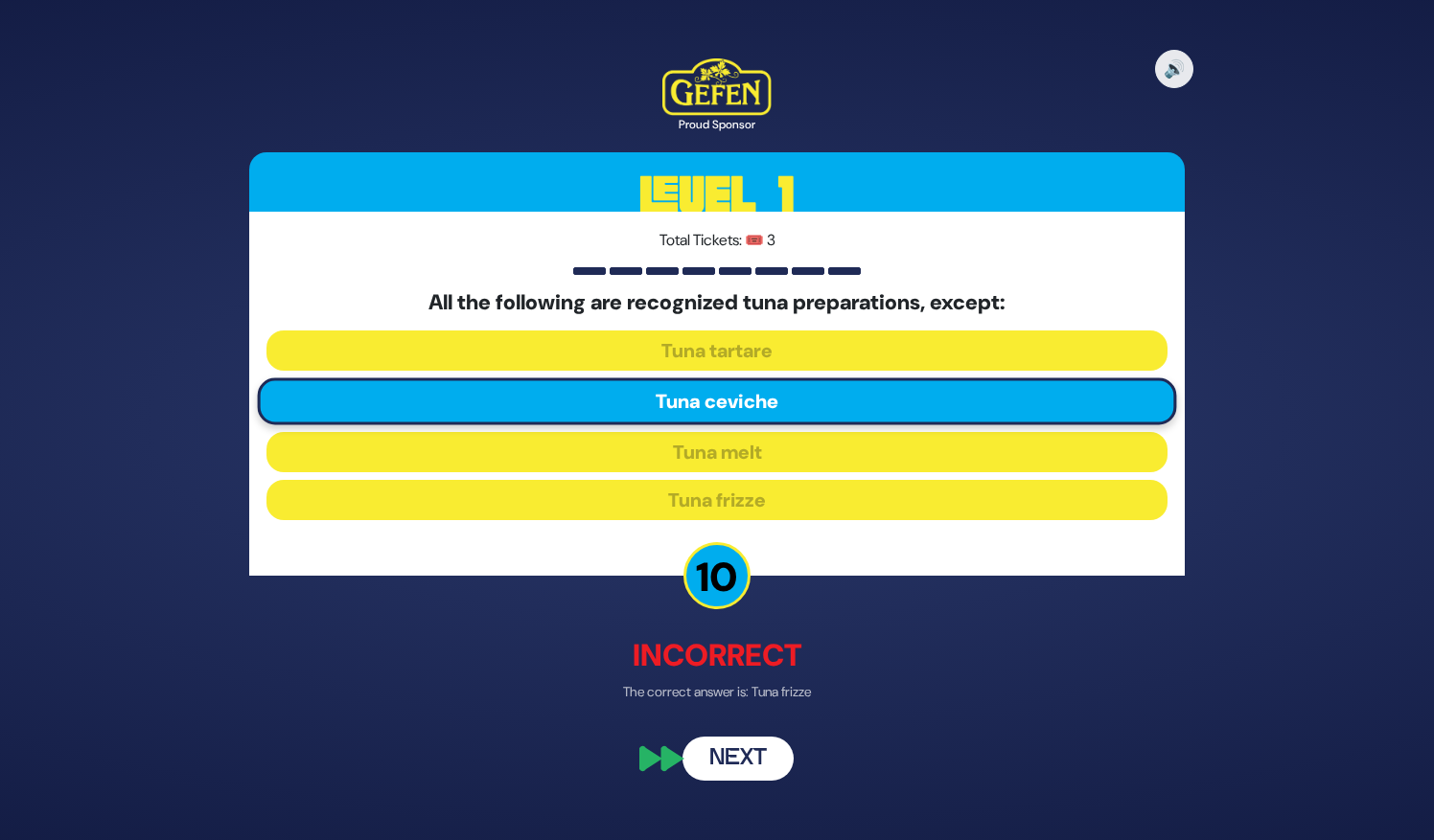
click at [748, 747] on button "Next" at bounding box center [738, 759] width 111 height 44
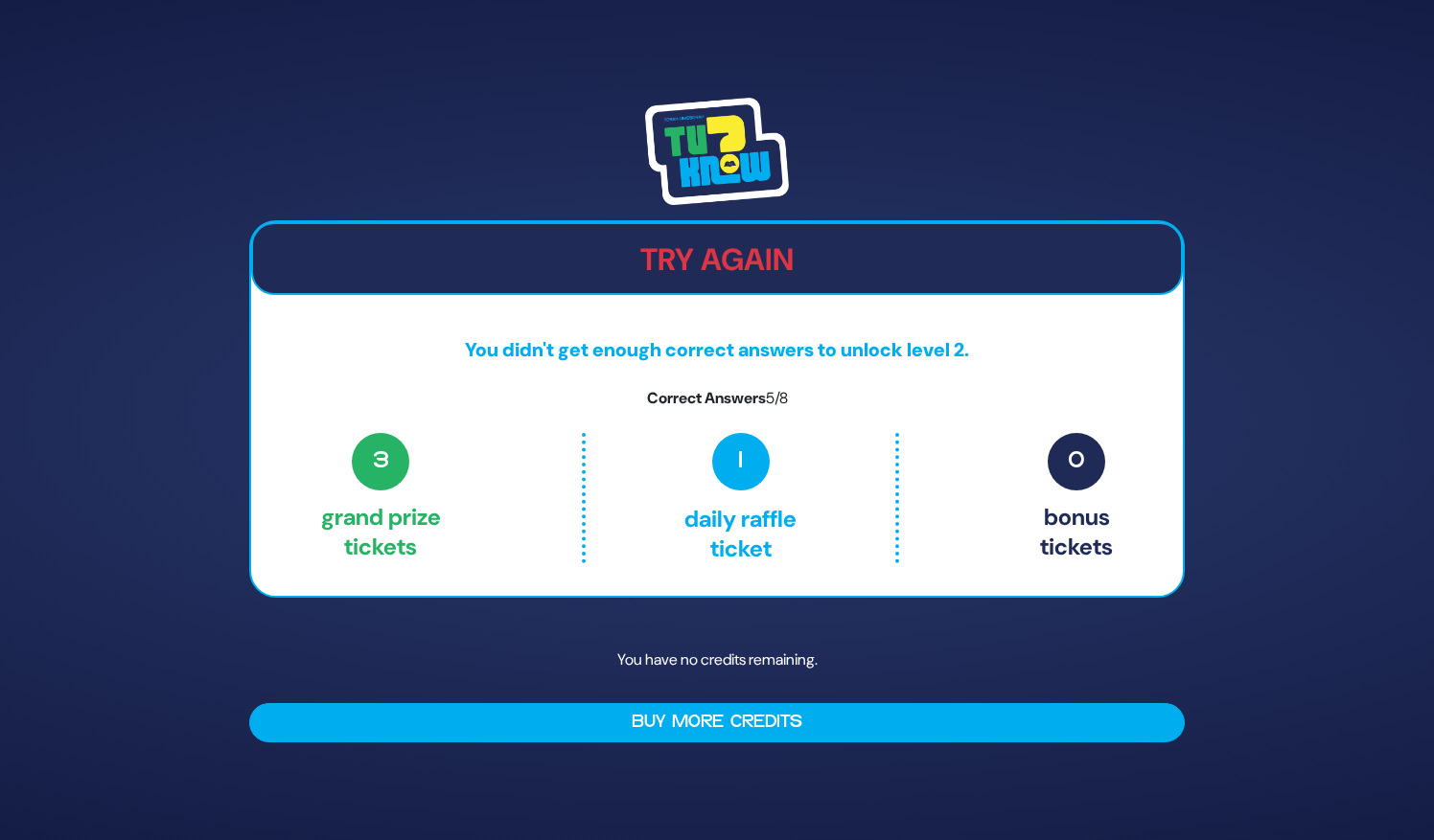
click at [733, 659] on p "You have no credits remaining." at bounding box center [717, 660] width 935 height 56
